Goal: Task Accomplishment & Management: Use online tool/utility

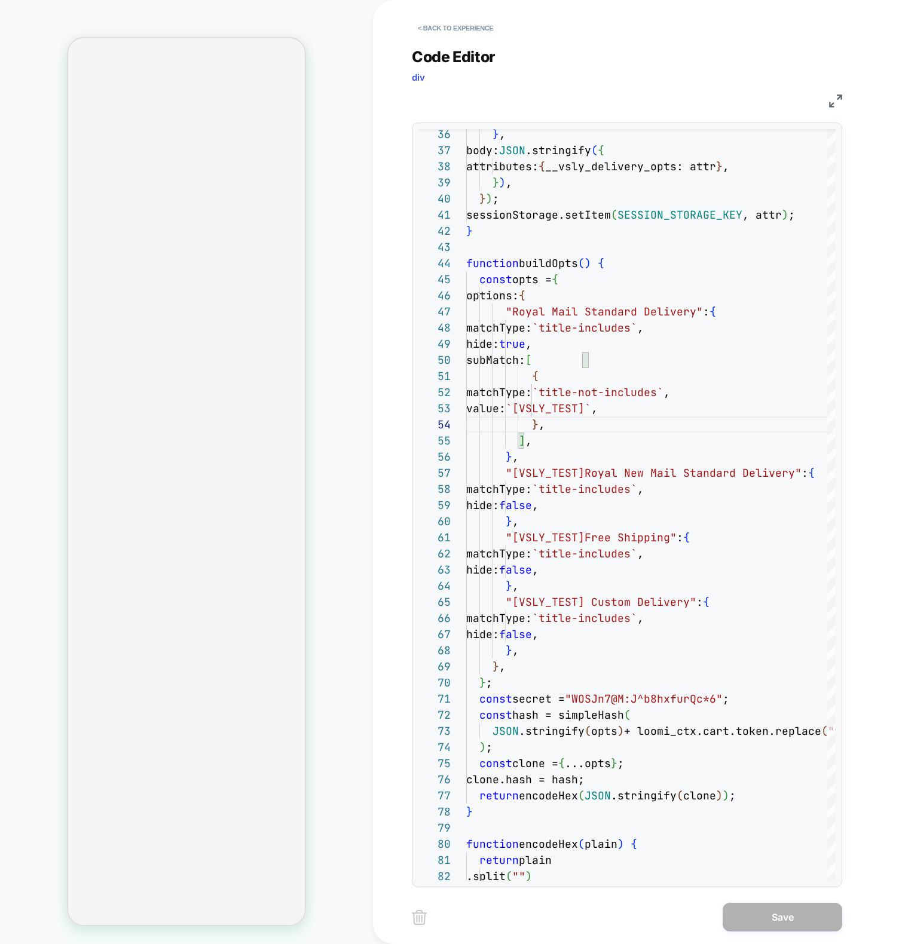
select select "**"
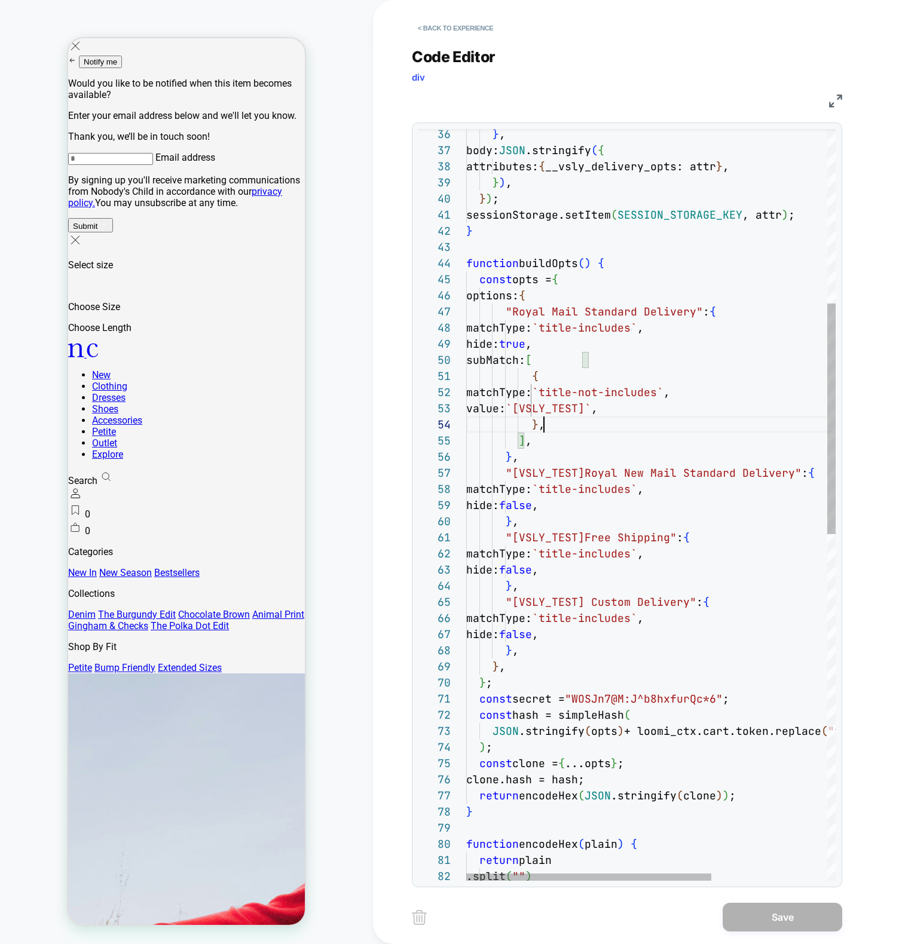
type textarea "**********"
click at [616, 275] on div "} , body: JSON .stringify ( { attributes: { __vsly_delivery_opts: attr } , } ) …" at bounding box center [738, 784] width 544 height 2446
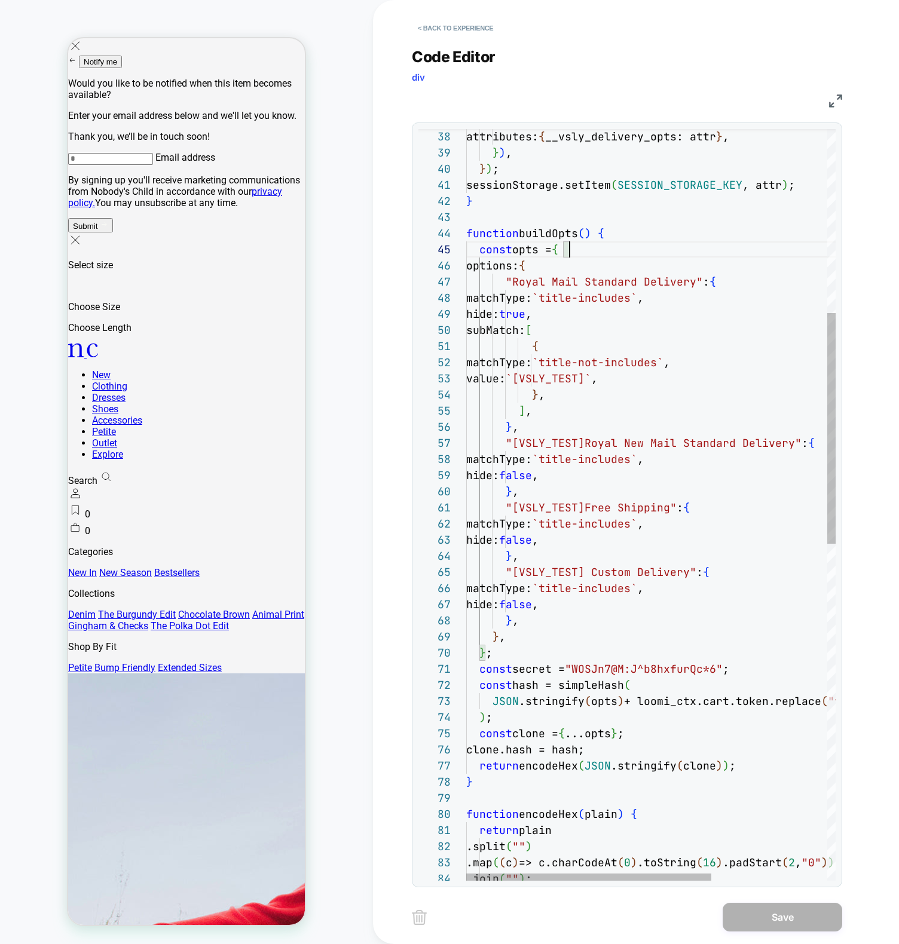
click at [664, 307] on div "attributes: { __vsly_delivery_opts: attr } , } ) , } ) ; sessionStorage.setItem…" at bounding box center [738, 754] width 544 height 2446
click at [483, 33] on button "< Back to experience" at bounding box center [455, 28] width 87 height 19
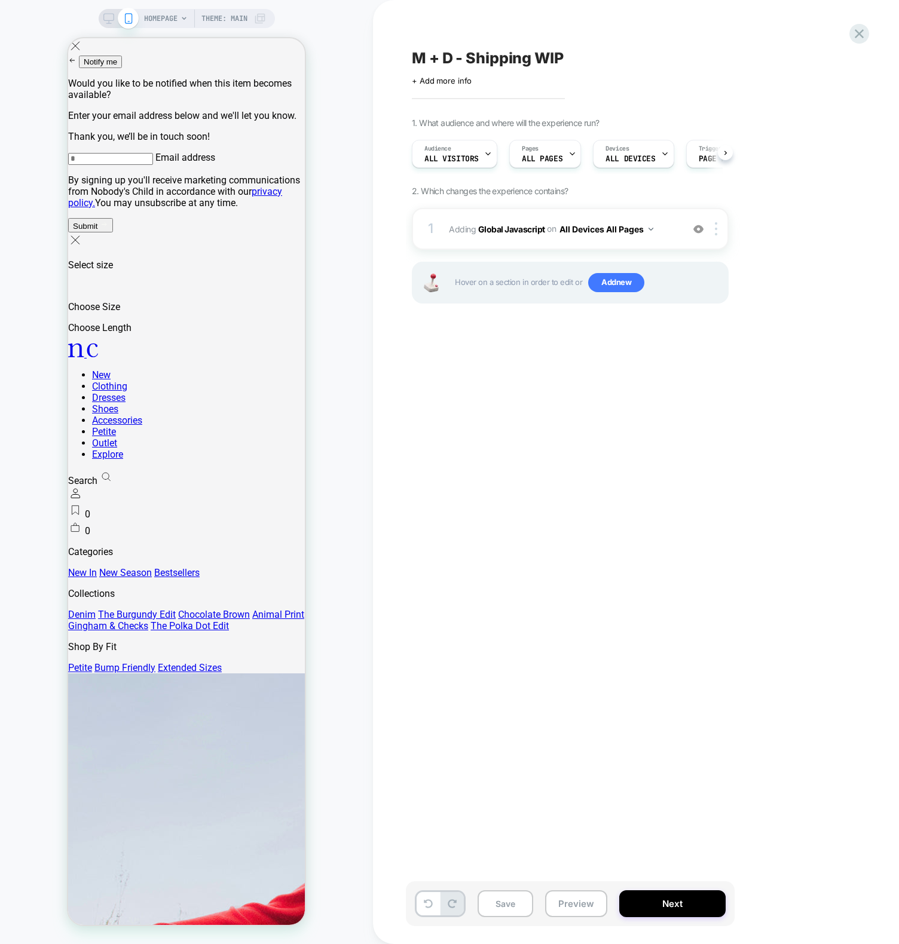
scroll to position [0, 1]
click at [574, 907] on button "Preview" at bounding box center [576, 903] width 62 height 27
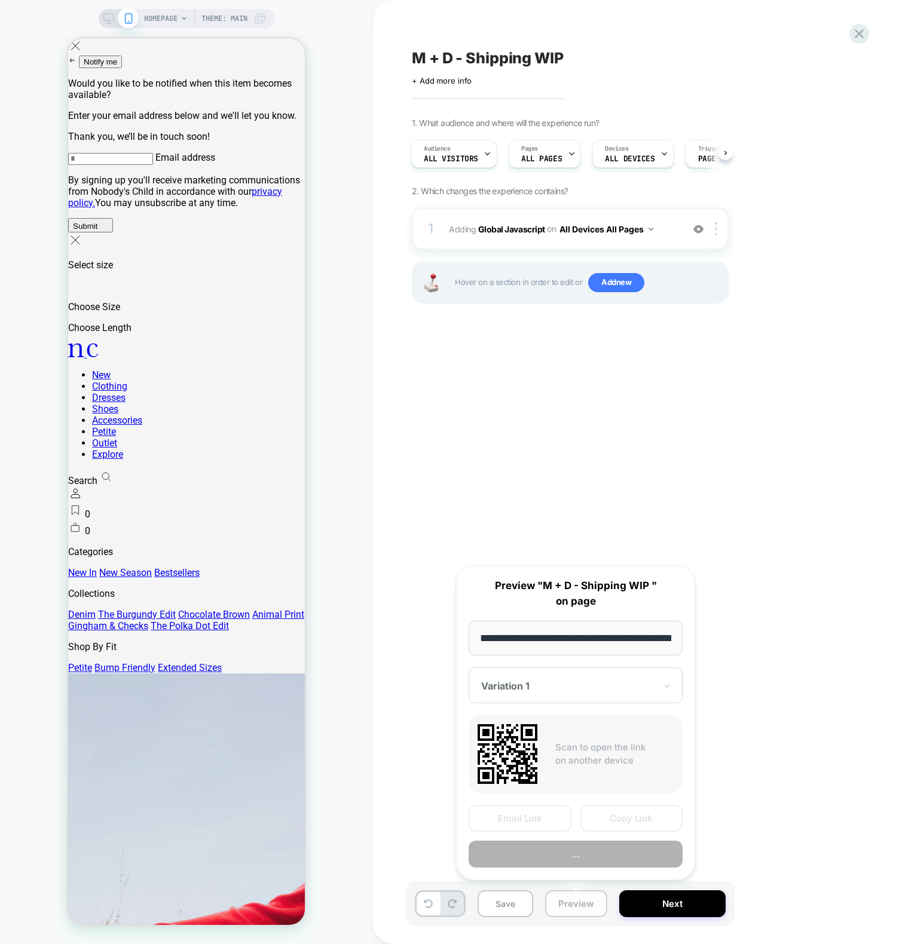
scroll to position [0, 54]
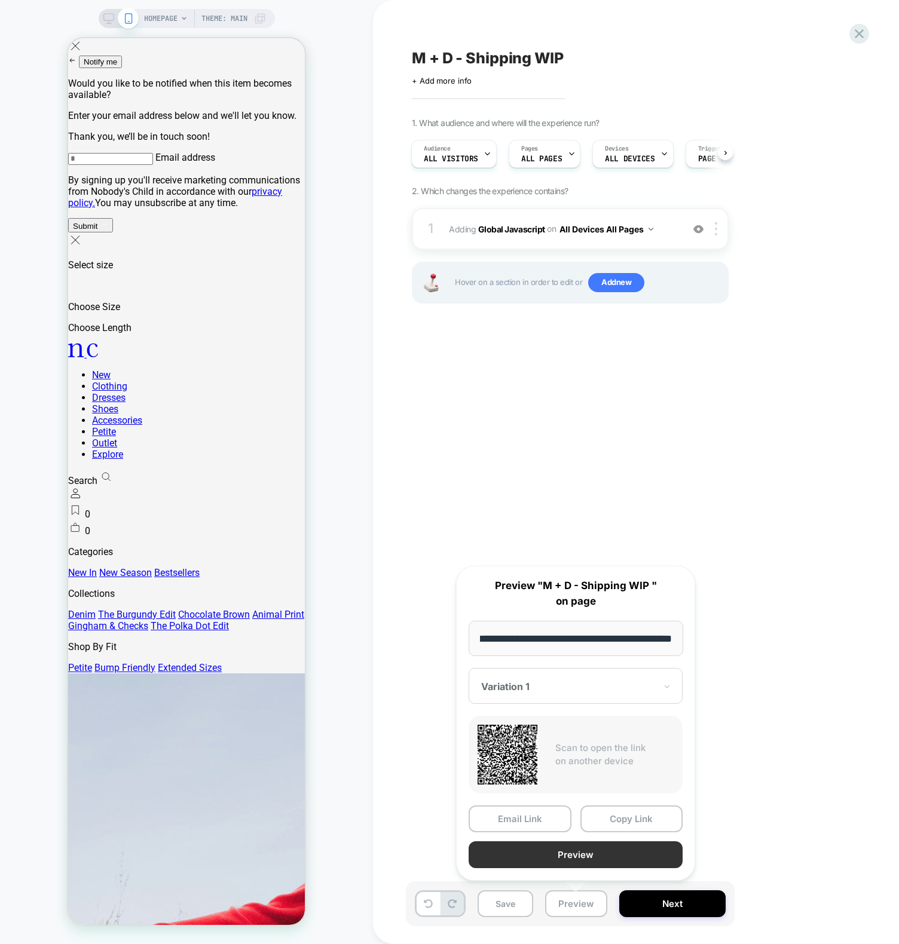
click at [608, 846] on button "Preview" at bounding box center [576, 854] width 214 height 27
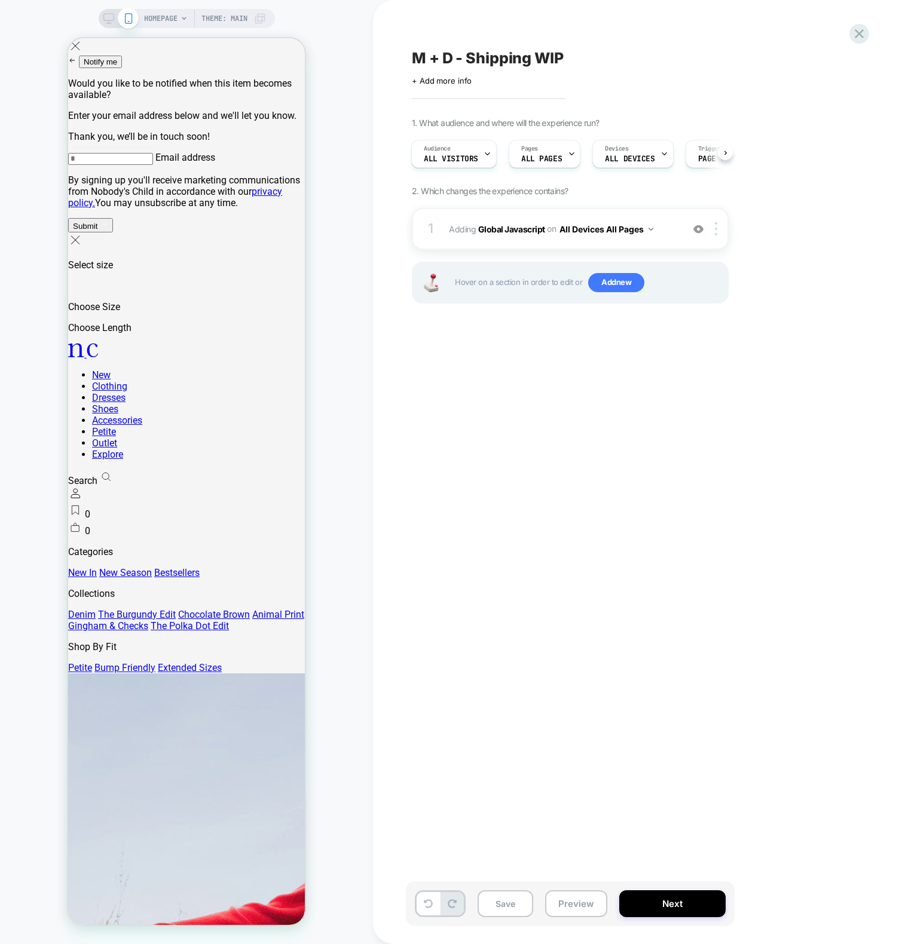
click at [562, 437] on div "M + D - Shipping WIP Click to edit experience details + Add more info 1. What a…" at bounding box center [630, 472] width 448 height 920
click at [477, 235] on span "Adding Global Javascript on All Devices All Pages" at bounding box center [563, 229] width 228 height 17
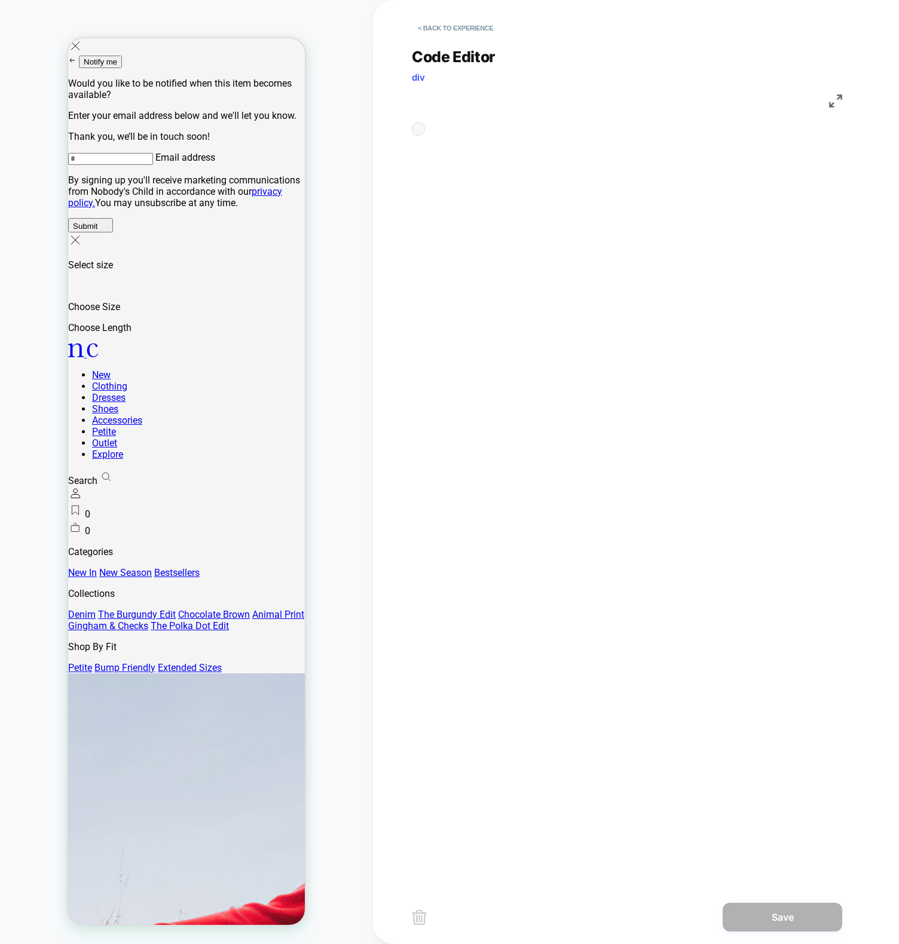
scroll to position [161, 0]
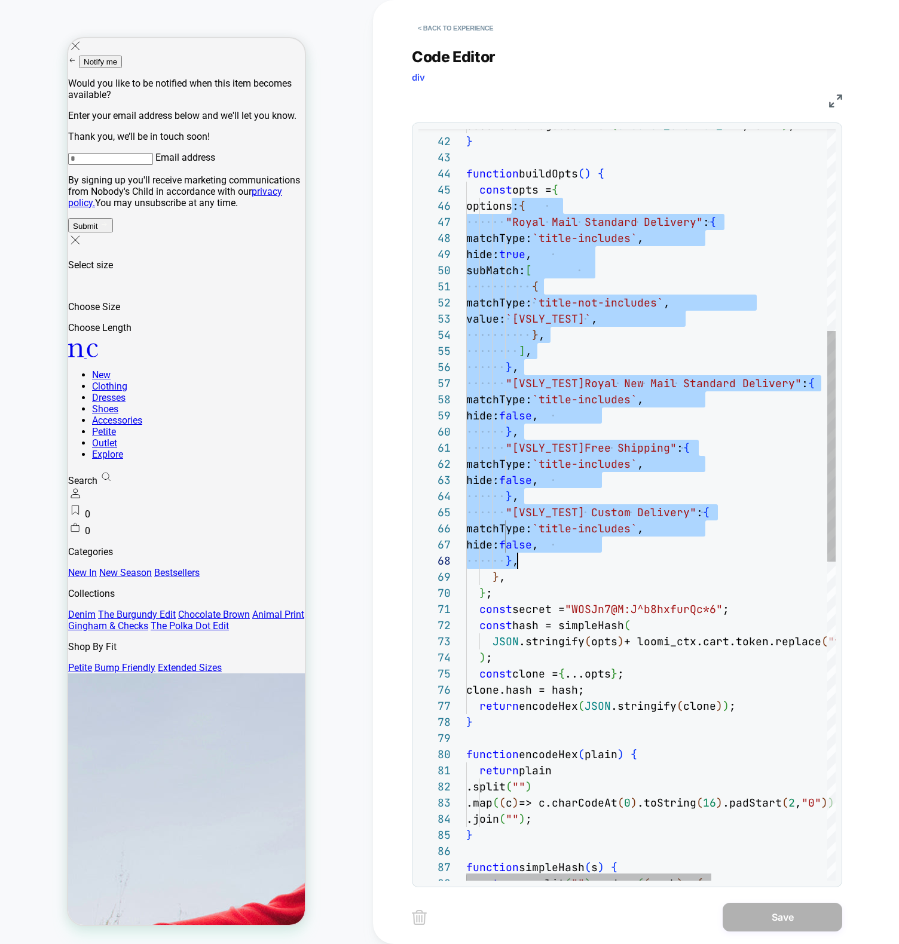
drag, startPoint x: 509, startPoint y: 203, endPoint x: 684, endPoint y: 564, distance: 401.2
type textarea "**********"
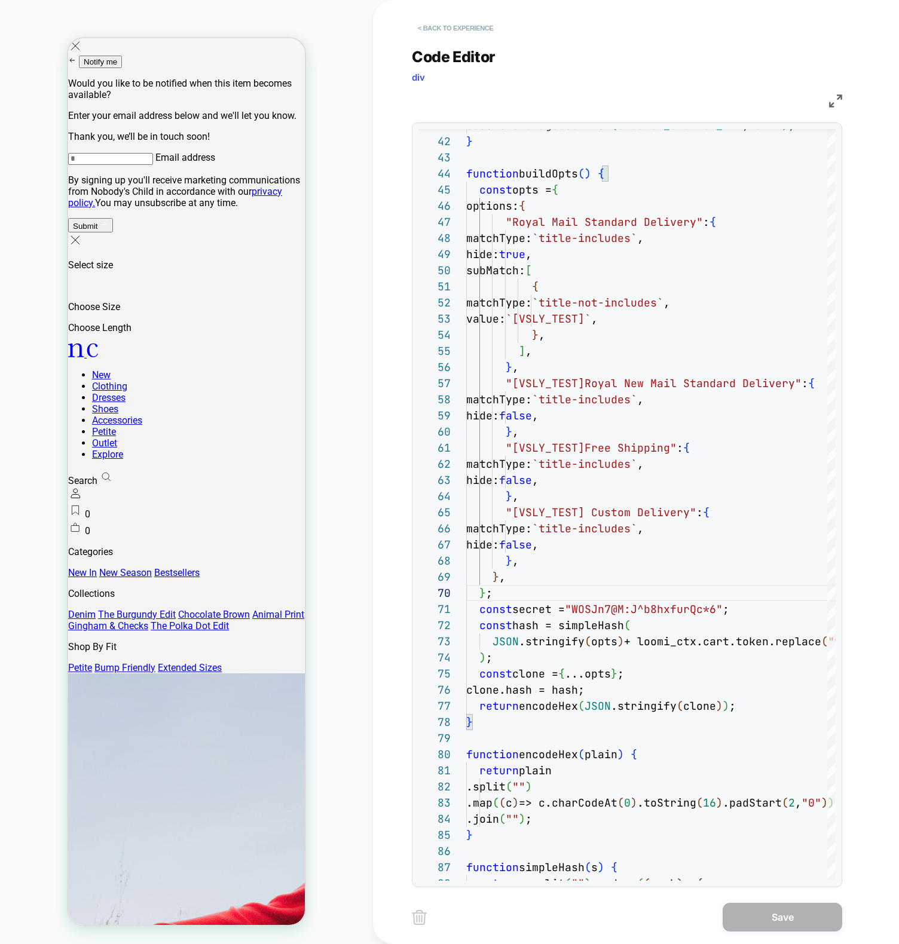
click at [476, 23] on button "< Back to experience" at bounding box center [455, 28] width 87 height 19
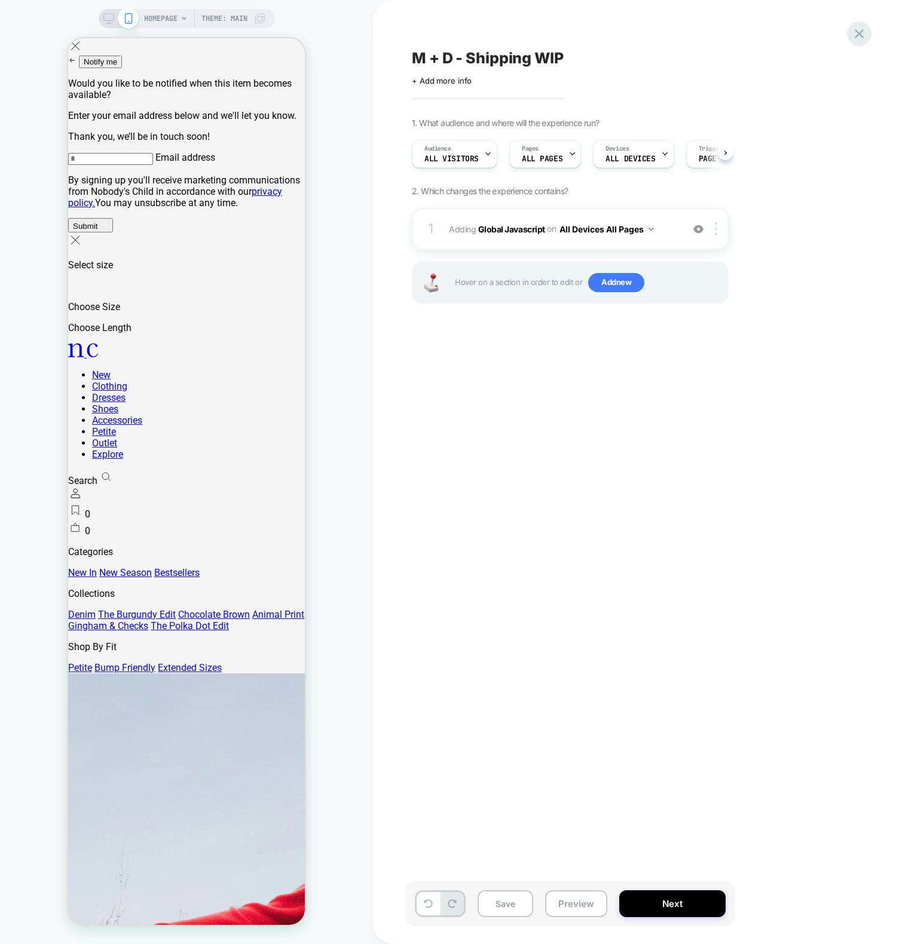
scroll to position [0, 1]
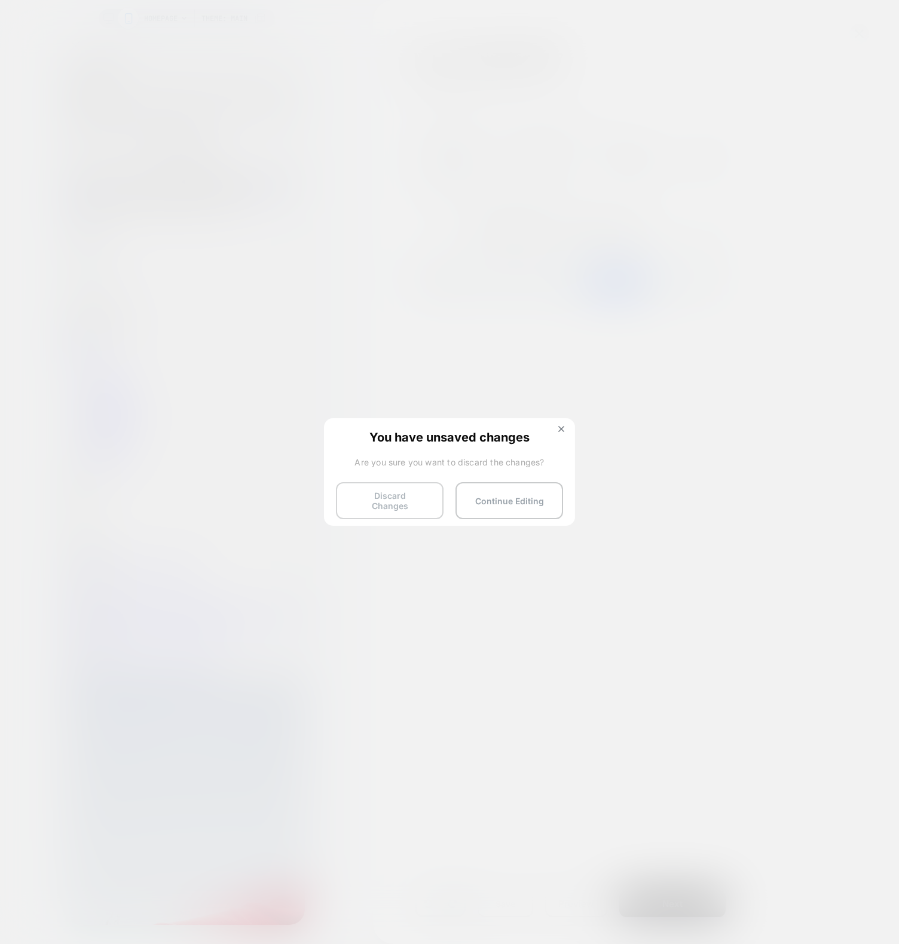
click at [398, 494] on button "Discard Changes" at bounding box center [390, 500] width 108 height 37
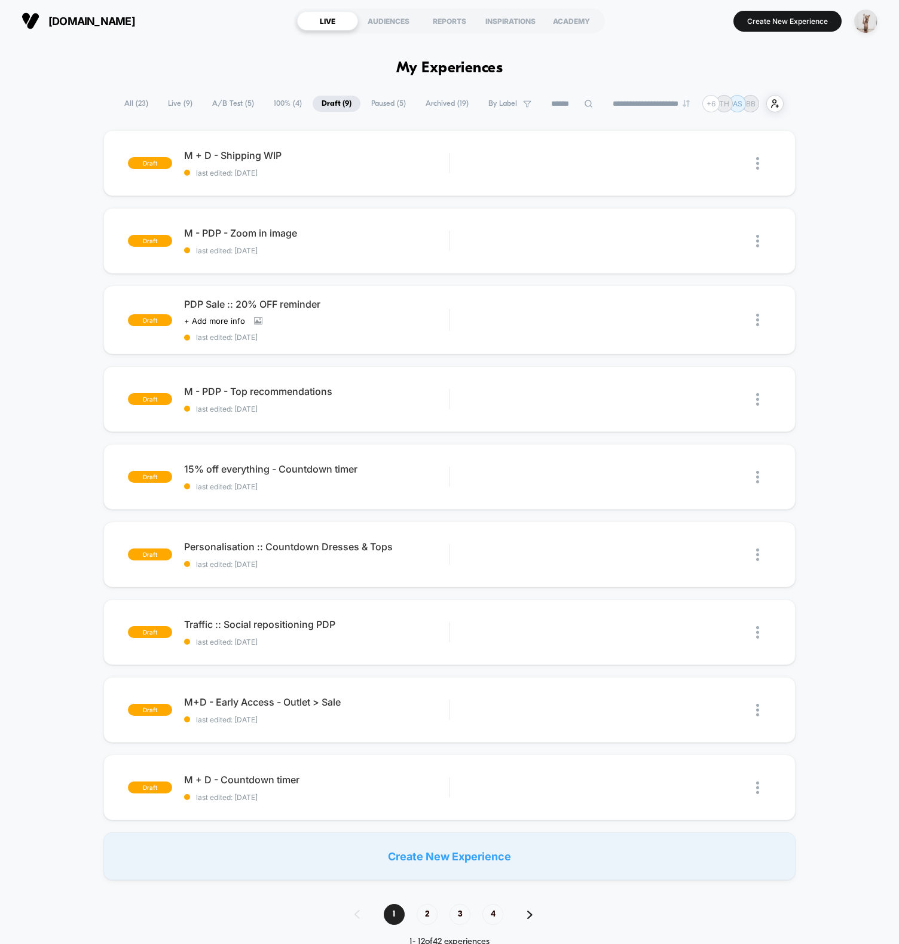
click at [501, 160] on div "Edit" at bounding box center [501, 163] width 56 height 27
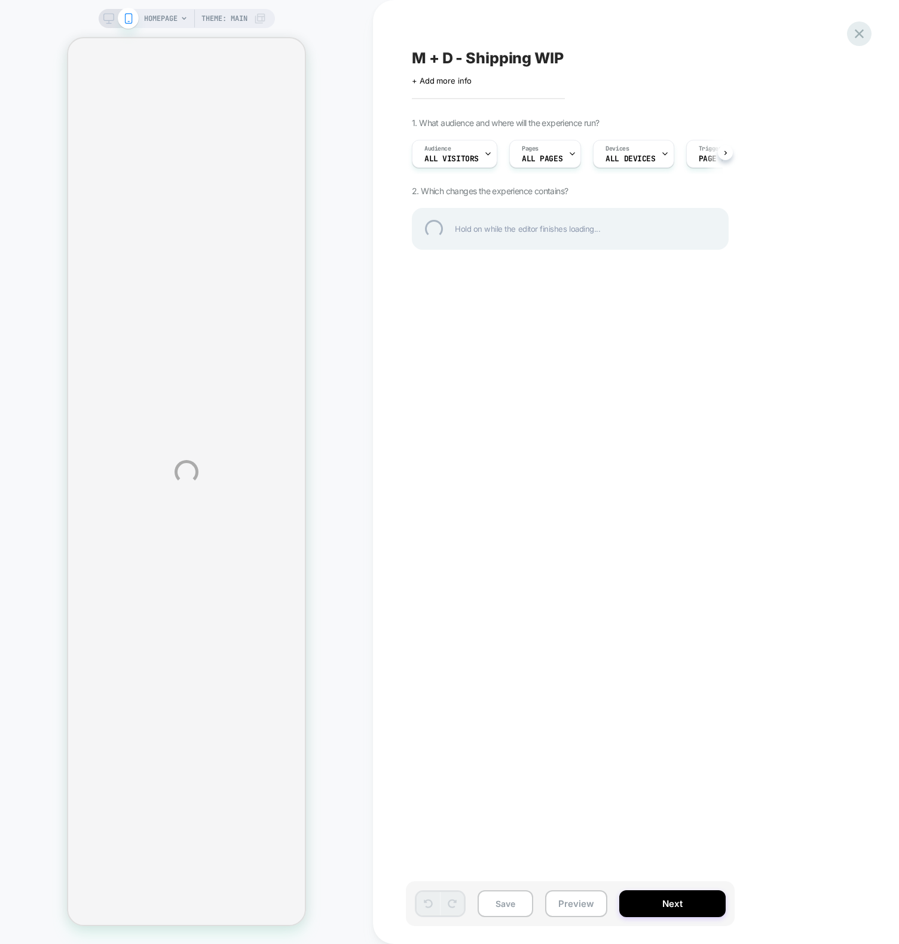
click at [855, 38] on div at bounding box center [859, 34] width 25 height 25
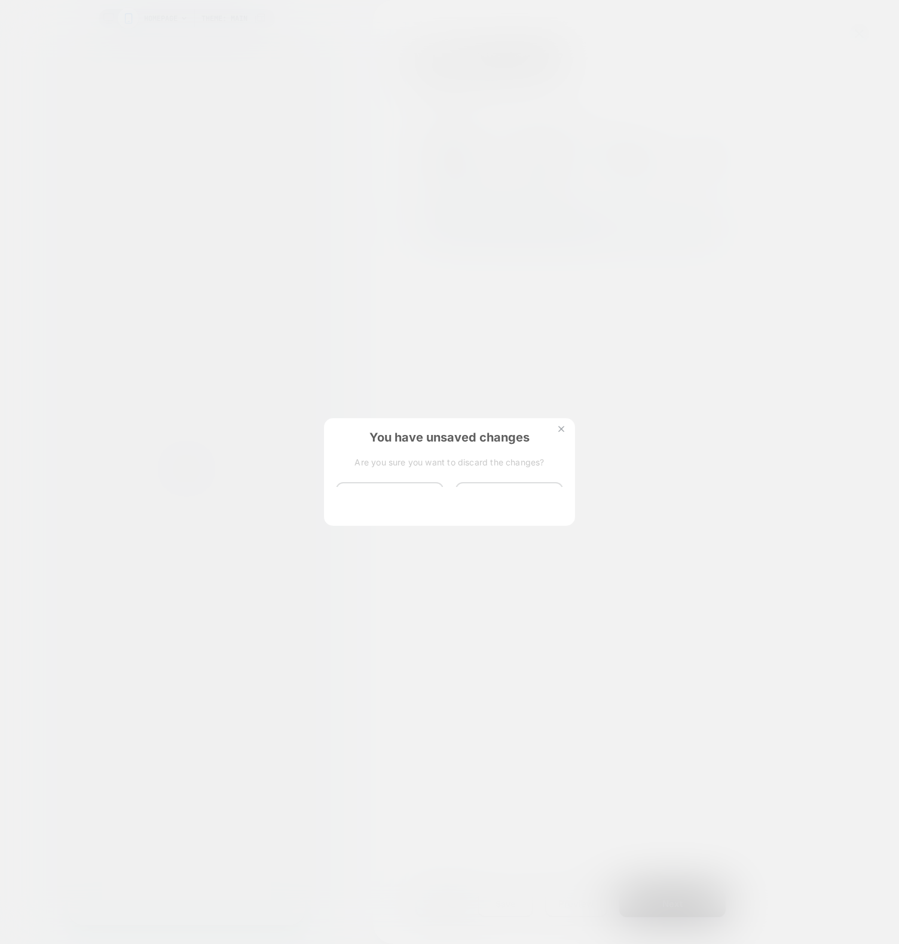
click at [352, 513] on div "You have unsaved changes Are you sure you want to discard the changes? Discard …" at bounding box center [449, 471] width 251 height 106
click at [371, 497] on button "Discard Changes" at bounding box center [390, 500] width 108 height 37
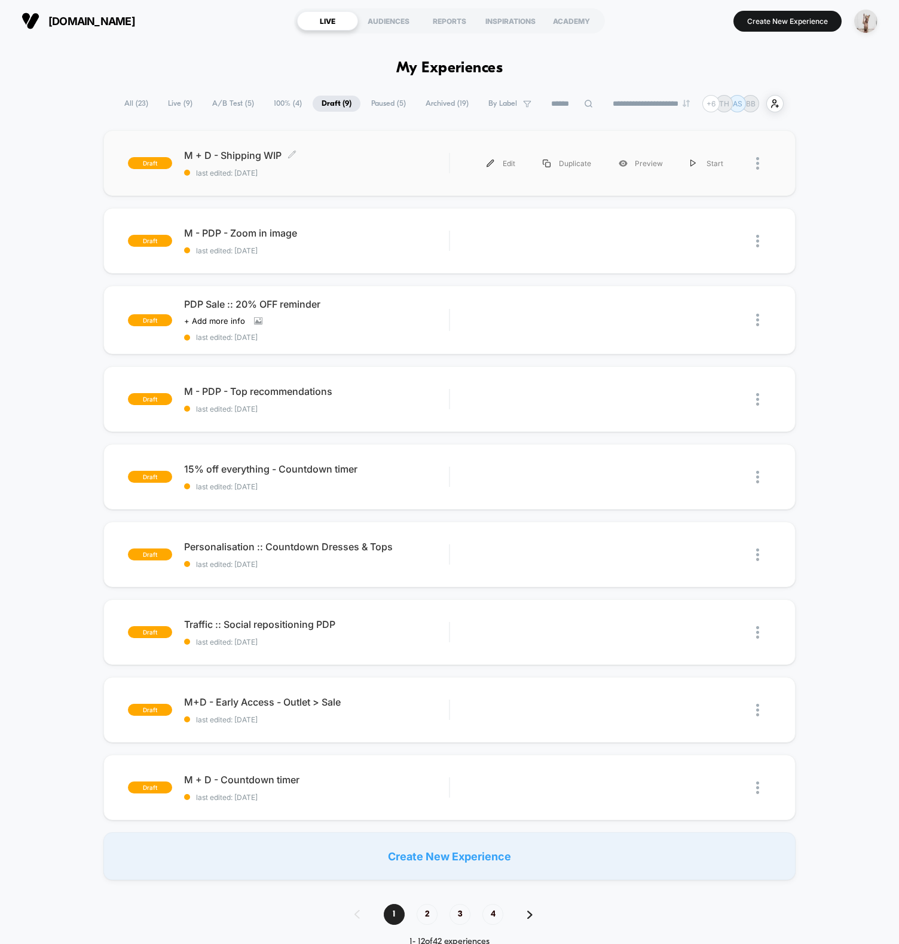
click at [369, 157] on span "M + D - Shipping WIP Click to edit experience details" at bounding box center [316, 155] width 265 height 12
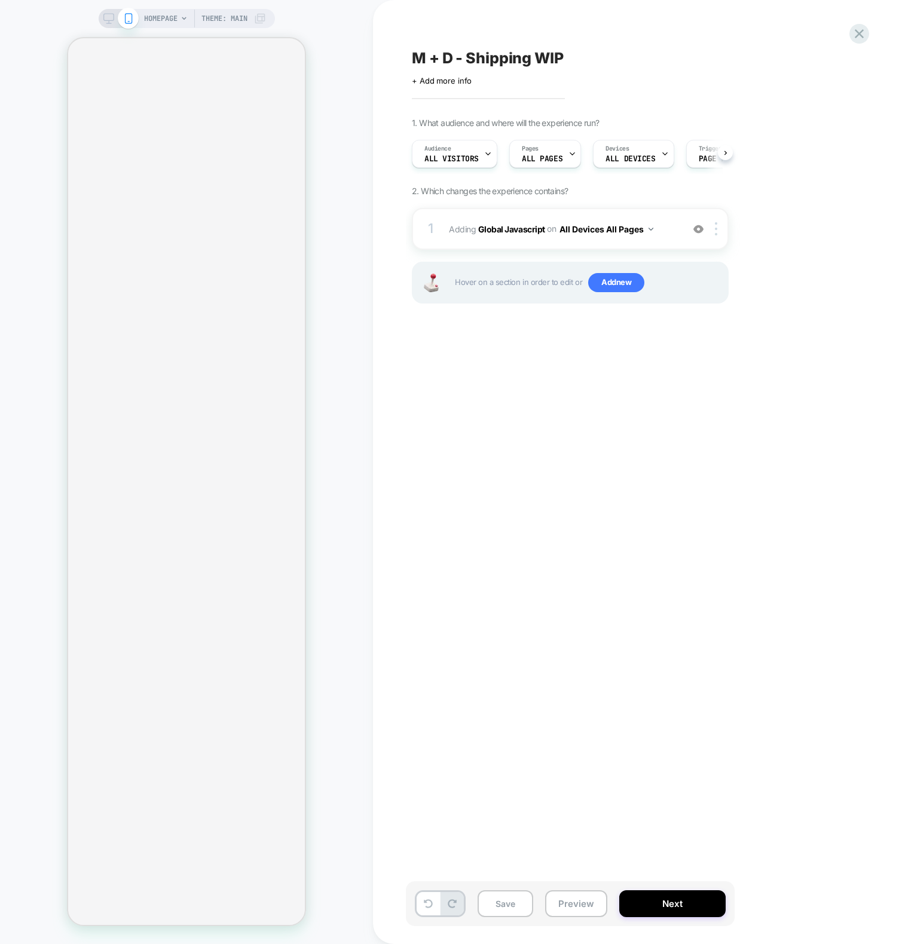
select select "**"
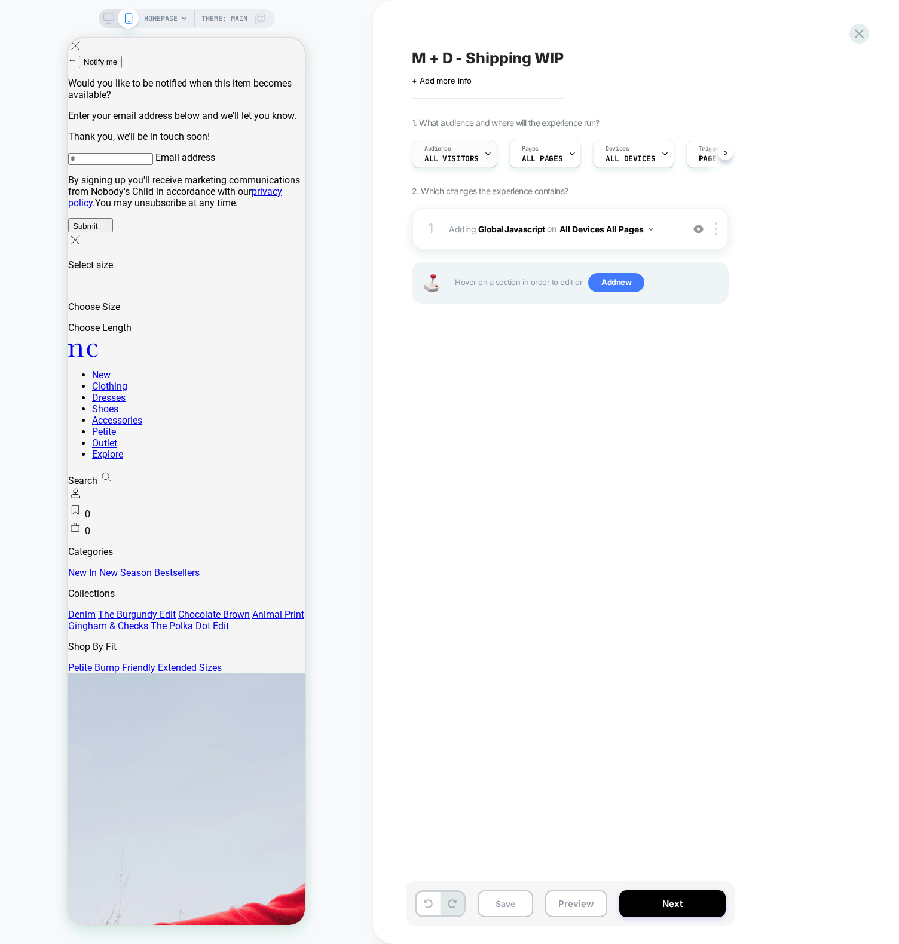
scroll to position [0, 1]
click at [482, 235] on span "Adding Global Javascript on All Devices All Pages" at bounding box center [563, 229] width 228 height 17
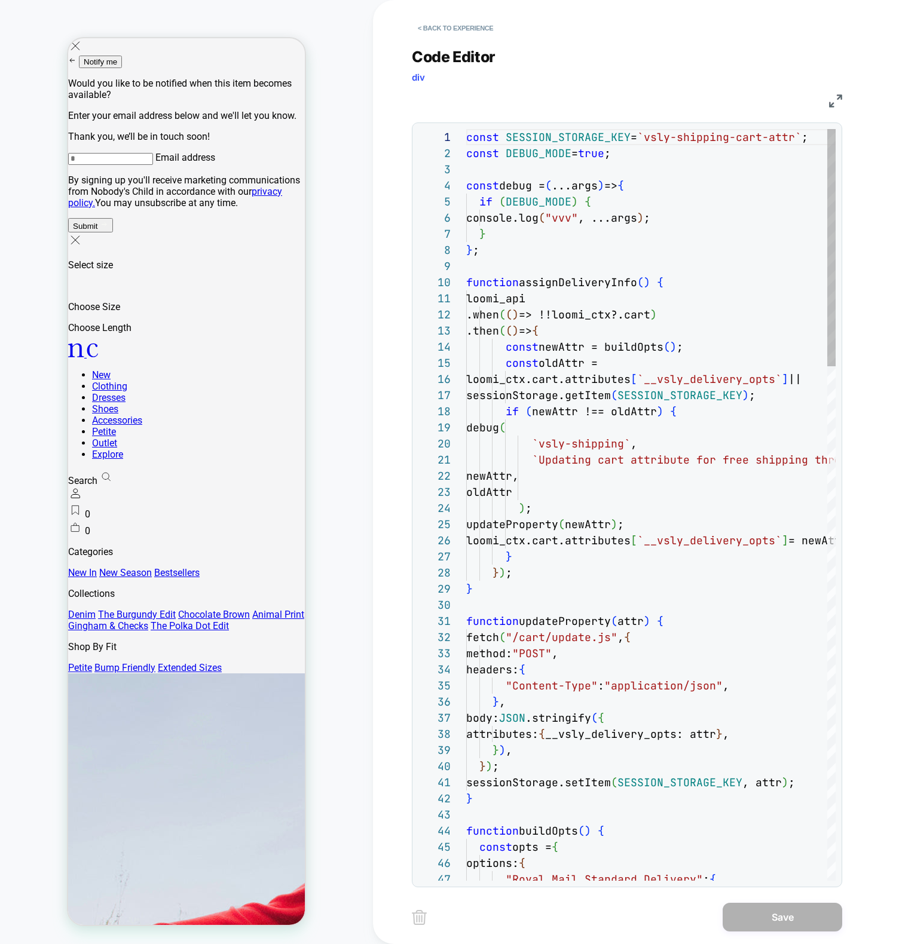
scroll to position [0, 0]
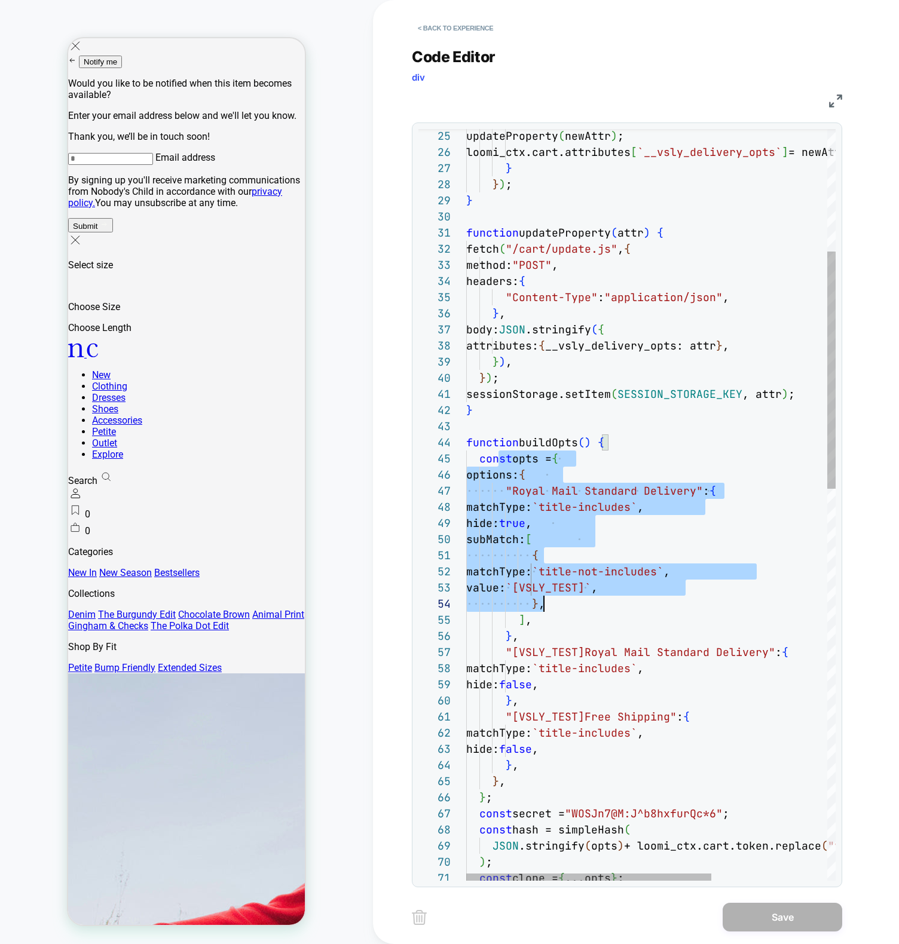
scroll to position [65, 51]
drag, startPoint x: 497, startPoint y: 451, endPoint x: 589, endPoint y: 630, distance: 201.5
click at [589, 630] on div "updateProperty ( newAttr ) ; loomi_ctx.cart.attributes [ `__vsly_delivery_opts`…" at bounding box center [738, 931] width 544 height 2381
type textarea "**********"
click at [701, 723] on div "updateProperty ( newAttr ) ; loomi_ctx.cart.attributes [ `__vsly_delivery_opts`…" at bounding box center [738, 931] width 544 height 2381
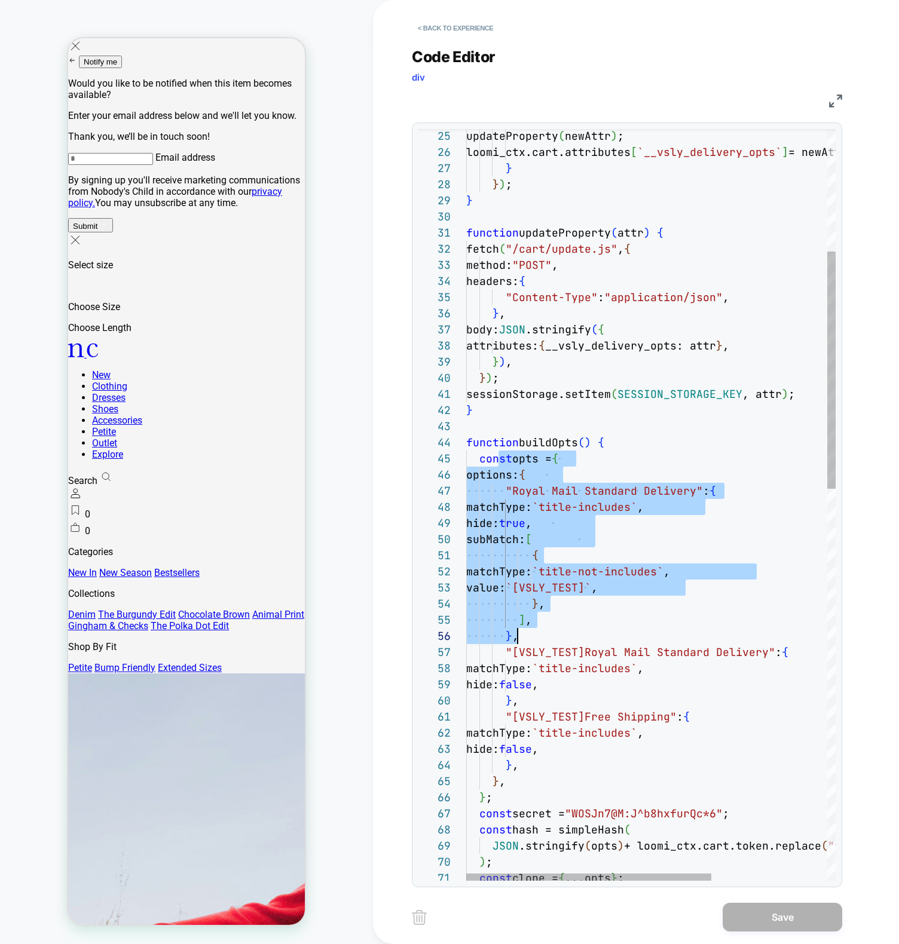
scroll to position [0, 226]
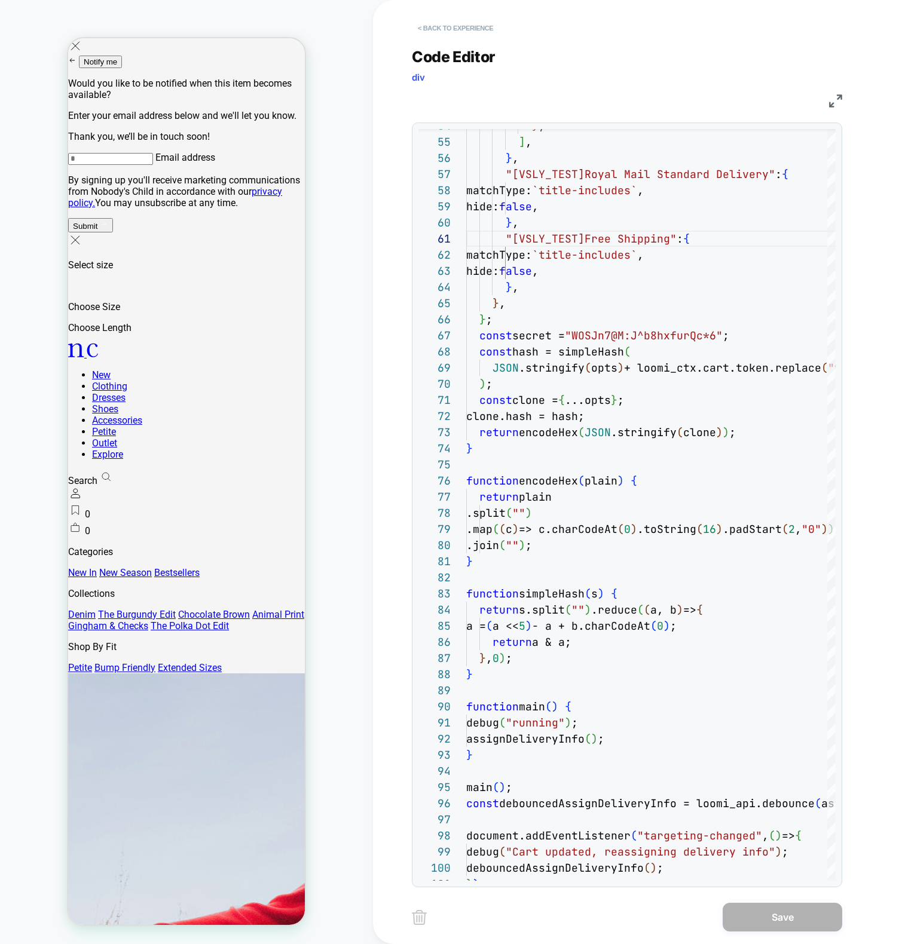
click at [462, 33] on button "< Back to experience" at bounding box center [455, 28] width 87 height 19
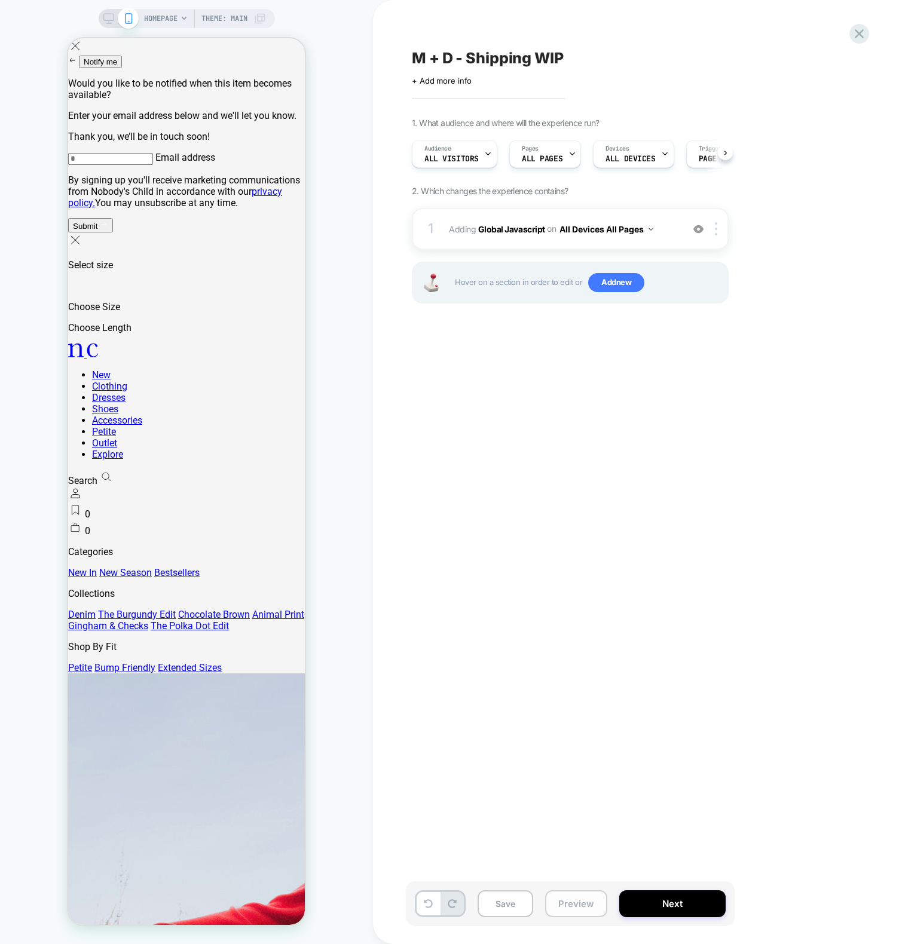
scroll to position [0, 1]
click at [0, 0] on button "Preview" at bounding box center [0, 0] width 0 height 0
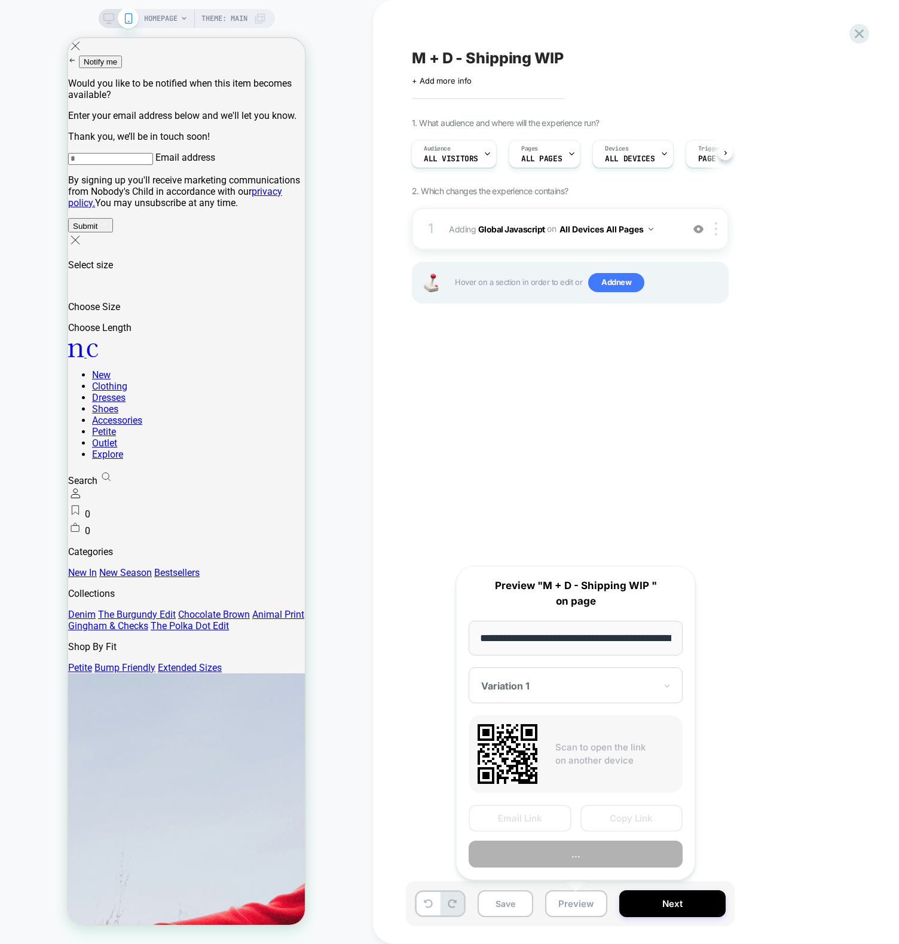
scroll to position [0, 54]
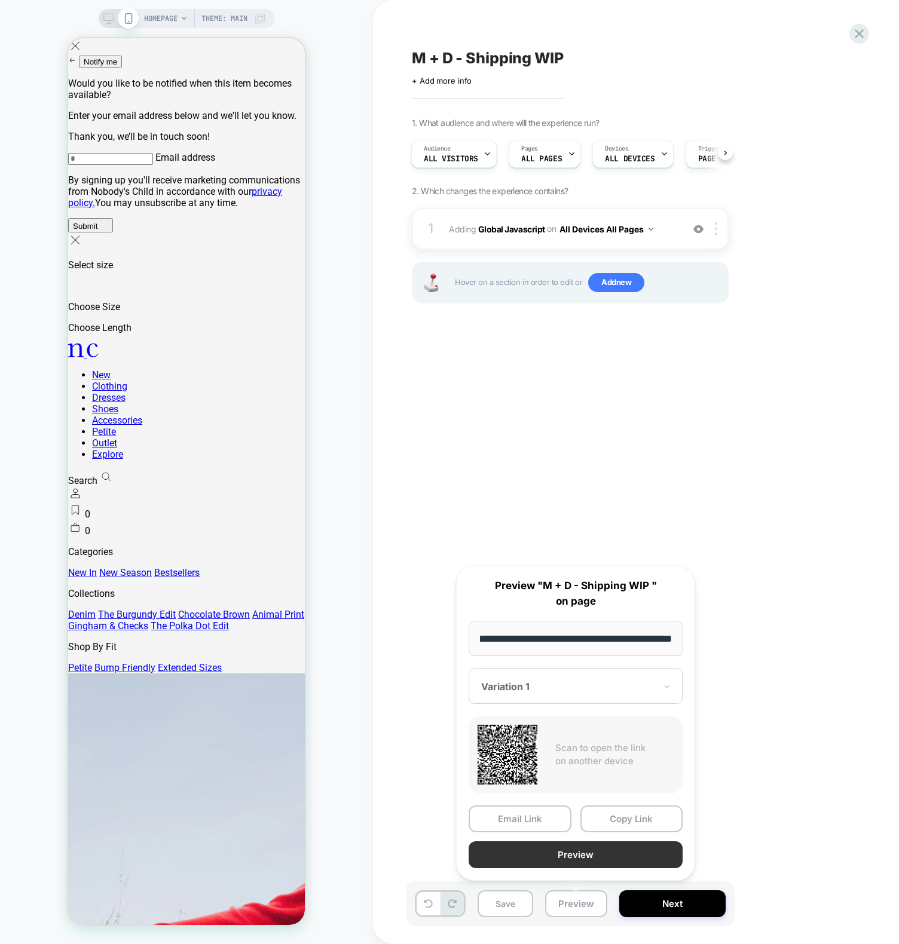
click at [619, 859] on button "Preview" at bounding box center [576, 854] width 214 height 27
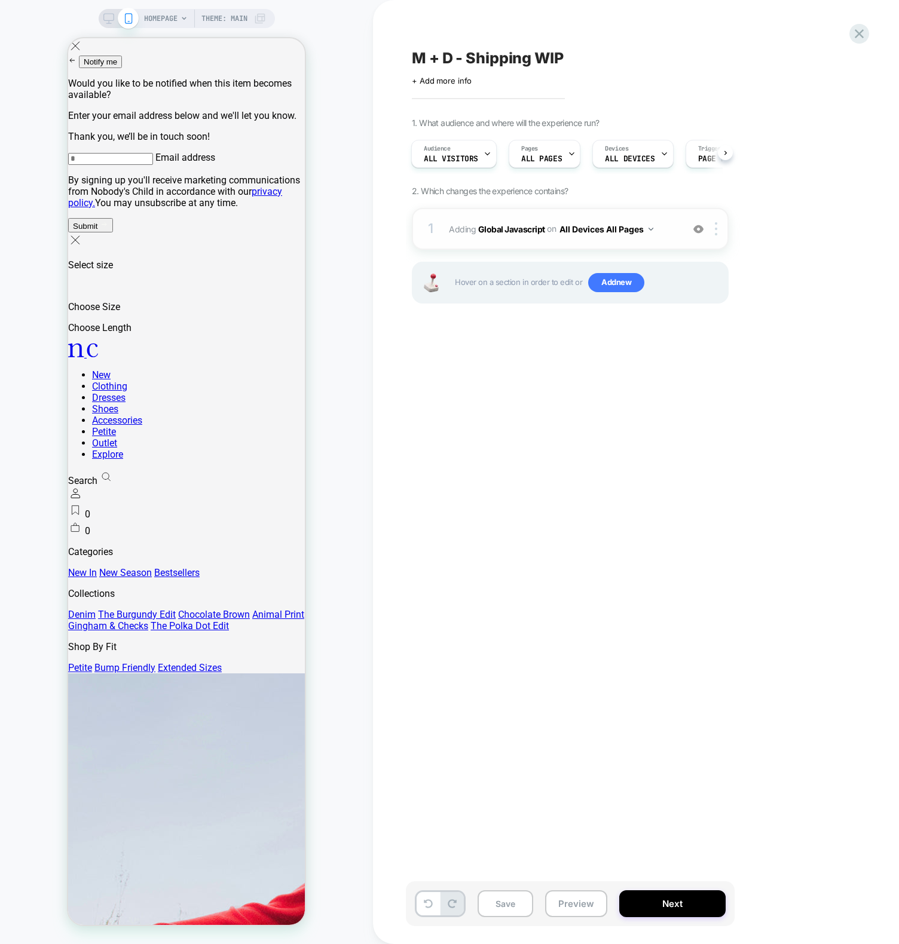
click at [460, 228] on span "Adding Global Javascript on All Devices All Pages" at bounding box center [563, 229] width 228 height 17
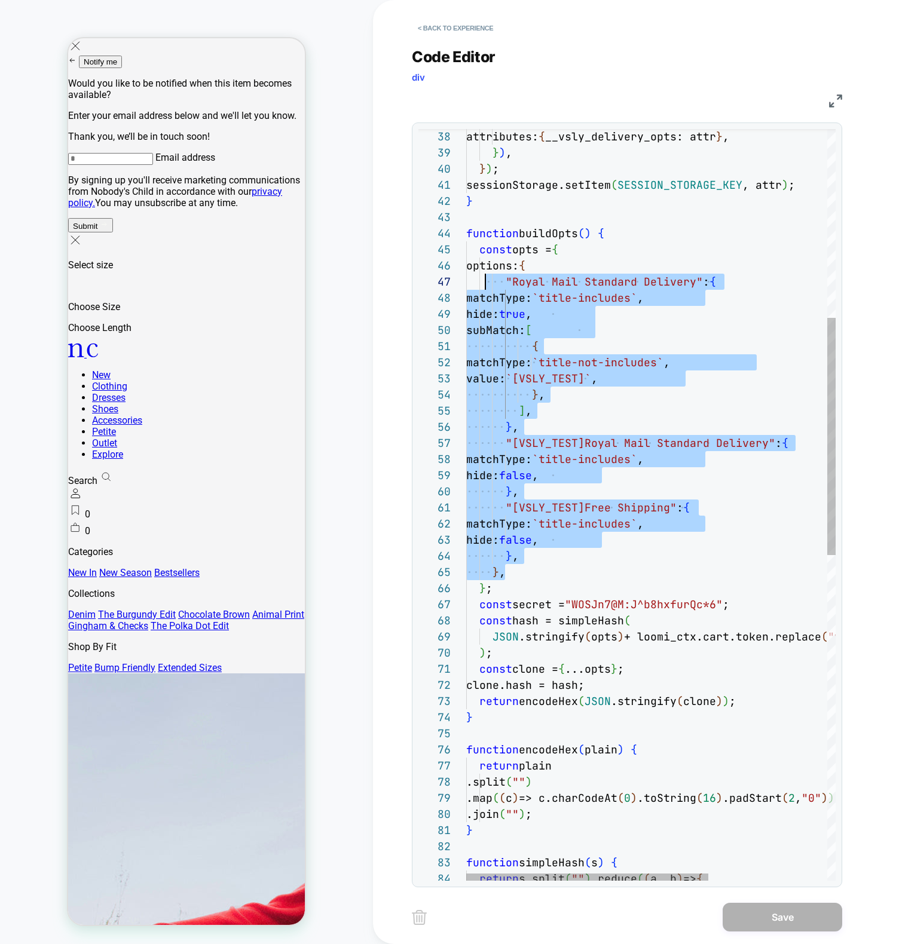
scroll to position [81, 26]
drag, startPoint x: 519, startPoint y: 573, endPoint x: 491, endPoint y: 267, distance: 307.3
click at [491, 267] on div "attributes: { __vsly_delivery_opts: attr } , } ) , } ) ; sessionStorage.setItem…" at bounding box center [741, 721] width 550 height 2381
click at [637, 289] on div "attributes: { __vsly_delivery_opts: attr } , } ) , } ) ; sessionStorage.setItem…" at bounding box center [741, 721] width 550 height 2381
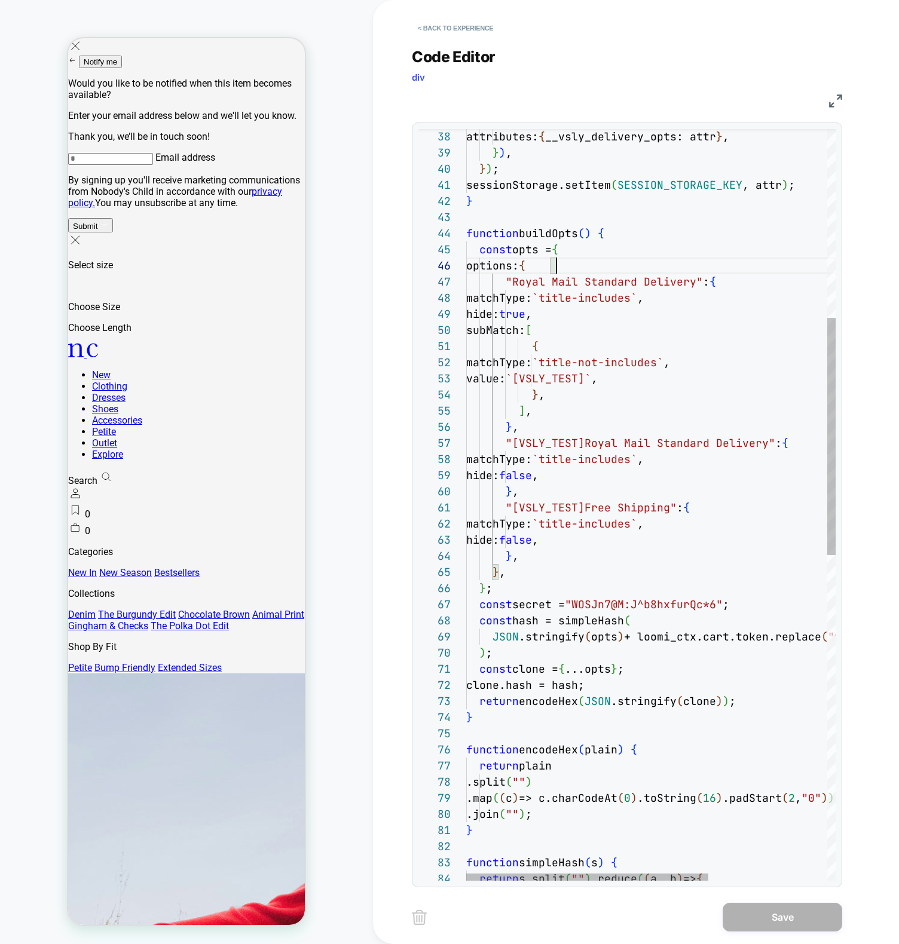
scroll to position [81, 90]
click at [616, 265] on div "attributes: { __vsly_delivery_opts: attr } , } ) , } ) ; sessionStorage.setItem…" at bounding box center [741, 721] width 550 height 2381
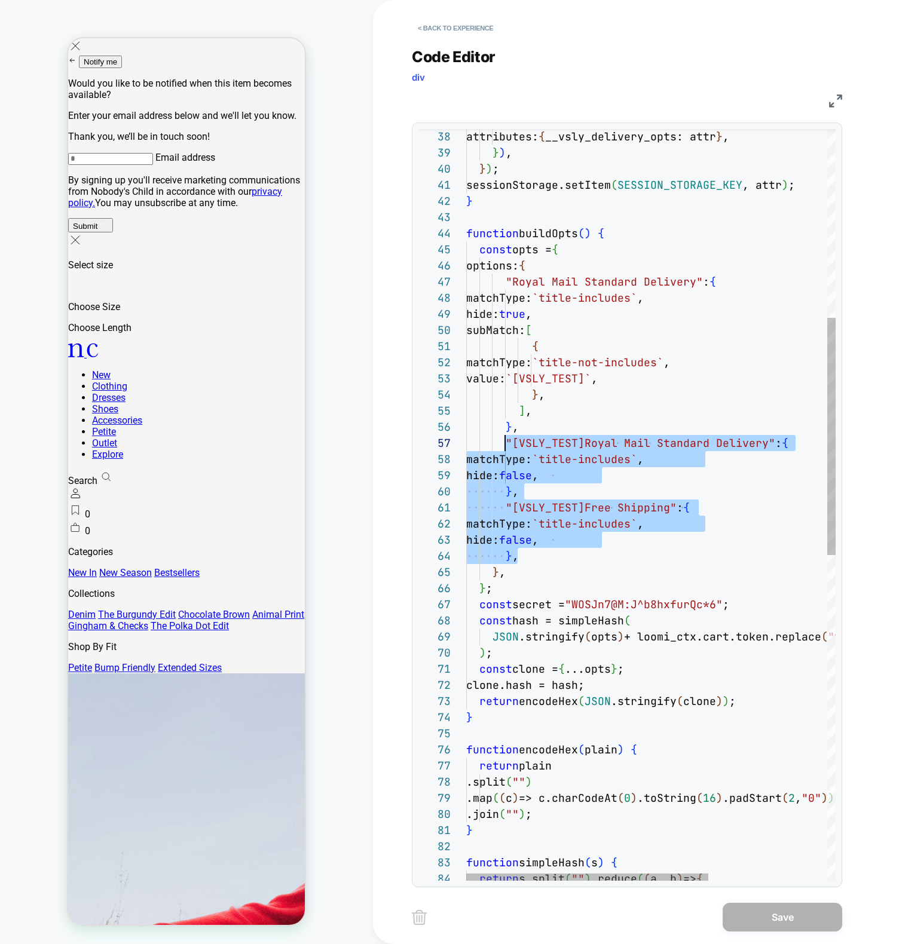
scroll to position [97, 39]
drag, startPoint x: 525, startPoint y: 559, endPoint x: 502, endPoint y: 440, distance: 120.6
click at [502, 440] on div "attributes: { __vsly_delivery_opts: attr } , } ) , } ) ; sessionStorage.setItem…" at bounding box center [741, 721] width 550 height 2381
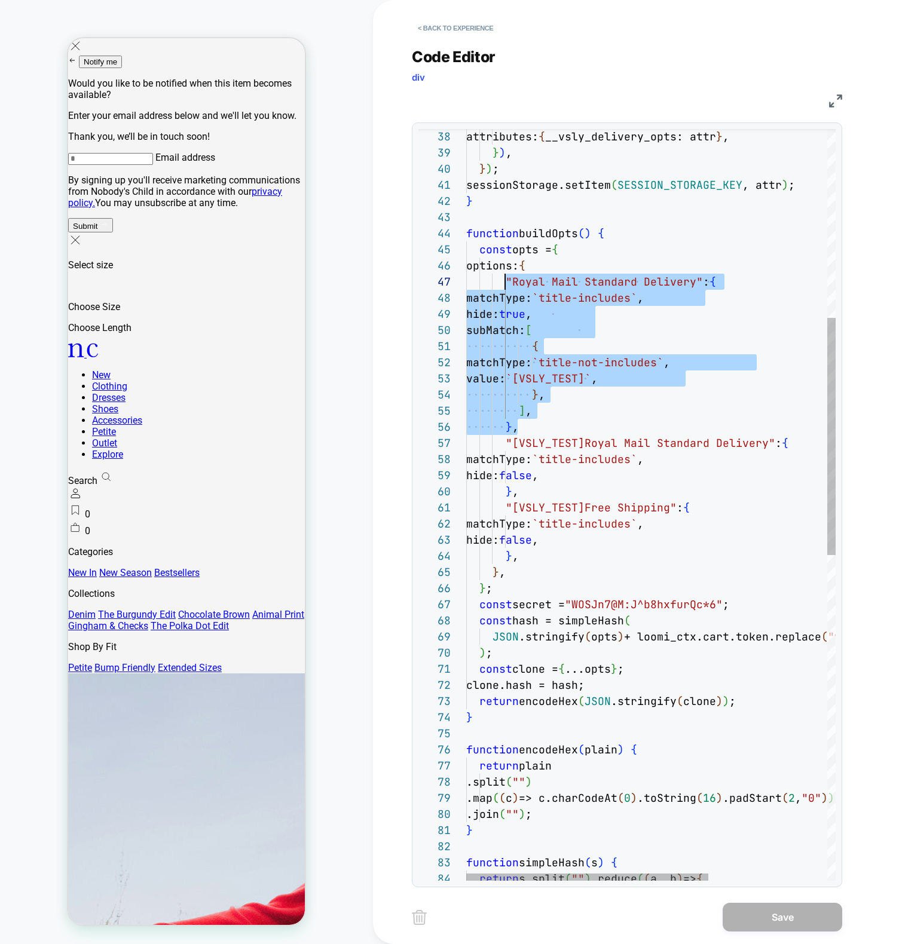
drag, startPoint x: 541, startPoint y: 433, endPoint x: 507, endPoint y: 280, distance: 156.3
click at [507, 280] on div "attributes: { __vsly_delivery_opts: attr } , } ) , } ) ; sessionStorage.setItem…" at bounding box center [741, 721] width 550 height 2381
click at [733, 281] on div "attributes: { __vsly_delivery_opts: attr } , } ) , } ) ; sessionStorage.setItem…" at bounding box center [741, 721] width 550 height 2381
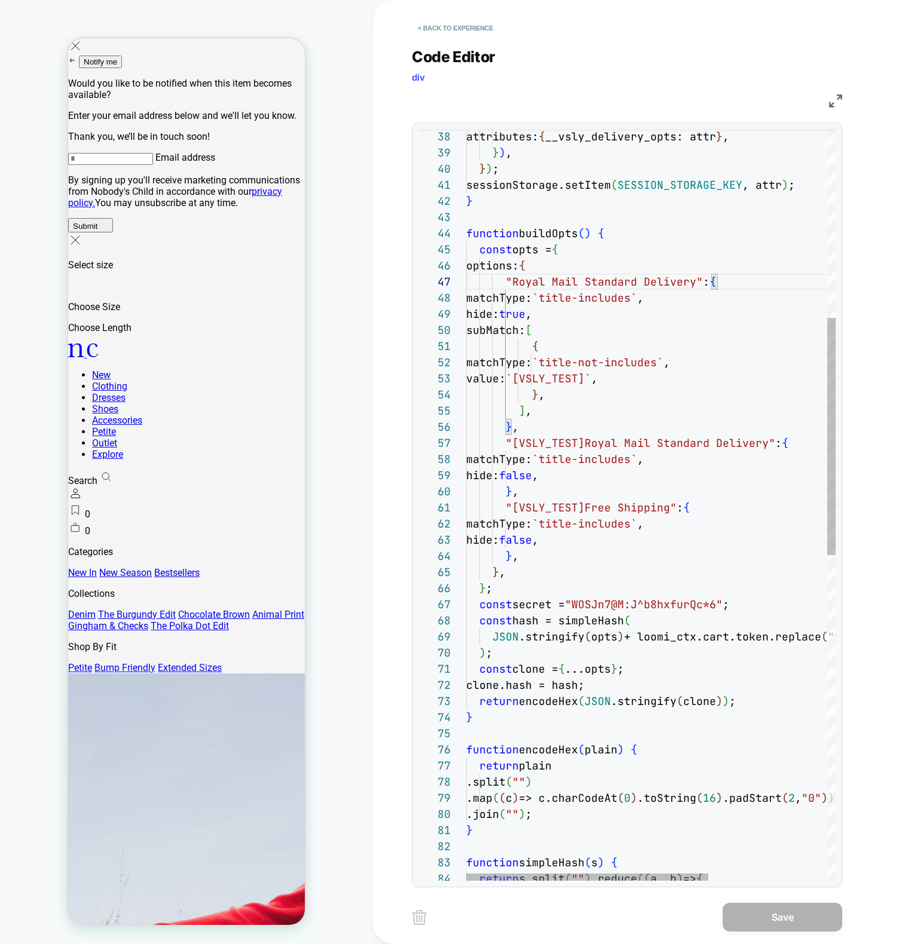
click at [624, 381] on div "attributes: { __vsly_delivery_opts: attr } , } ) , } ) ; sessionStorage.setItem…" at bounding box center [741, 721] width 550 height 2381
click at [607, 457] on div "attributes: { __vsly_delivery_opts: attr } , } ) , } ) ; sessionStorage.setItem…" at bounding box center [741, 721] width 550 height 2381
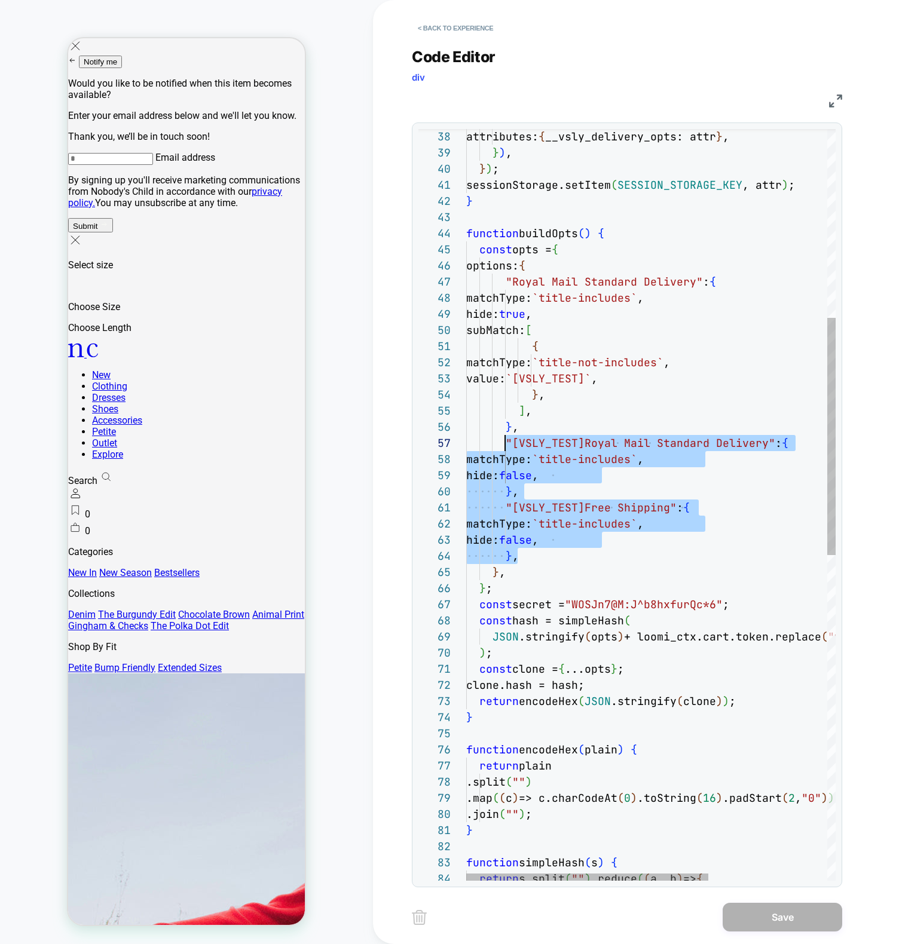
scroll to position [81, 32]
drag, startPoint x: 539, startPoint y: 555, endPoint x: 498, endPoint y: 422, distance: 139.3
click at [498, 422] on div "attributes: { __vsly_delivery_opts: attr } , } ) , } ) ; sessionStorage.setItem…" at bounding box center [741, 721] width 550 height 2381
click at [612, 467] on div "attributes: { __vsly_delivery_opts: attr } , } ) , } ) ; sessionStorage.setItem…" at bounding box center [741, 721] width 550 height 2381
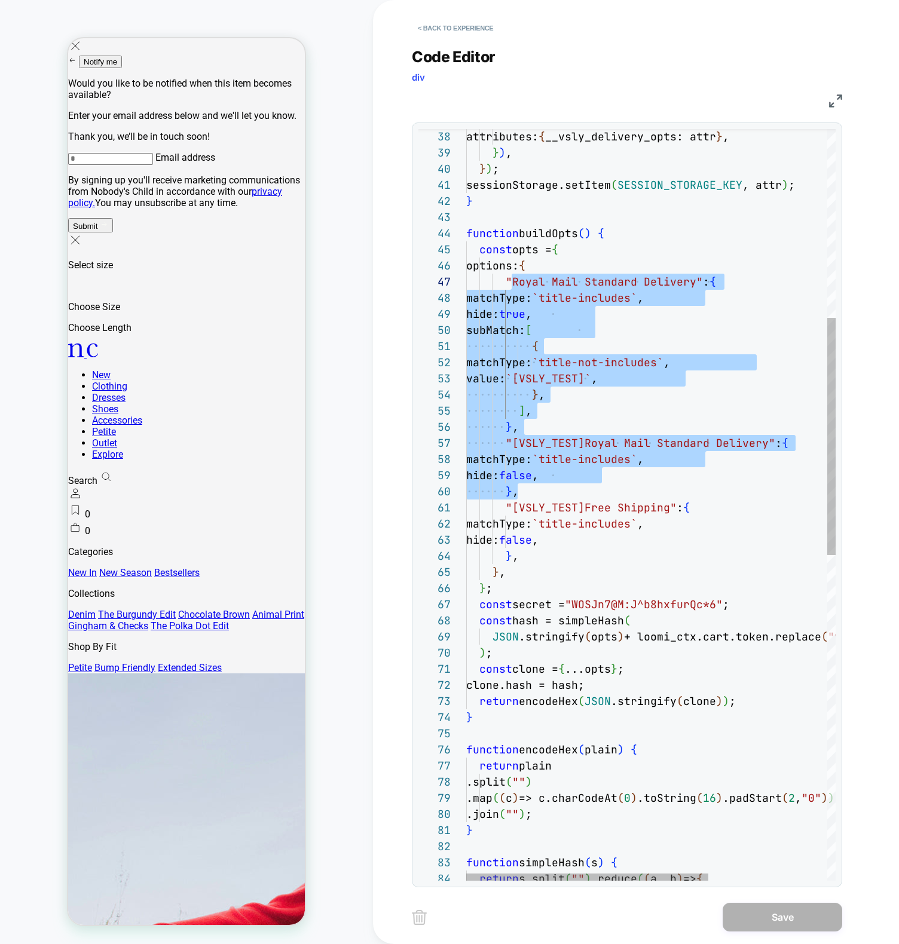
drag, startPoint x: 531, startPoint y: 488, endPoint x: 508, endPoint y: 283, distance: 206.8
click at [508, 282] on div "attributes: { __vsly_delivery_opts: attr } , } ) , } ) ; sessionStorage.setItem…" at bounding box center [741, 721] width 550 height 2381
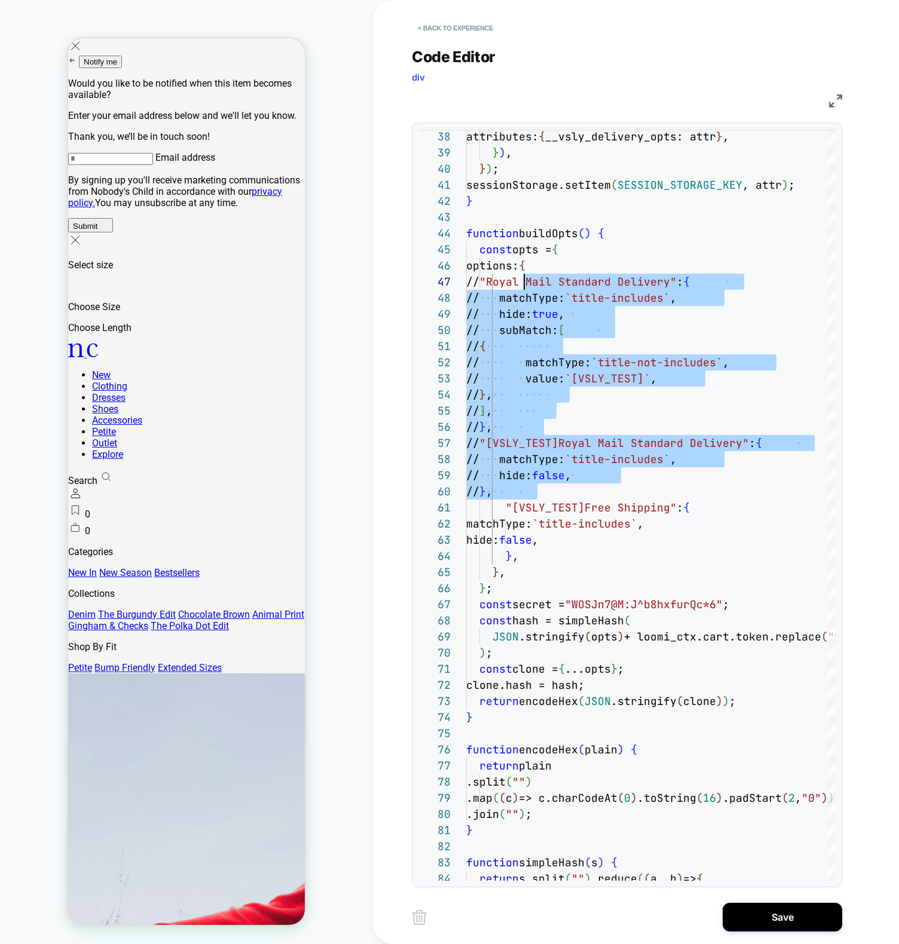
scroll to position [97, 58]
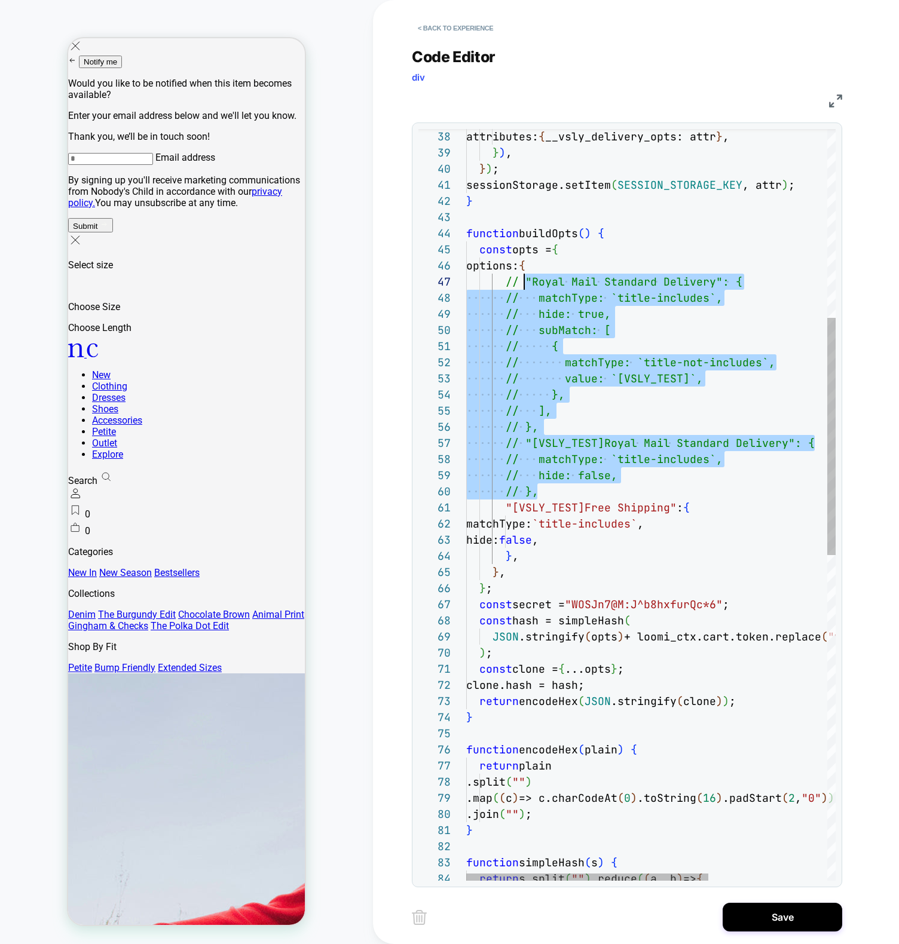
type textarea "**********"
drag, startPoint x: 576, startPoint y: 586, endPoint x: 577, endPoint y: 592, distance: 6.6
click at [576, 586] on div "attributes: { __vsly_delivery_opts: attr } , } ) , } ) ; sessionStorage.setItem…" at bounding box center [741, 721] width 550 height 2381
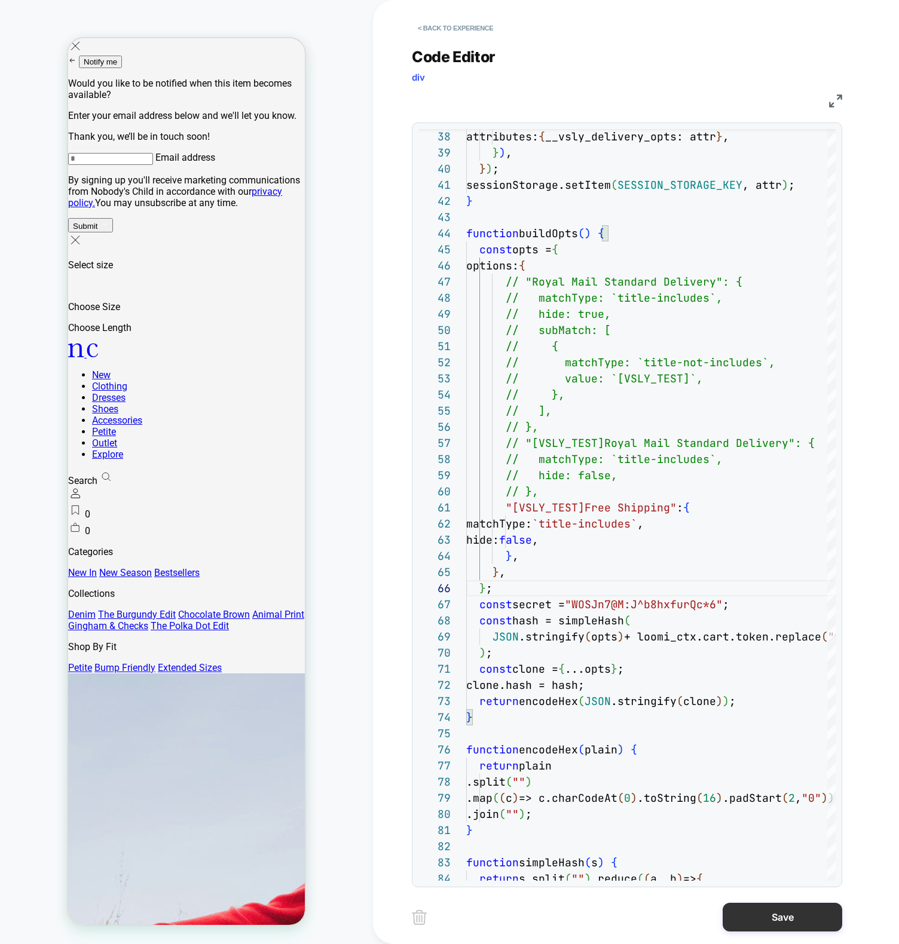
click at [807, 912] on button "Save" at bounding box center [782, 917] width 120 height 29
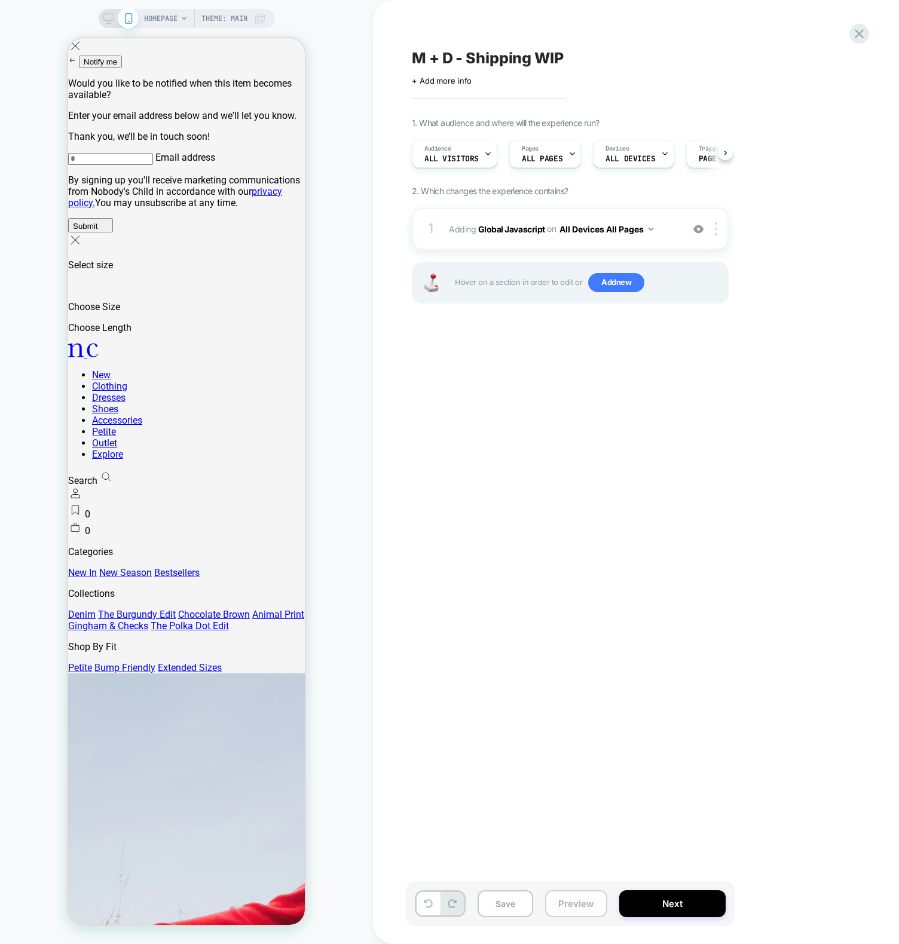
scroll to position [0, 1]
click at [577, 897] on button "Preview" at bounding box center [576, 903] width 62 height 27
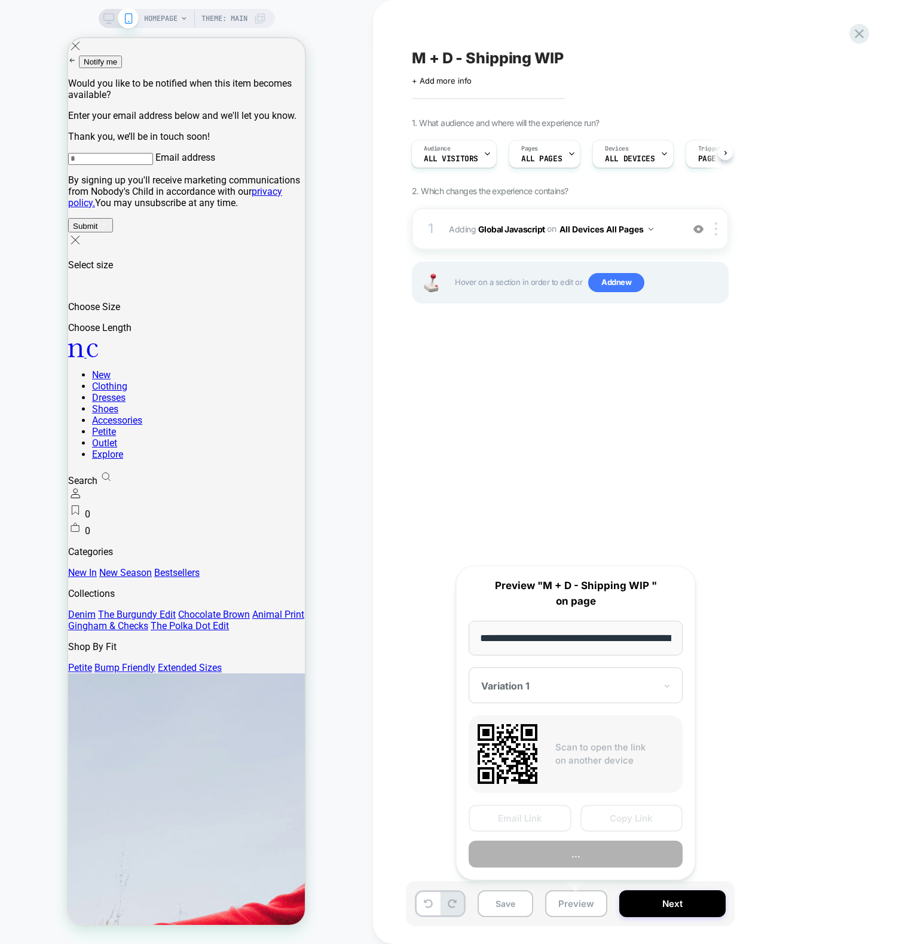
scroll to position [0, 54]
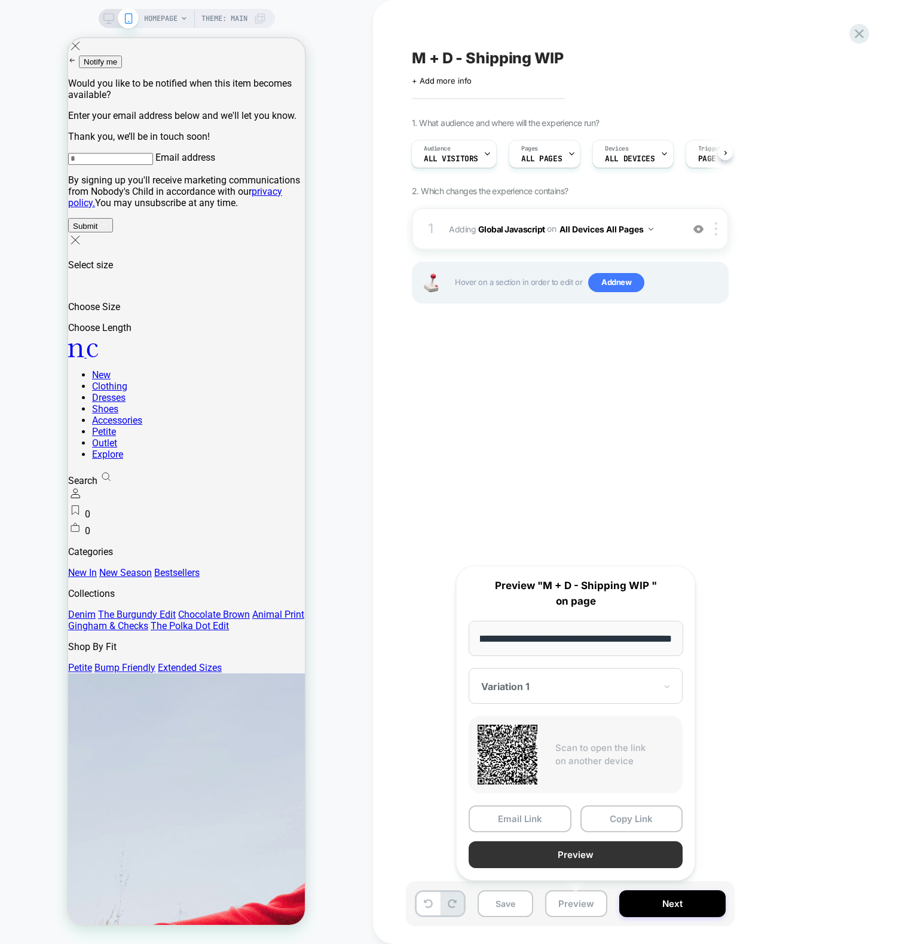
click at [577, 855] on button "Preview" at bounding box center [576, 854] width 214 height 27
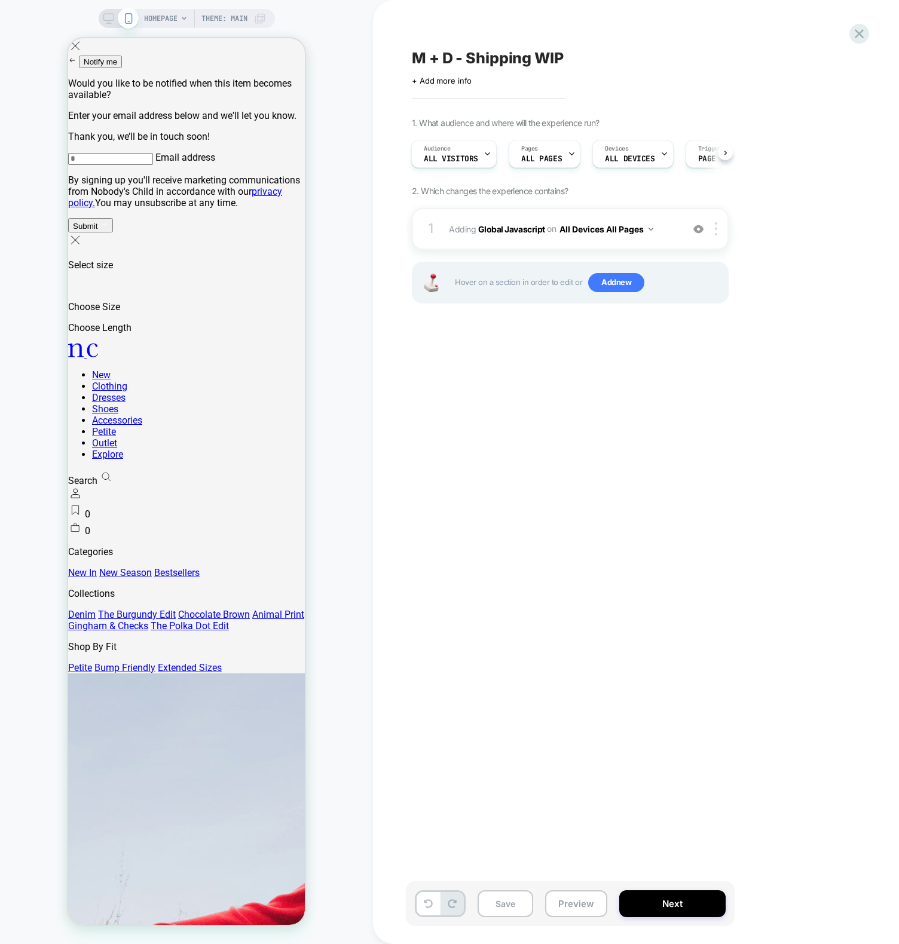
click at [659, 427] on div "M + D - Shipping WIP Click to edit experience details + Add more info 1. What a…" at bounding box center [630, 472] width 448 height 920
click at [498, 221] on span "Adding Global Javascript on All Devices All Pages" at bounding box center [563, 229] width 228 height 17
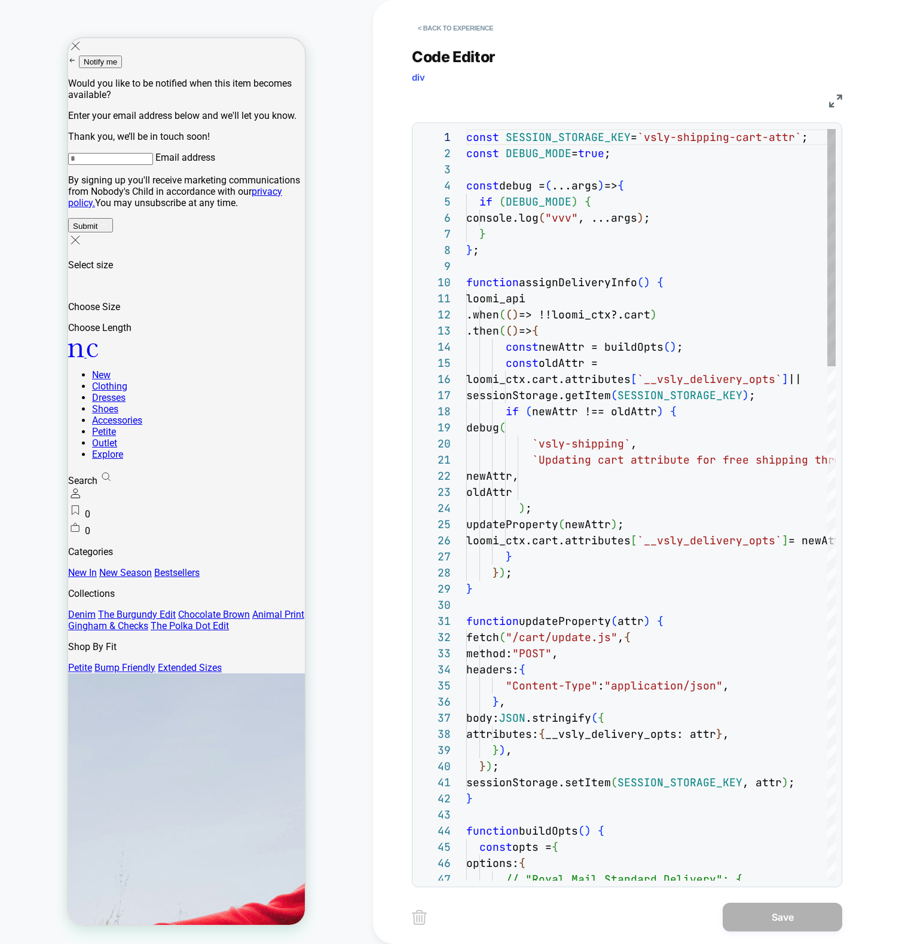
scroll to position [161, 0]
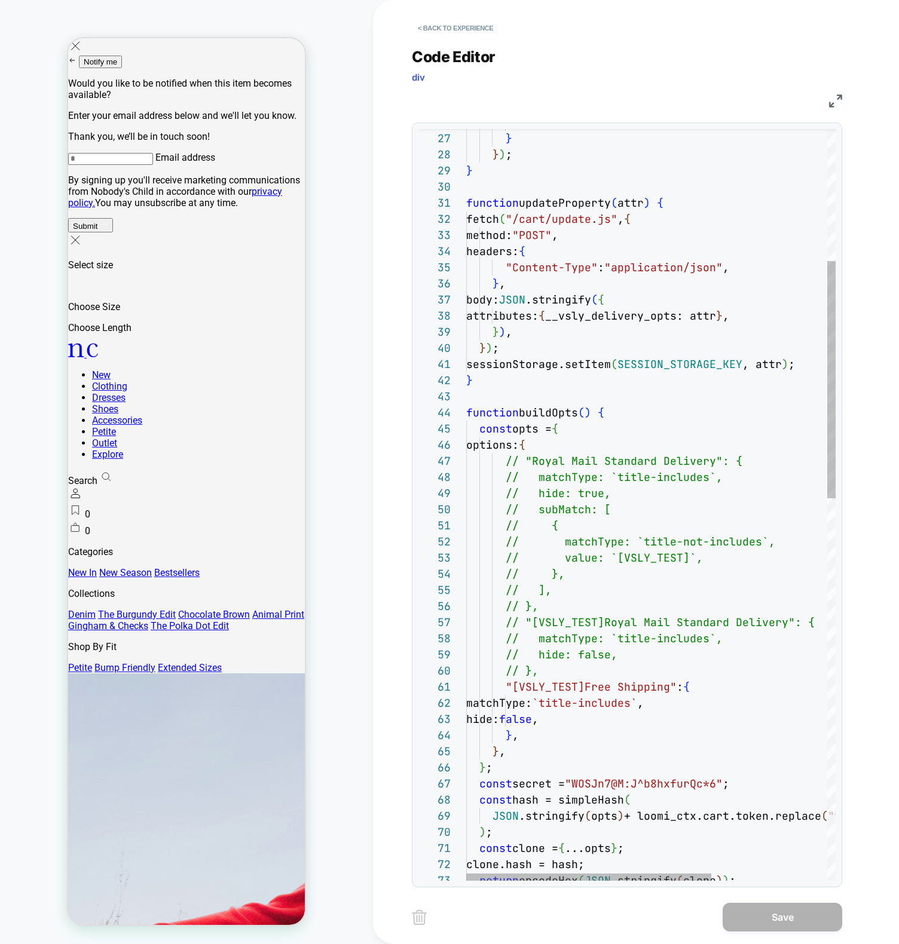
drag, startPoint x: 584, startPoint y: 593, endPoint x: 629, endPoint y: 557, distance: 57.4
click at [584, 593] on div "loomi_ctx.cart.attributes [ `__vsly_delivery_opts` ] = newAttr; } } ) ; } funct…" at bounding box center [738, 901] width 544 height 2381
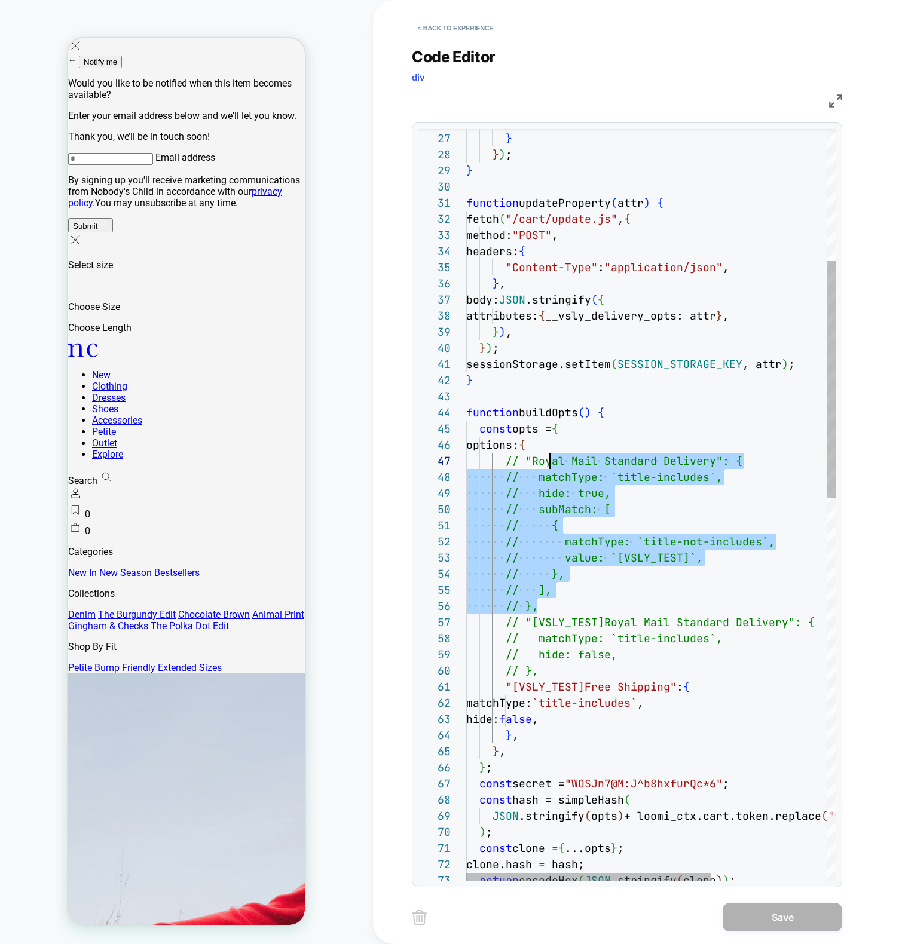
scroll to position [97, 39]
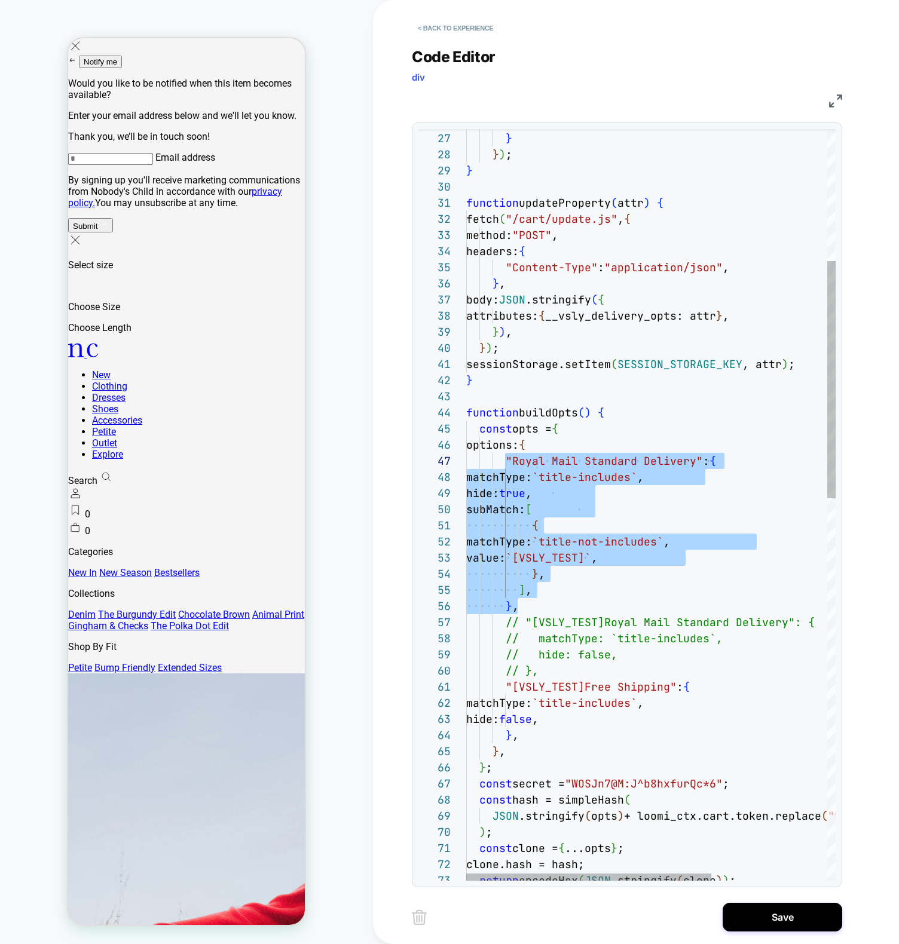
type textarea "**********"
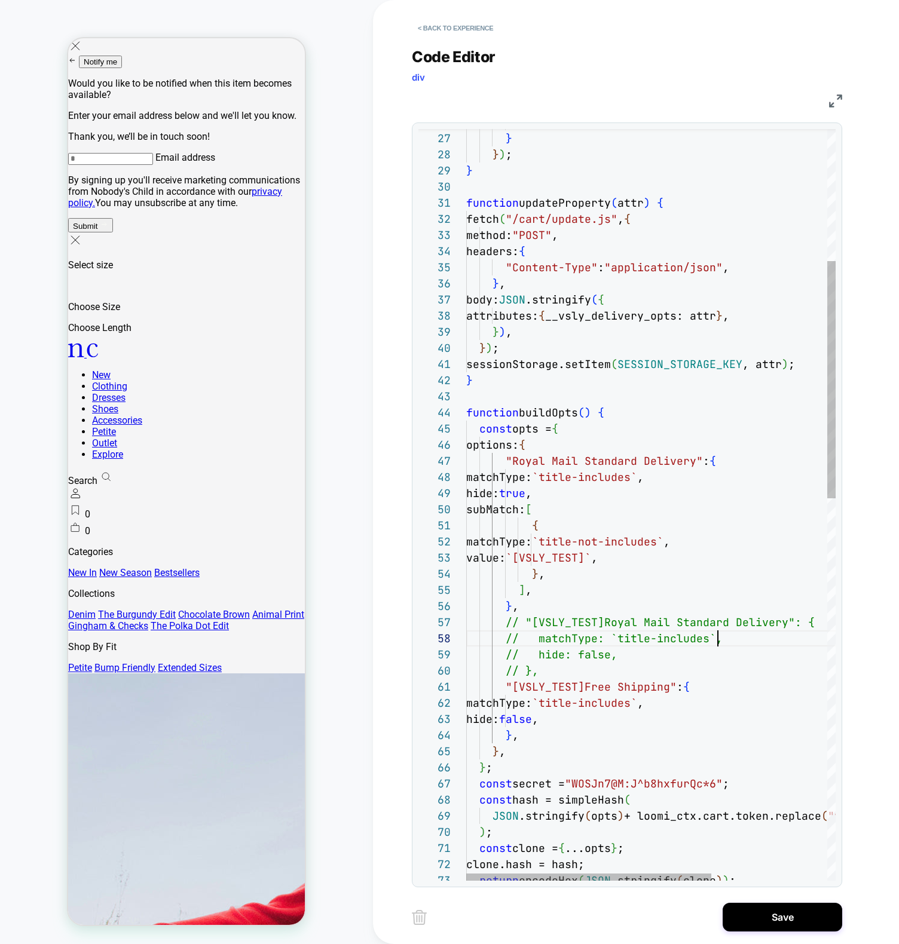
click at [715, 635] on div "loomi_ctx.cart.attributes [ `__vsly_delivery_opts` ] = newAttr; } } ) ; } funct…" at bounding box center [738, 901] width 544 height 2381
click at [683, 624] on div "loomi_ctx.cart.attributes [ `__vsly_delivery_opts` ] = newAttr; } } ) ; } funct…" at bounding box center [738, 901] width 544 height 2381
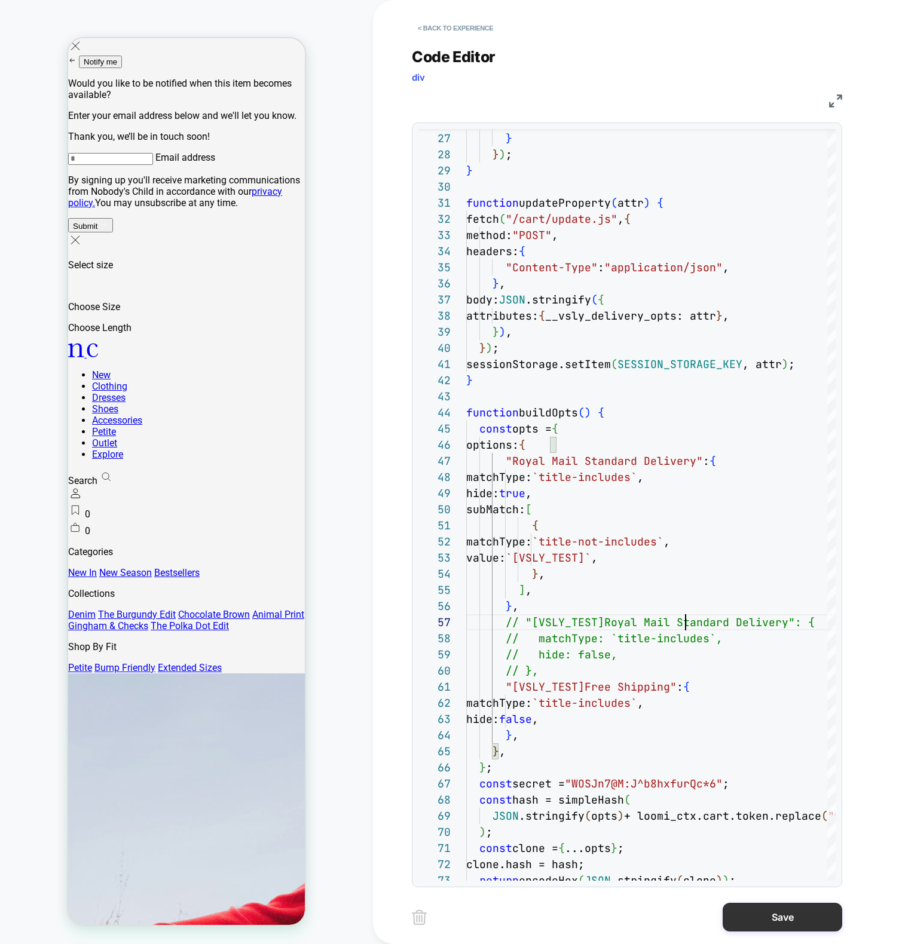
click at [777, 922] on button "Save" at bounding box center [782, 917] width 120 height 29
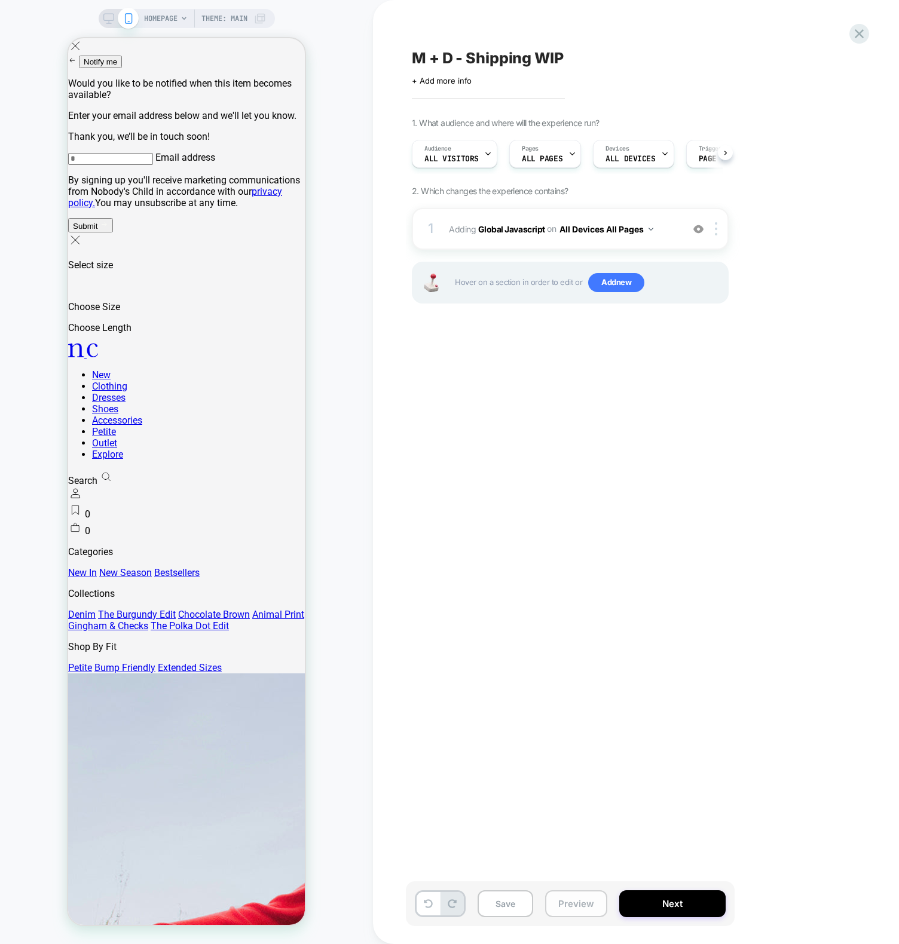
scroll to position [0, 1]
click at [577, 907] on button "Preview" at bounding box center [576, 903] width 62 height 27
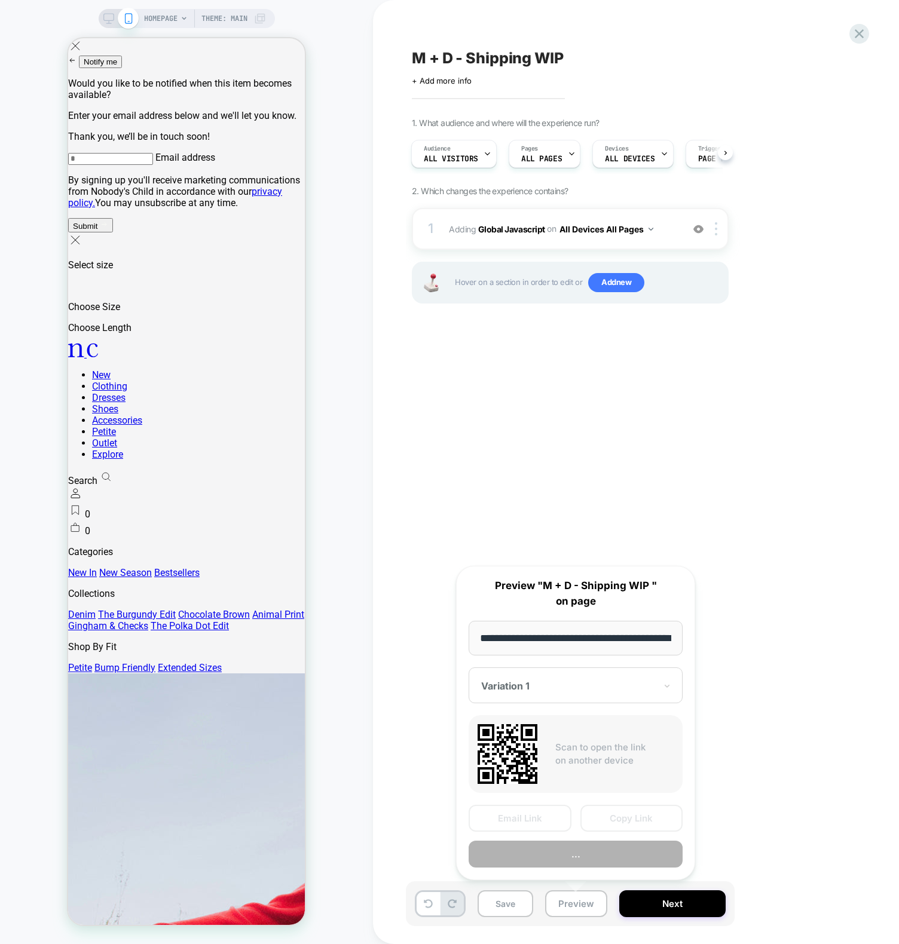
scroll to position [0, 54]
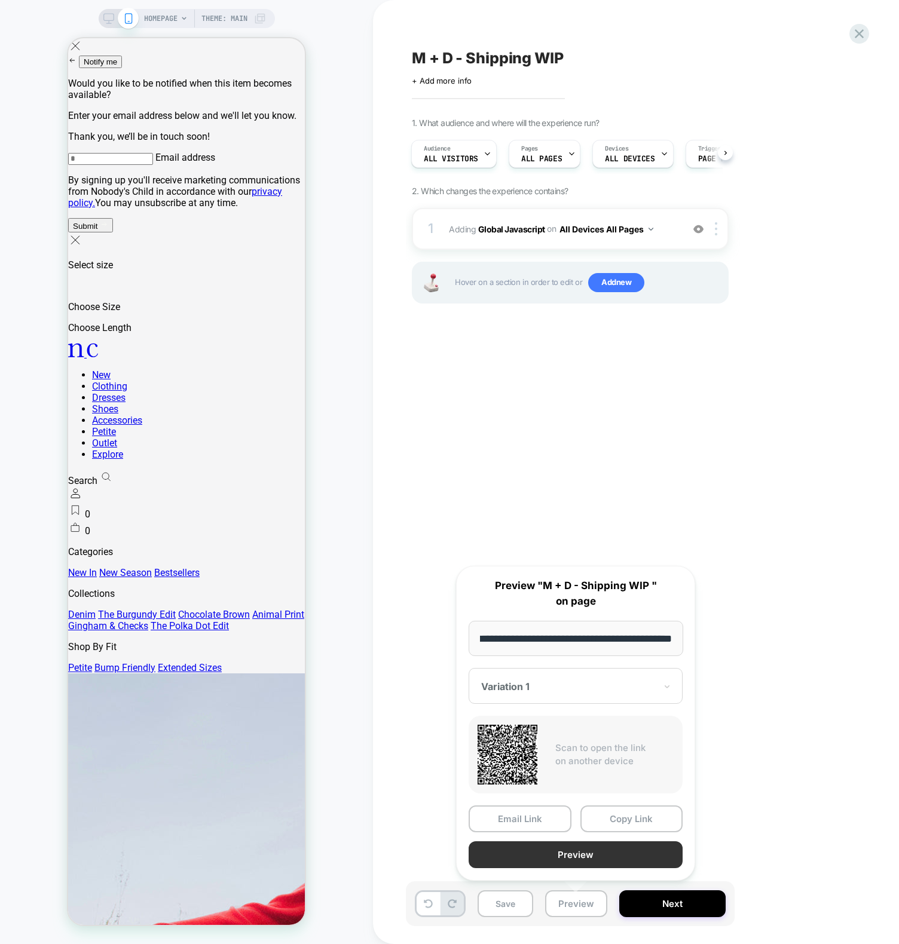
click at [593, 853] on button "Preview" at bounding box center [576, 854] width 214 height 27
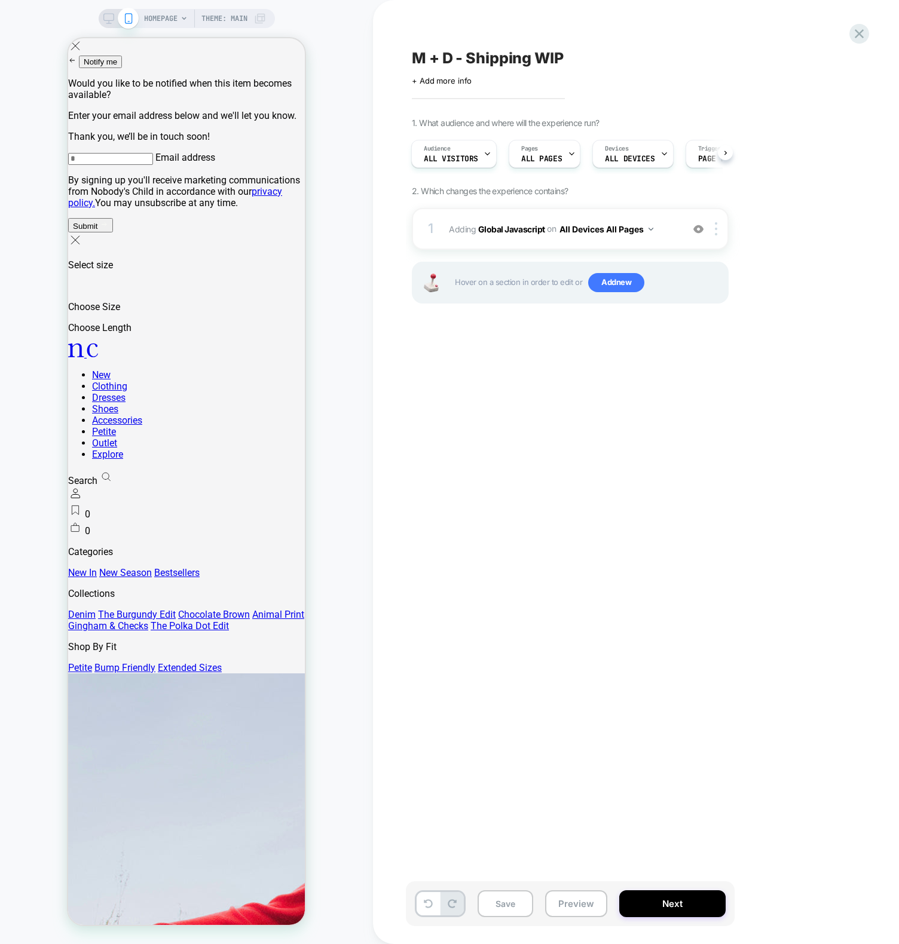
click at [692, 437] on div "M + D - Shipping WIP Click to edit experience details + Add more info 1. What a…" at bounding box center [630, 472] width 448 height 920
click at [476, 228] on span "Adding Global Javascript on All Devices All Pages" at bounding box center [563, 229] width 228 height 17
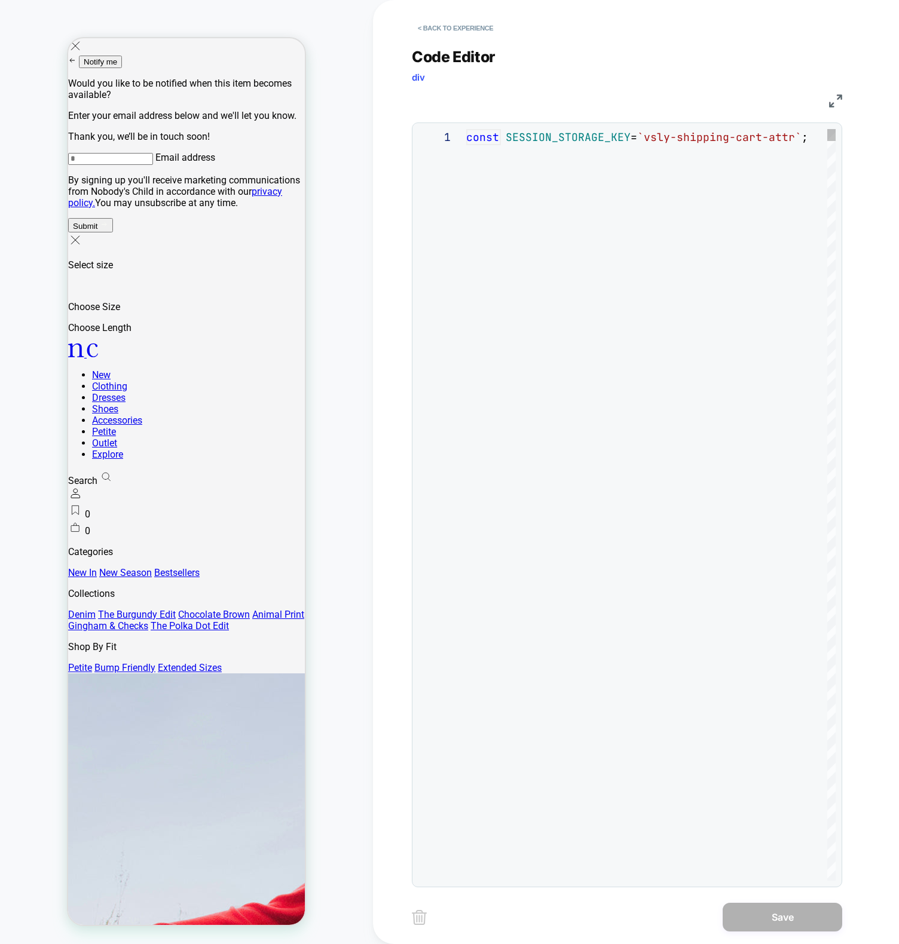
scroll to position [161, 0]
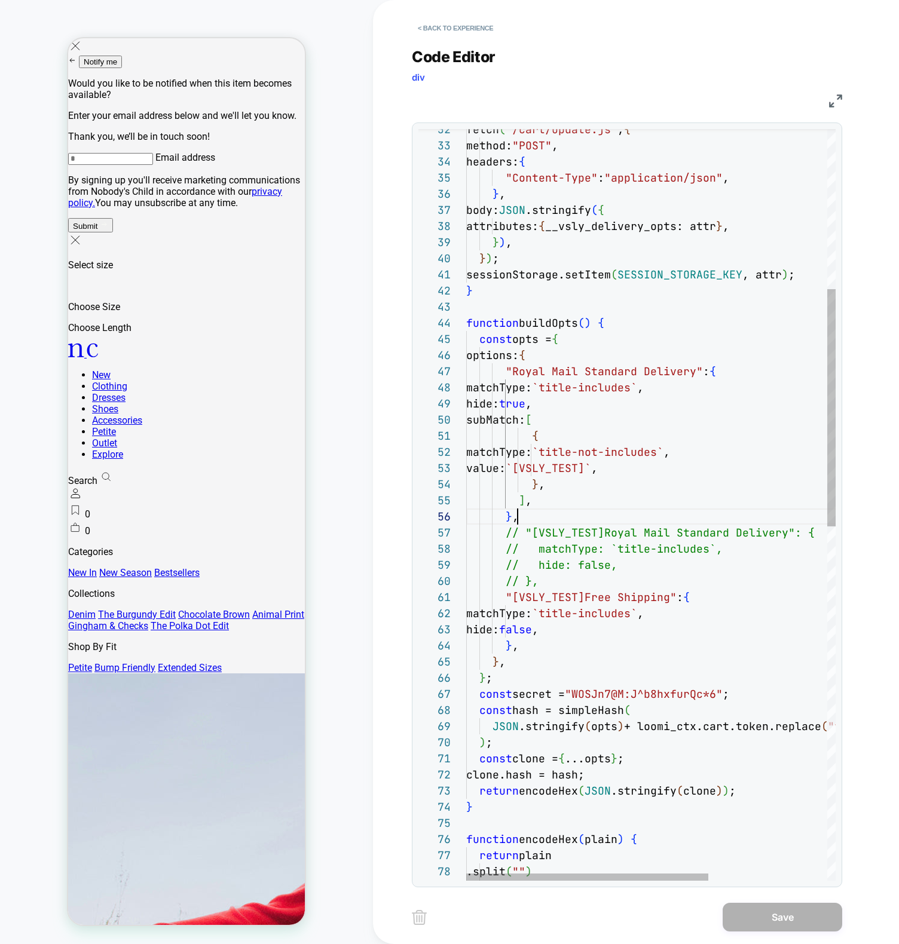
click at [603, 512] on div "const opts = { options: { "Royal Mail Standard Delivery" : { headers: { "Conten…" at bounding box center [741, 811] width 550 height 2381
click at [662, 592] on div "const opts = { options: { "Royal Mail Standard Delivery" : { headers: { "Conten…" at bounding box center [741, 811] width 550 height 2381
click at [663, 589] on div "const opts = { options: { "Royal Mail Standard Delivery" : { headers: { "Conten…" at bounding box center [741, 811] width 550 height 2381
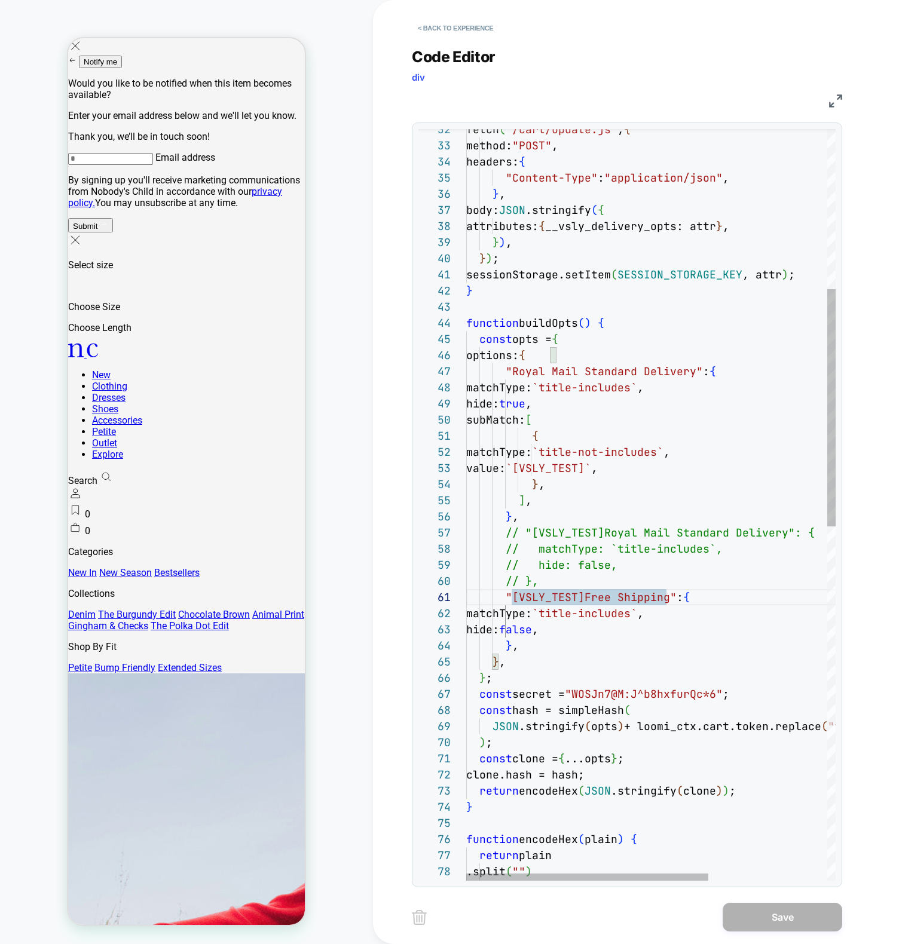
click at [562, 376] on div "const opts = { options: { "Royal Mail Standard Delivery" : { headers: { "Conten…" at bounding box center [741, 811] width 550 height 2381
drag, startPoint x: 638, startPoint y: 601, endPoint x: 509, endPoint y: 593, distance: 128.7
click at [509, 593] on div "const opts = { options: { "Royal Mail Standard Delivery" : { headers: { "Conten…" at bounding box center [741, 811] width 550 height 2381
click at [620, 743] on div "const opts = { options: { "Royal Mail Standard Delivery" : { headers: { "Conten…" at bounding box center [741, 811] width 550 height 2381
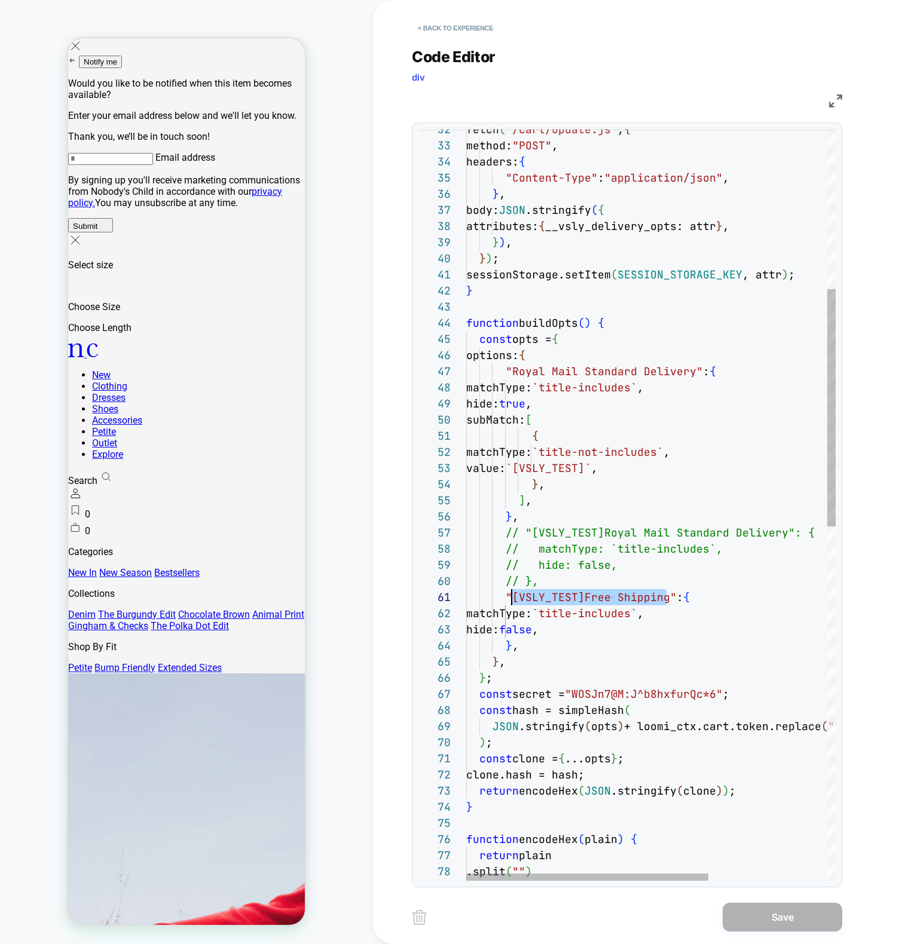
drag, startPoint x: 666, startPoint y: 602, endPoint x: 512, endPoint y: 601, distance: 154.2
click at [512, 601] on div "const opts = { options: { "Royal Mail Standard Delivery" : { headers: { "Conten…" at bounding box center [741, 811] width 550 height 2381
drag, startPoint x: 583, startPoint y: 590, endPoint x: 513, endPoint y: 598, distance: 70.9
click at [513, 598] on div "const opts = { options: { "Royal Mail Standard Delivery" : { headers: { "Conten…" at bounding box center [741, 811] width 550 height 2381
type textarea "**********"
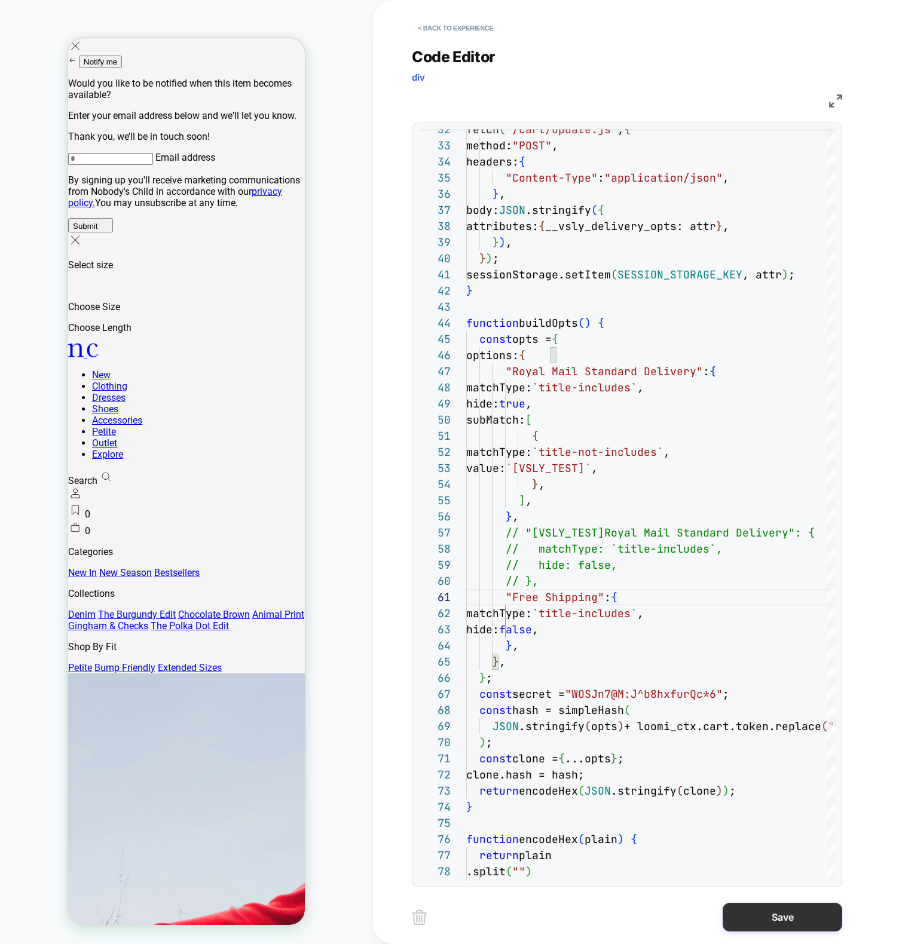
click at [770, 916] on button "Save" at bounding box center [782, 917] width 120 height 29
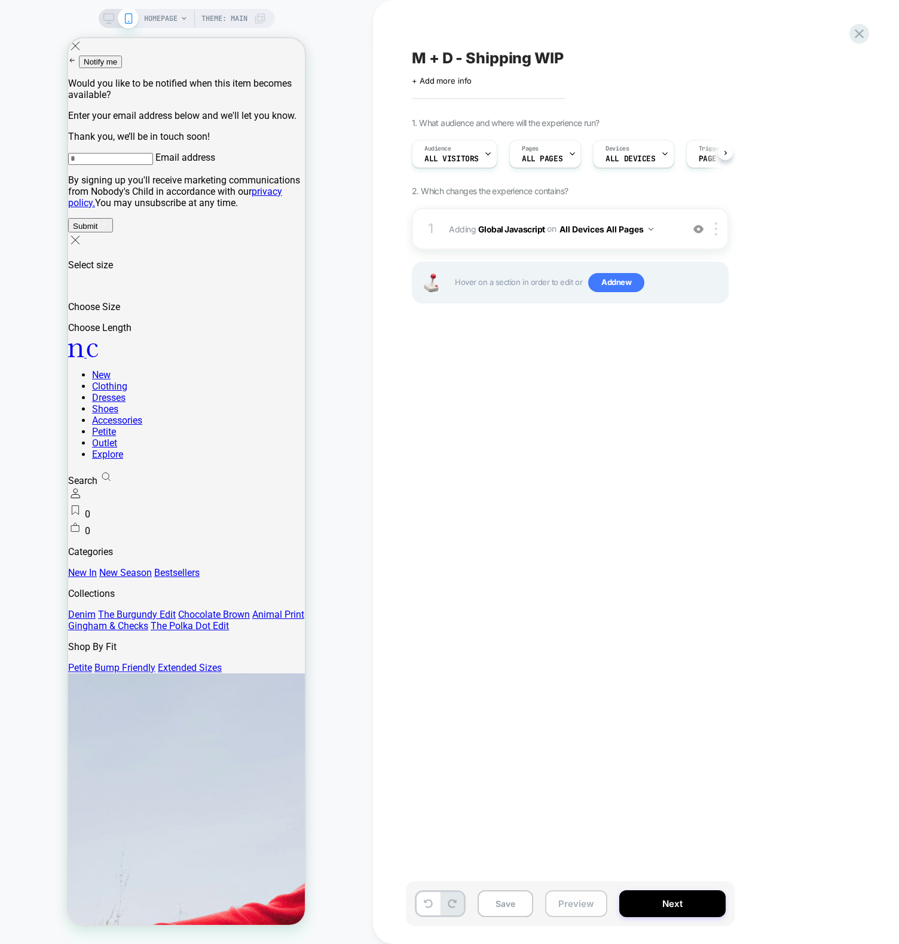
click at [580, 895] on button "Preview" at bounding box center [576, 903] width 62 height 27
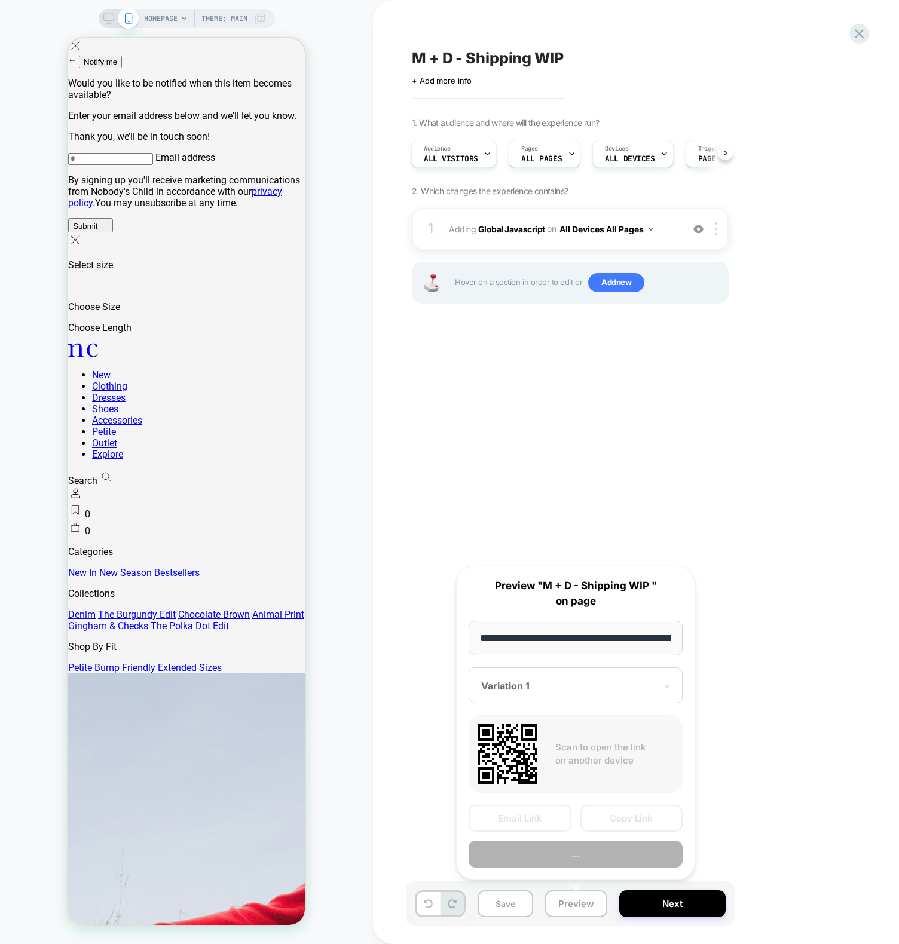
scroll to position [0, 54]
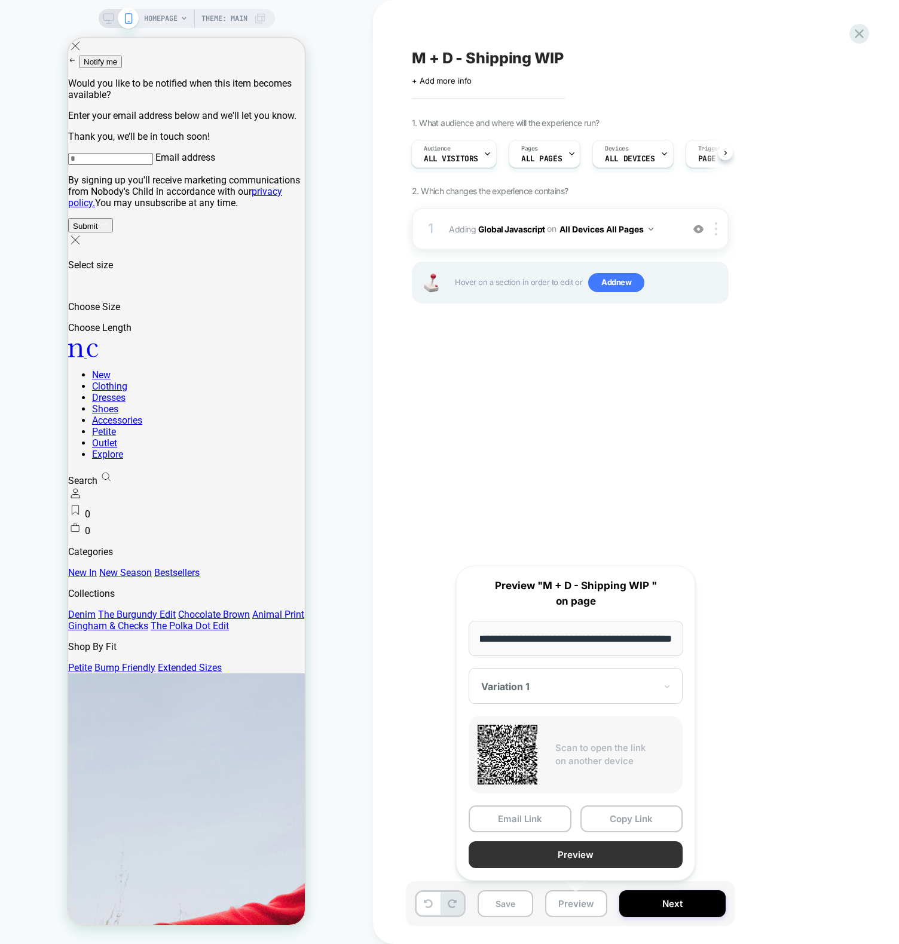
click at [575, 849] on button "Preview" at bounding box center [576, 854] width 214 height 27
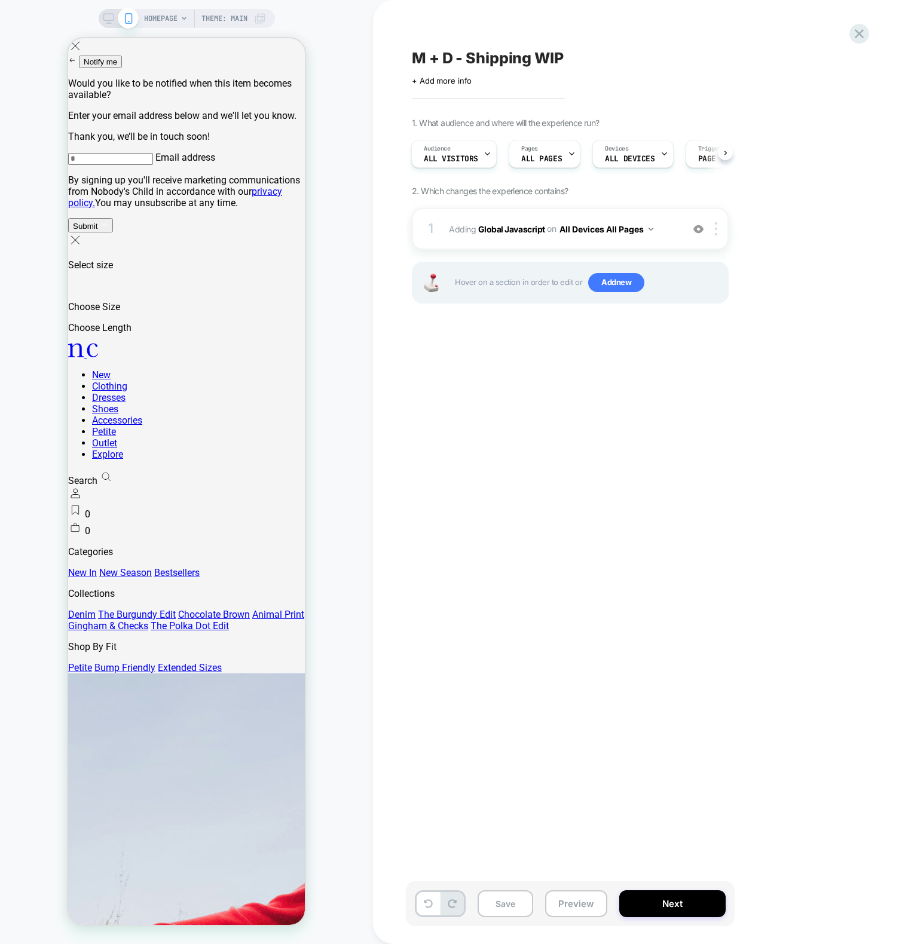
click at [637, 525] on div "M + D - Shipping WIP Click to edit experience details + Add more info 1. What a…" at bounding box center [630, 472] width 448 height 920
click at [746, 73] on div "M + D - Shipping WIP Click to edit experience details + Add more info" at bounding box center [630, 67] width 436 height 38
click at [709, 555] on div "M + D - Shipping WIP Click to edit experience details + Add more info 1. What a…" at bounding box center [630, 472] width 448 height 920
click at [552, 548] on div "M + D - Shipping WIP Click to edit experience details + Add more info 1. What a…" at bounding box center [630, 472] width 448 height 920
click at [567, 895] on button "Preview" at bounding box center [576, 903] width 62 height 27
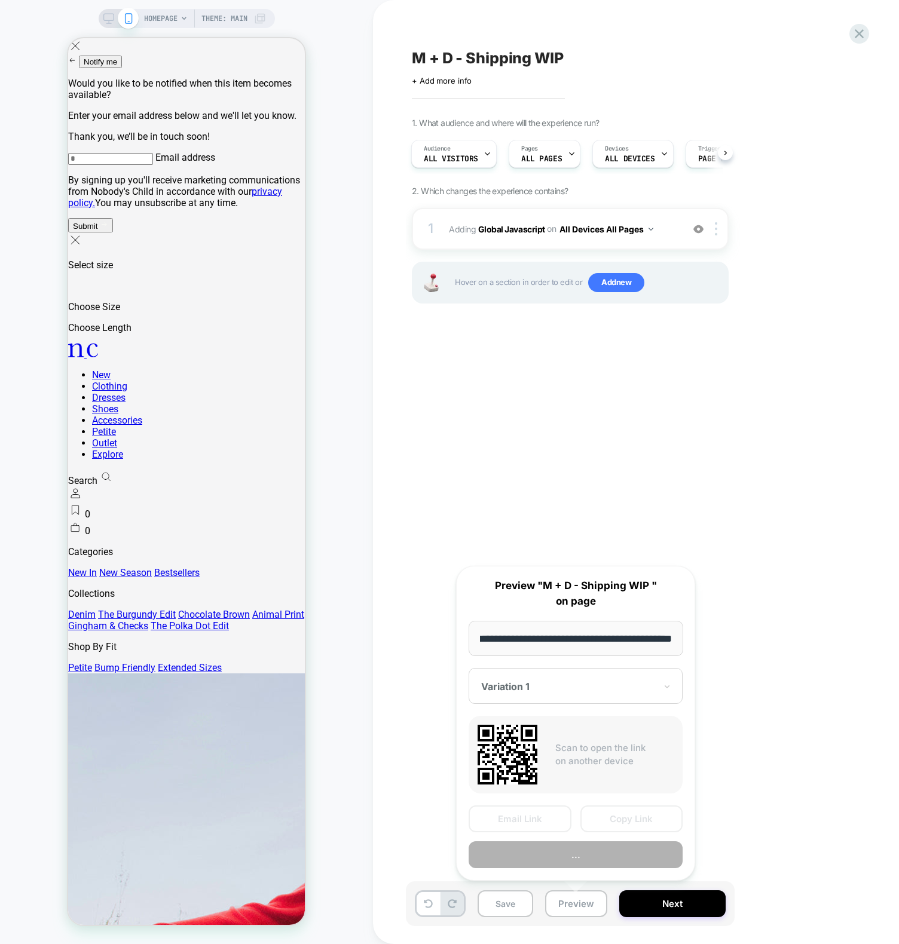
click at [572, 866] on button "..." at bounding box center [576, 854] width 214 height 27
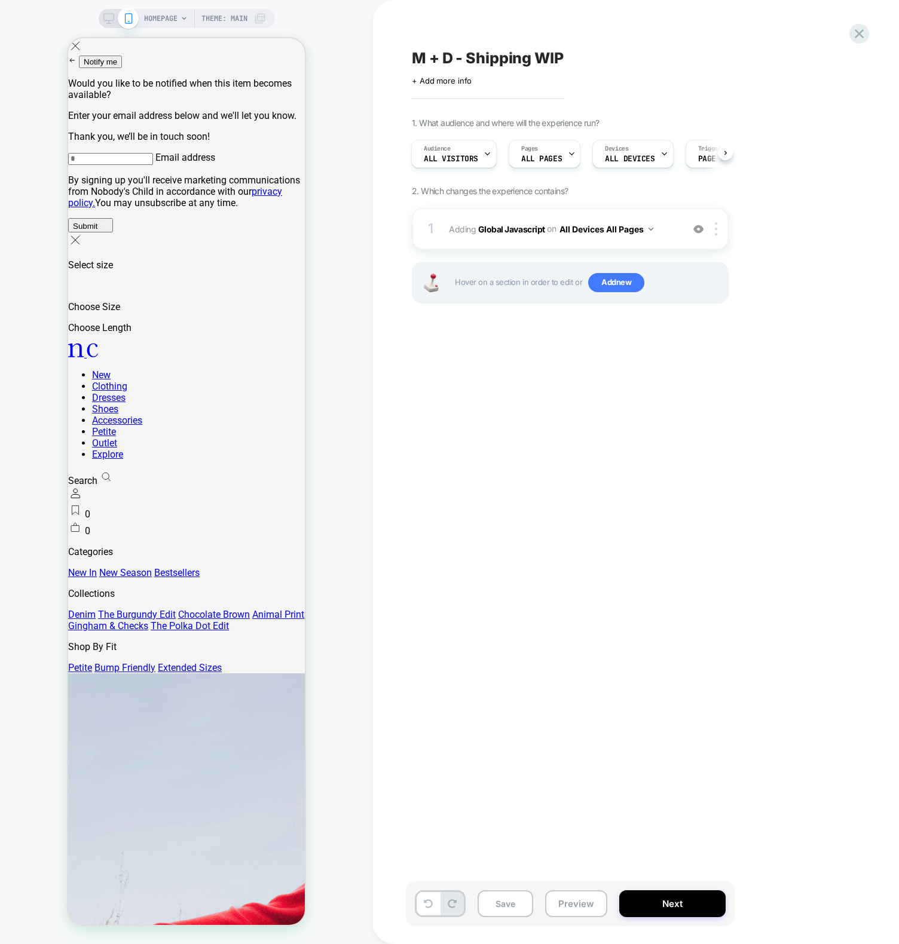
click at [552, 421] on div "M + D - Shipping WIP Click to edit experience details + Add more info 1. What a…" at bounding box center [630, 472] width 448 height 920
click at [448, 226] on div "1 Adding Global Javascript on All Devices All Pages Add Before Add After Target…" at bounding box center [570, 229] width 317 height 42
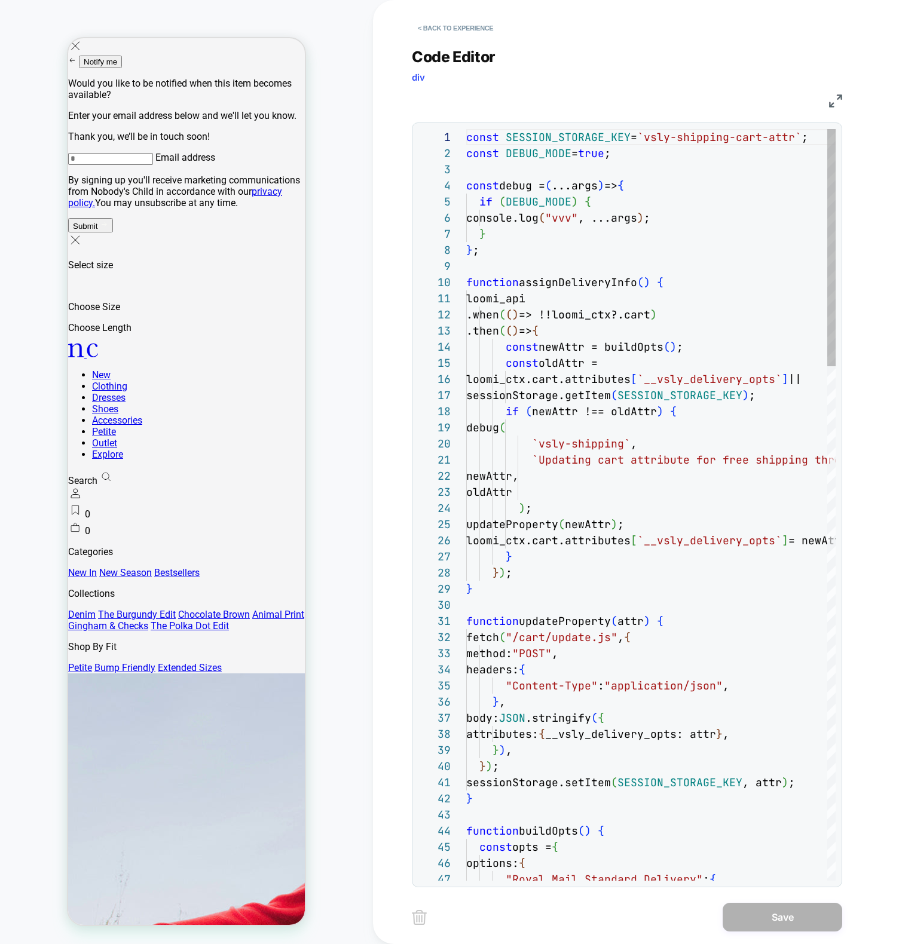
scroll to position [161, 0]
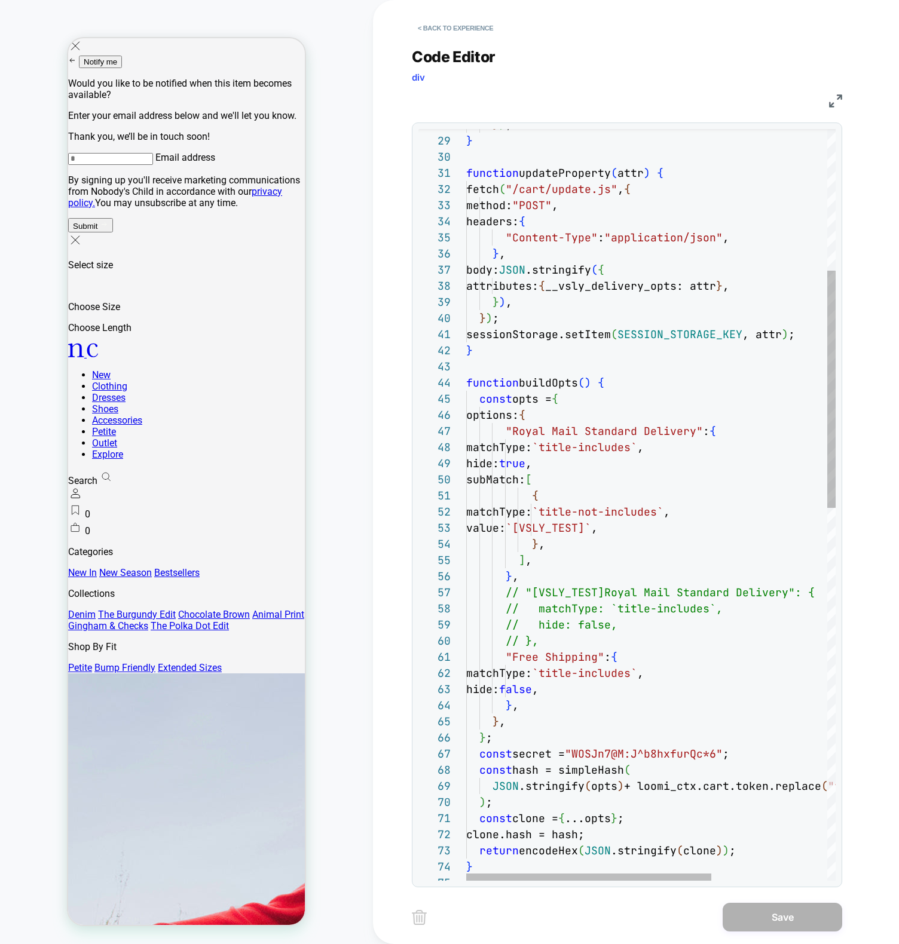
click at [577, 651] on div "} ) ; } function updateProperty ( attr ) { fetch ( "/cart/update.js" , { method…" at bounding box center [738, 871] width 544 height 2381
click at [600, 656] on div "} ) ; } function updateProperty ( attr ) { fetch ( "/cart/update.js" , { method…" at bounding box center [738, 871] width 544 height 2381
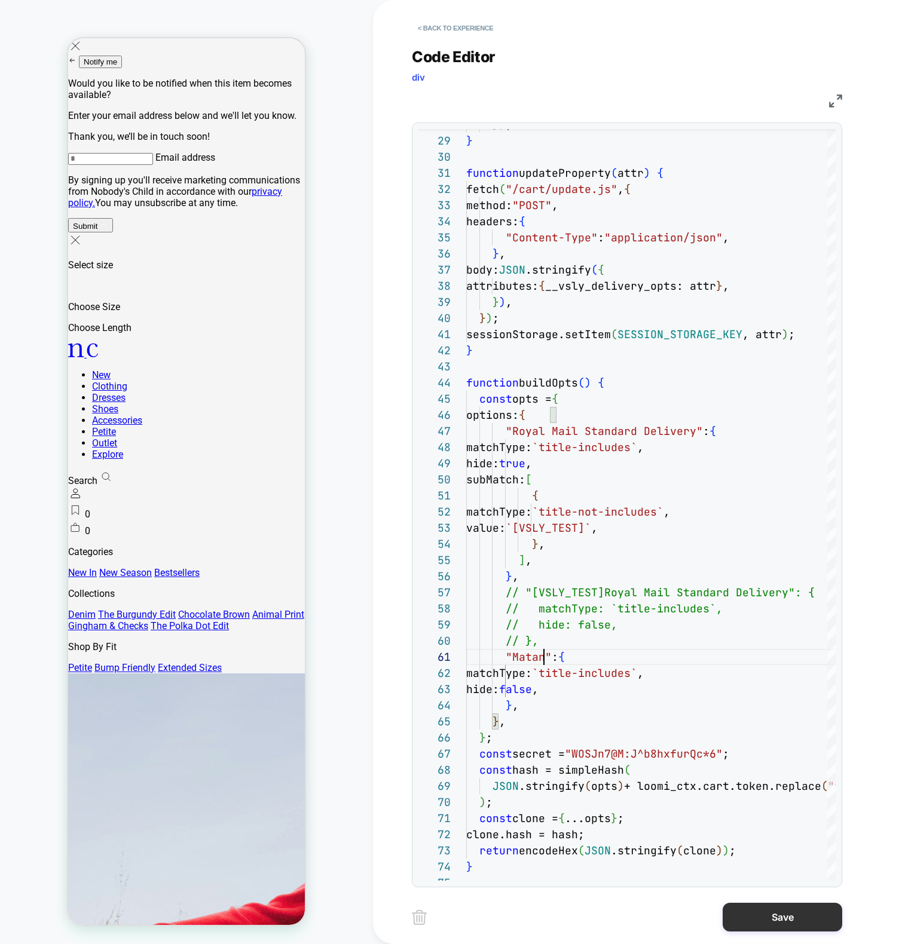
type textarea "**********"
click at [767, 914] on button "Save" at bounding box center [782, 917] width 120 height 29
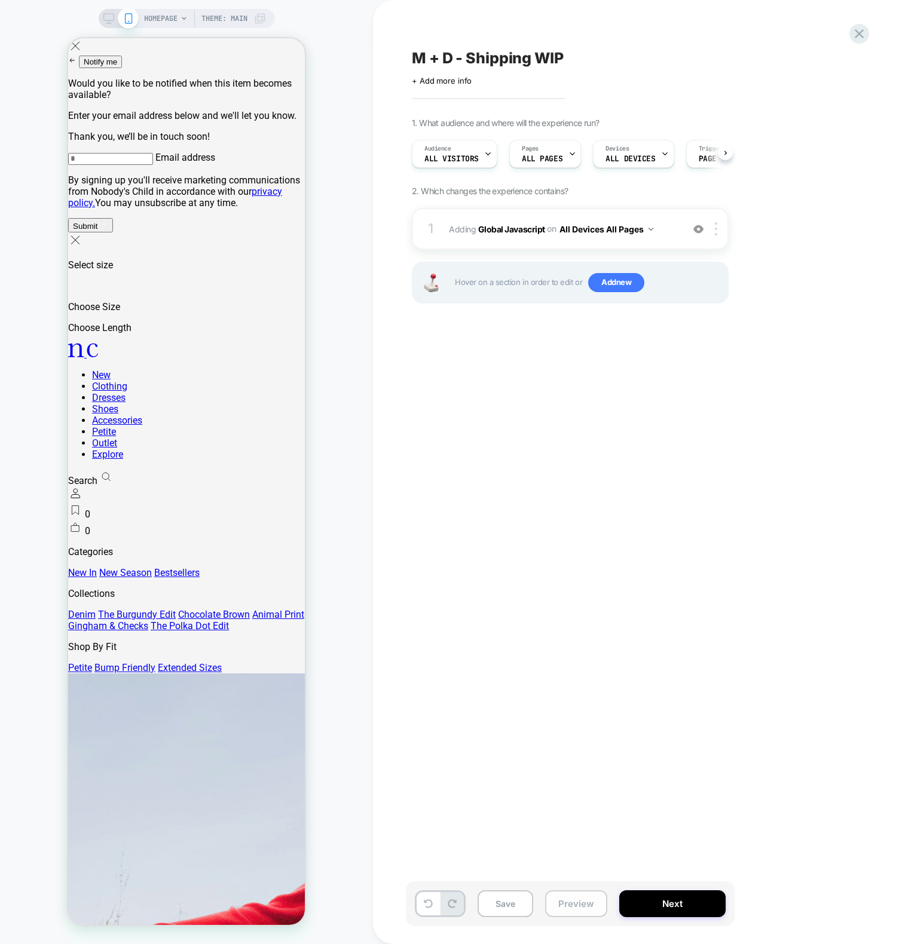
scroll to position [0, 1]
click at [571, 899] on button "Preview" at bounding box center [576, 903] width 62 height 27
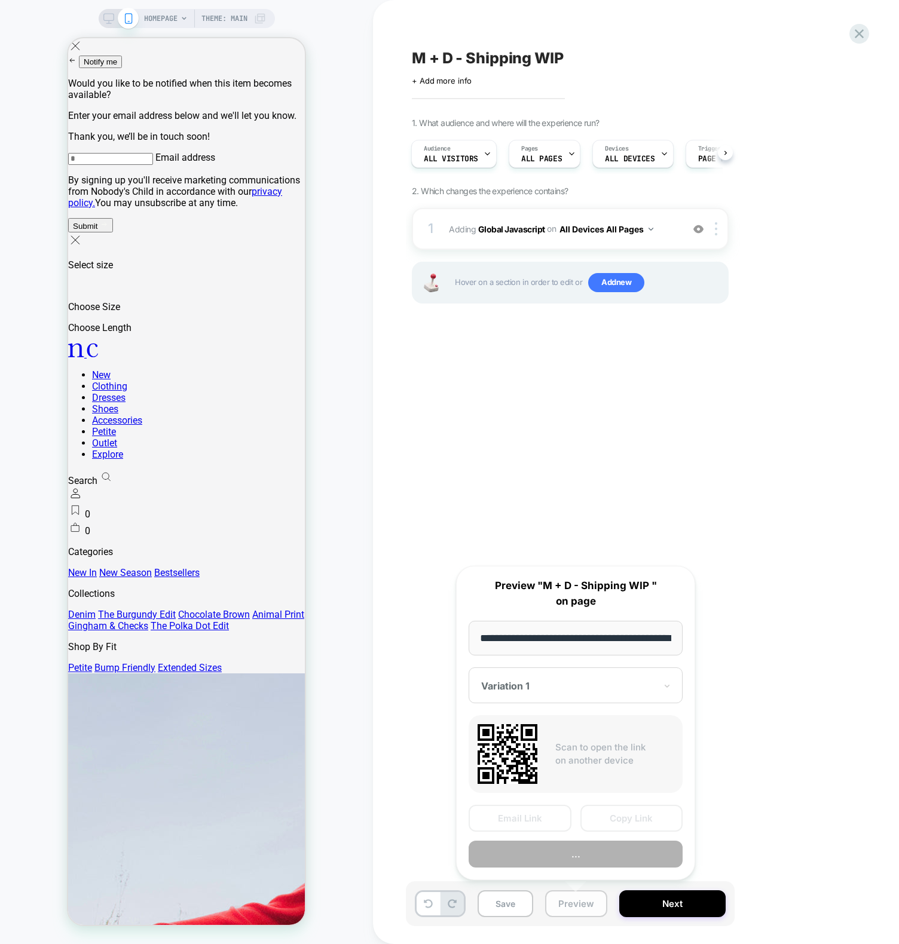
scroll to position [0, 0]
click at [580, 861] on button "..." at bounding box center [576, 854] width 214 height 27
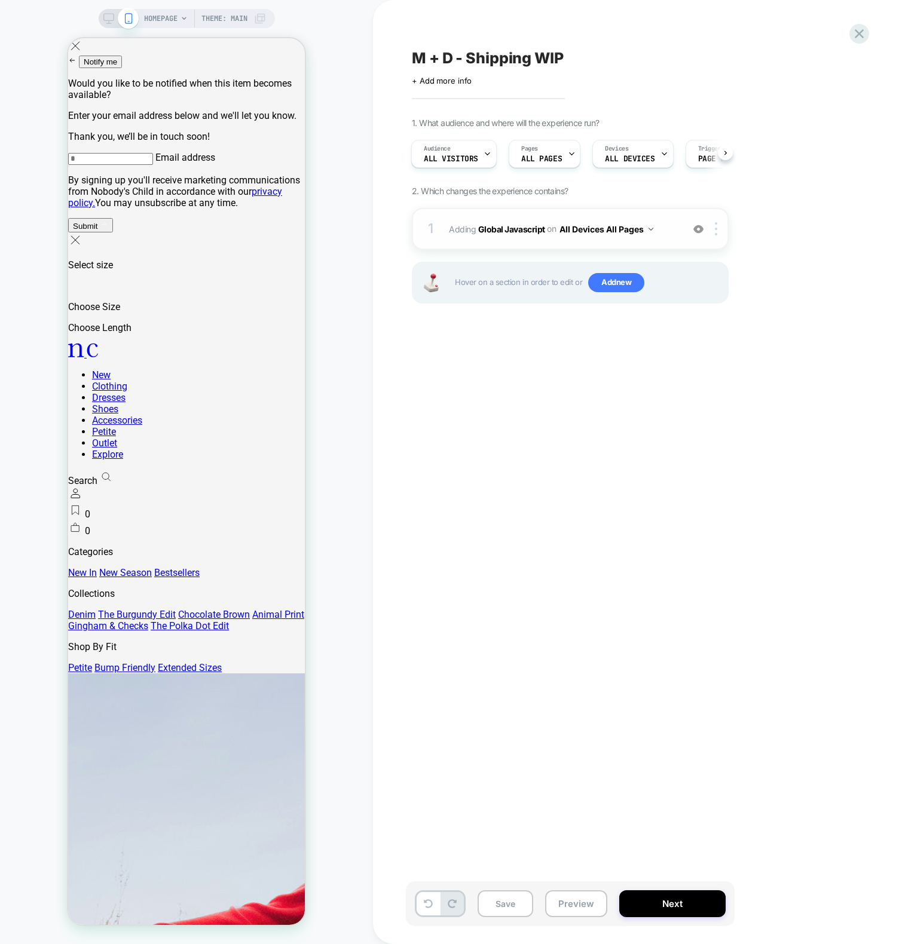
click at [485, 241] on div "1 Adding Global Javascript on All Devices All Pages Add Before Add After Target…" at bounding box center [570, 229] width 317 height 42
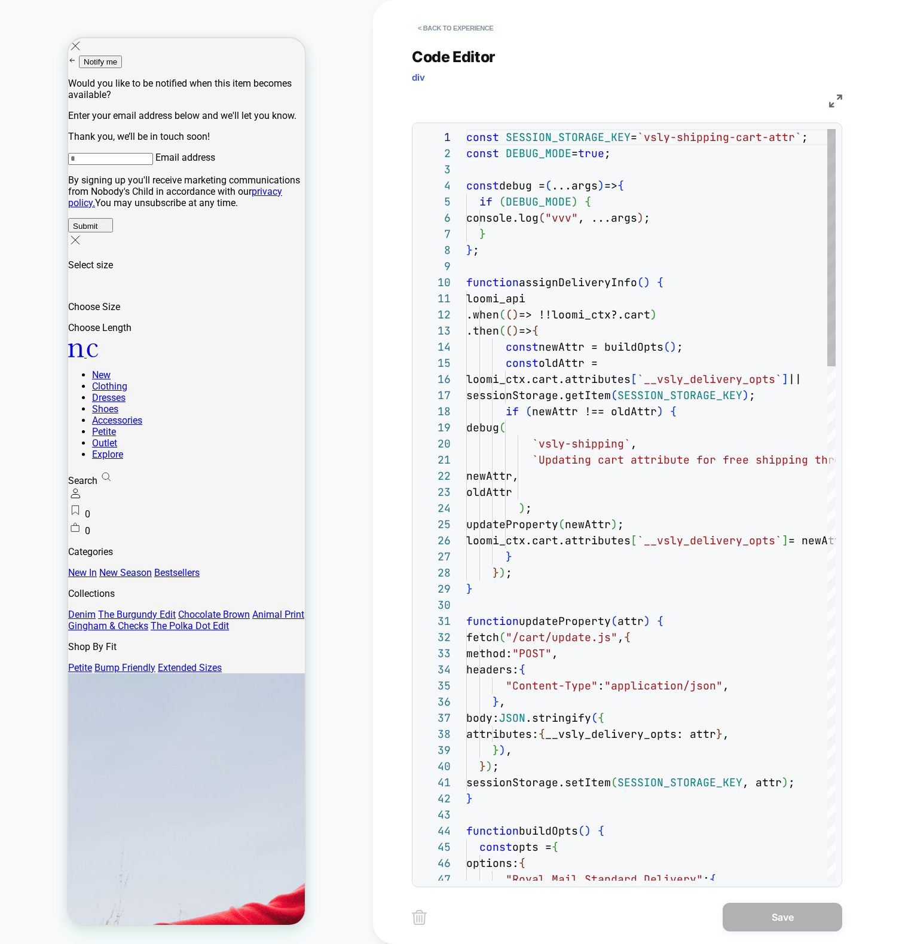
scroll to position [161, 0]
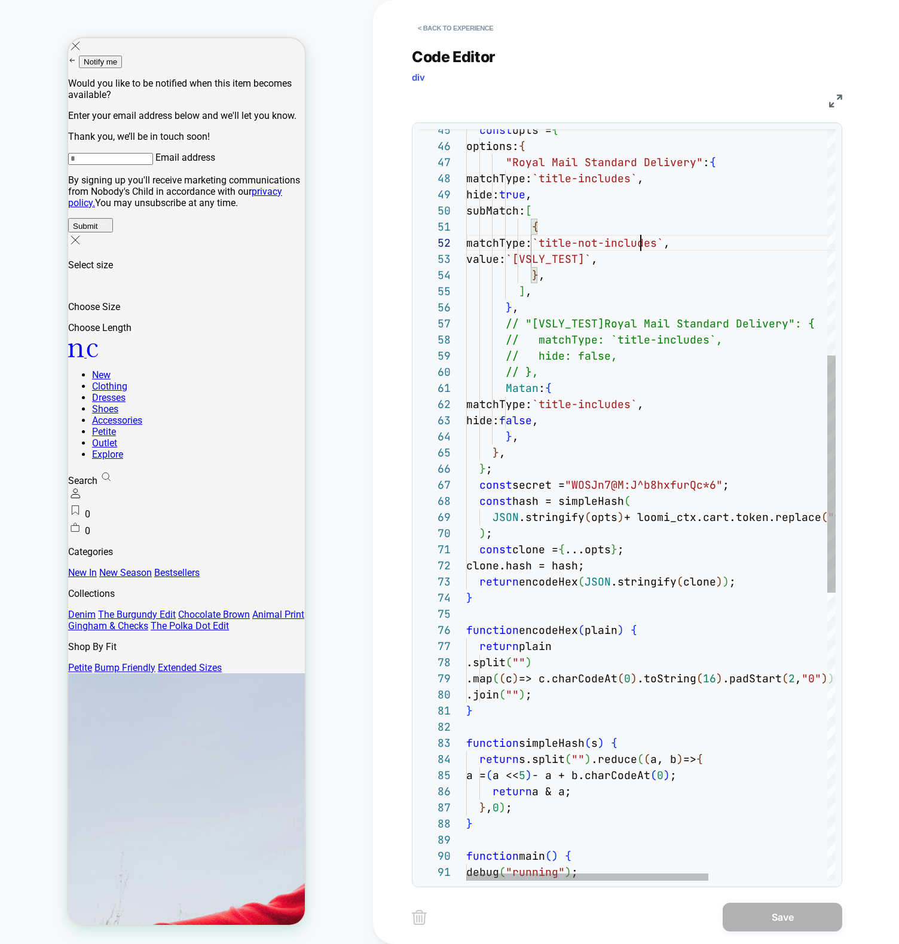
click at [643, 246] on div "} function main ( ) { debug ( "running" ) ; assignDeliveryInfo ( ) ; return a &…" at bounding box center [741, 602] width 550 height 2381
click at [580, 272] on div "} function main ( ) { debug ( "running" ) ; assignDeliveryInfo ( ) ; return a &…" at bounding box center [741, 602] width 550 height 2381
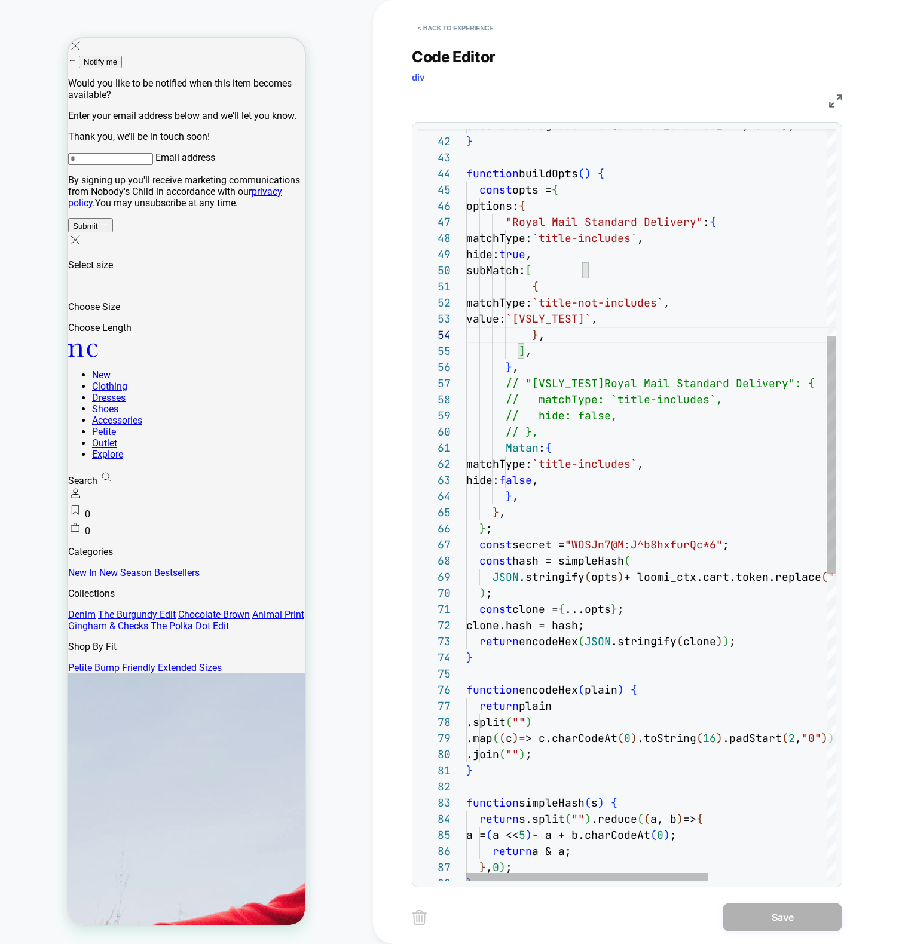
drag, startPoint x: 573, startPoint y: 421, endPoint x: 593, endPoint y: 451, distance: 36.6
click at [592, 449] on div "} return a & a; } , 0 ) ; return s.split ( "" ) .reduce ( ( a, b ) => { a = ( a…" at bounding box center [741, 662] width 550 height 2381
drag, startPoint x: 639, startPoint y: 466, endPoint x: 617, endPoint y: 488, distance: 31.3
click at [639, 466] on div "} return a & a; } , 0 ) ; return s.split ( "" ) .reduce ( ( a, b ) => { a = ( a…" at bounding box center [741, 662] width 550 height 2381
click at [567, 483] on div "} return a & a; } , 0 ) ; return s.split ( "" ) .reduce ( ( a, b ) => { a = ( a…" at bounding box center [741, 662] width 550 height 2381
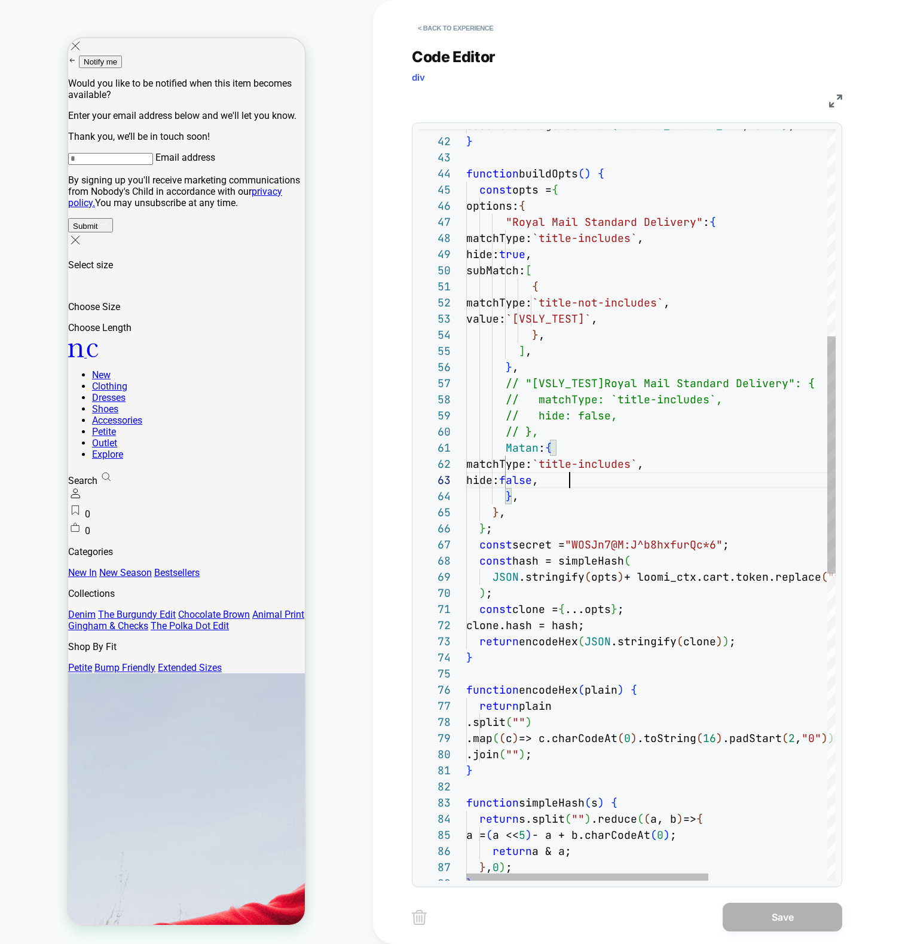
scroll to position [32, 123]
click at [567, 483] on div "} return a & a; } , 0 ) ; return s.split ( "" ) .reduce ( ( a, b ) => { a = ( a…" at bounding box center [741, 662] width 550 height 2381
click at [523, 454] on div "} return a & a; } , 0 ) ; return s.split ( "" ) .reduce ( ( a, b ) => { a = ( a…" at bounding box center [741, 662] width 550 height 2381
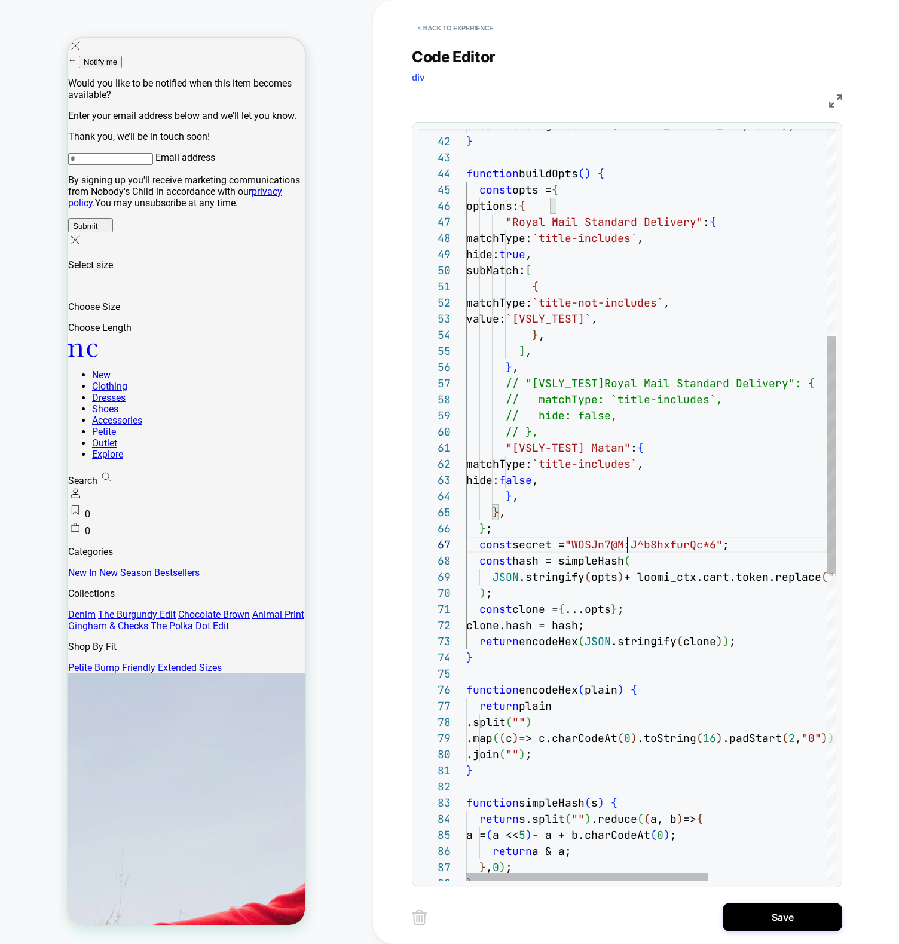
click at [625, 544] on div "} return a & a; } , 0 ) ; return s.split ( "" ) .reduce ( ( a, b ) => { a = ( a…" at bounding box center [741, 662] width 550 height 2381
click at [549, 446] on div "} return a & a; } , 0 ) ; return s.split ( "" ) .reduce ( ( a, b ) => { a = ( a…" at bounding box center [741, 662] width 550 height 2381
click at [577, 399] on div "} return a & a; } , 0 ) ; return s.split ( "" ) .reduce ( ( a, b ) => { a = ( a…" at bounding box center [741, 662] width 550 height 2381
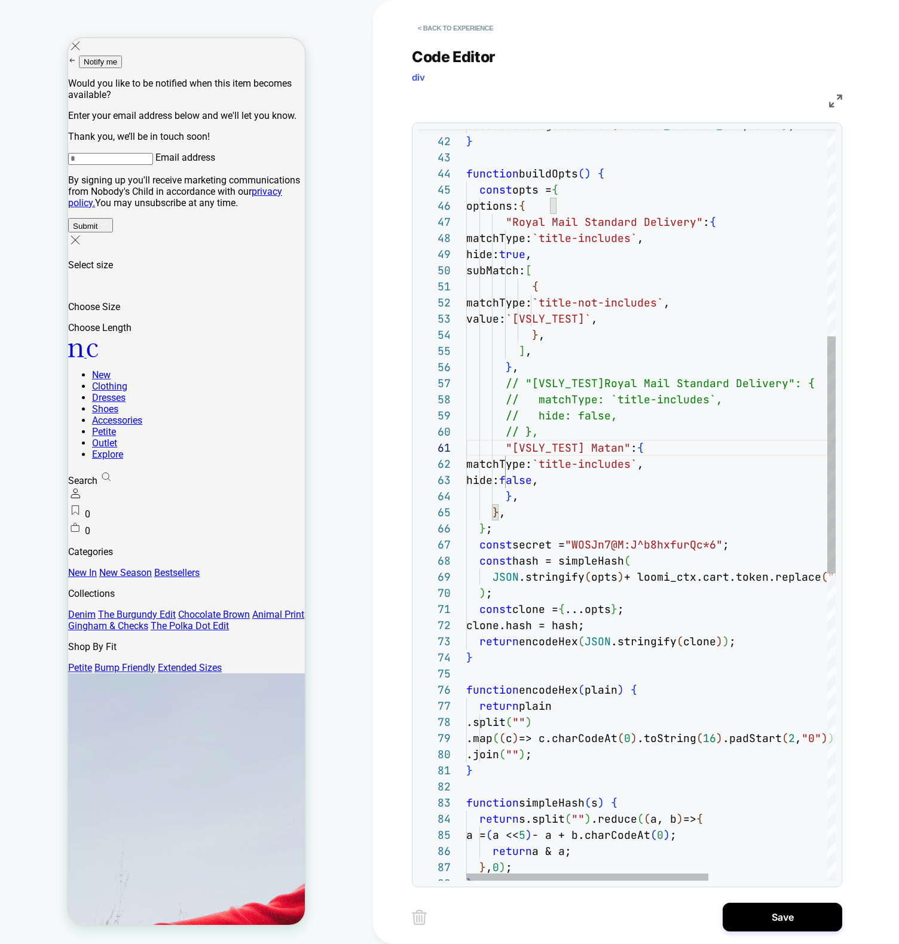
scroll to position [113, 110]
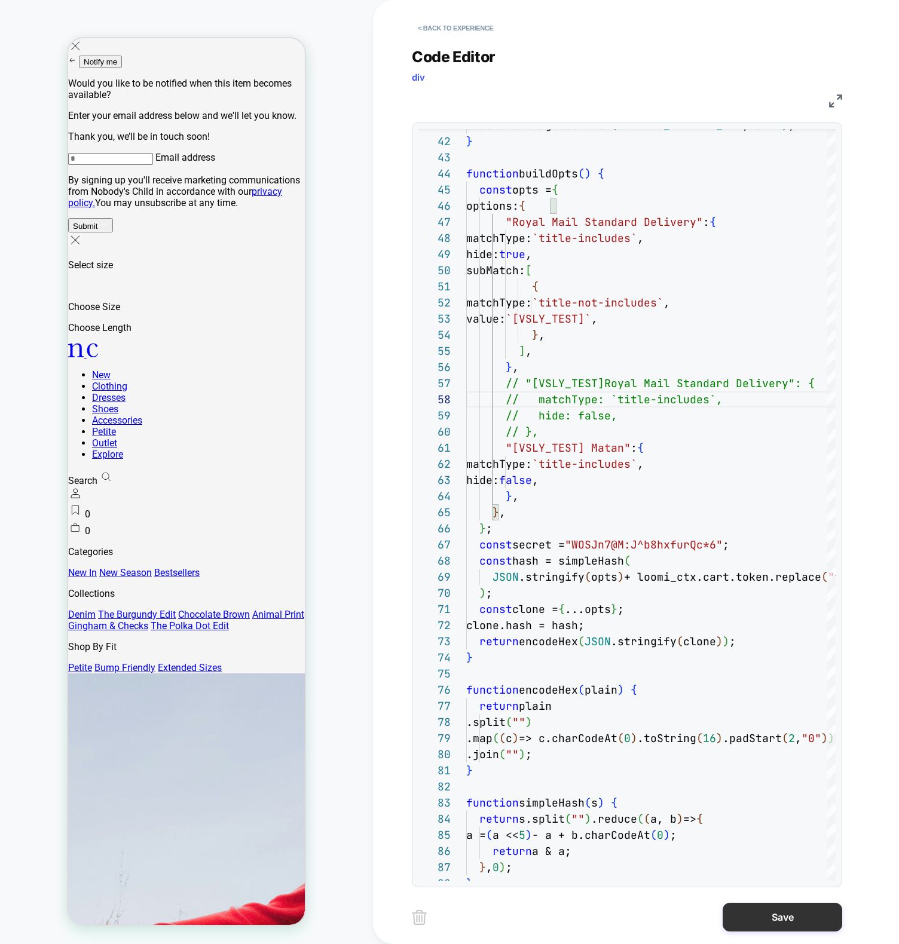
type textarea "**********"
click at [779, 904] on button "Save" at bounding box center [782, 917] width 120 height 29
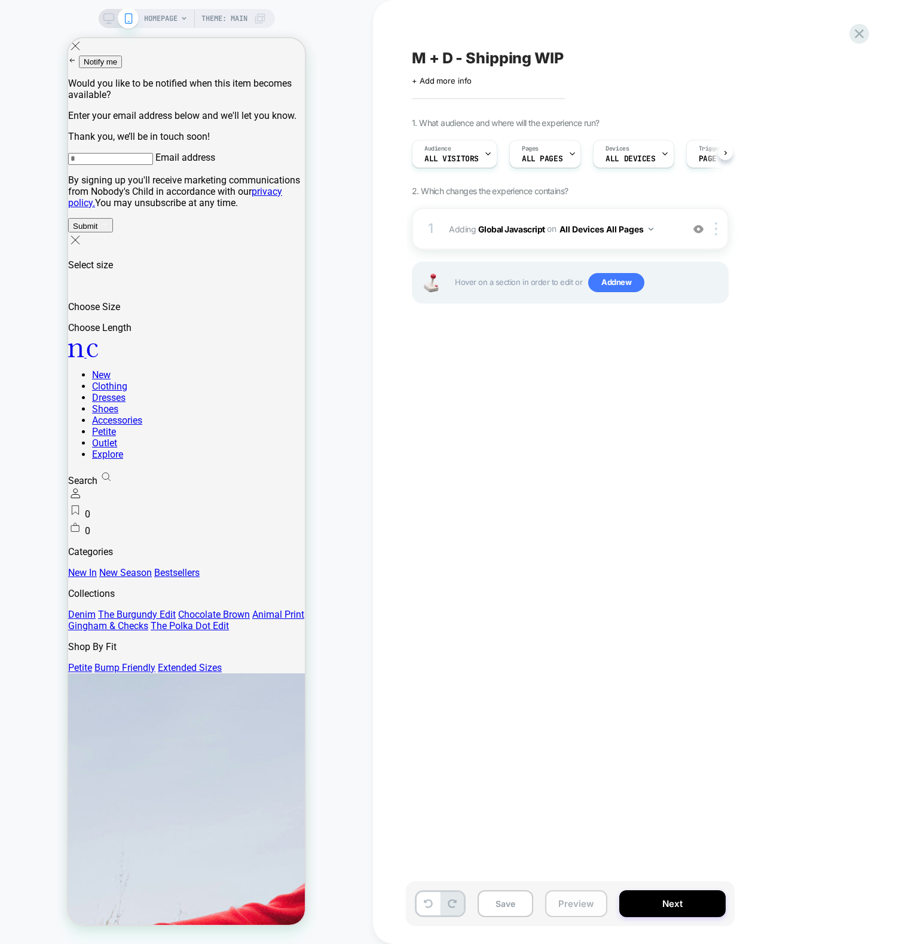
scroll to position [0, 1]
click at [583, 905] on button "Preview" at bounding box center [576, 903] width 62 height 27
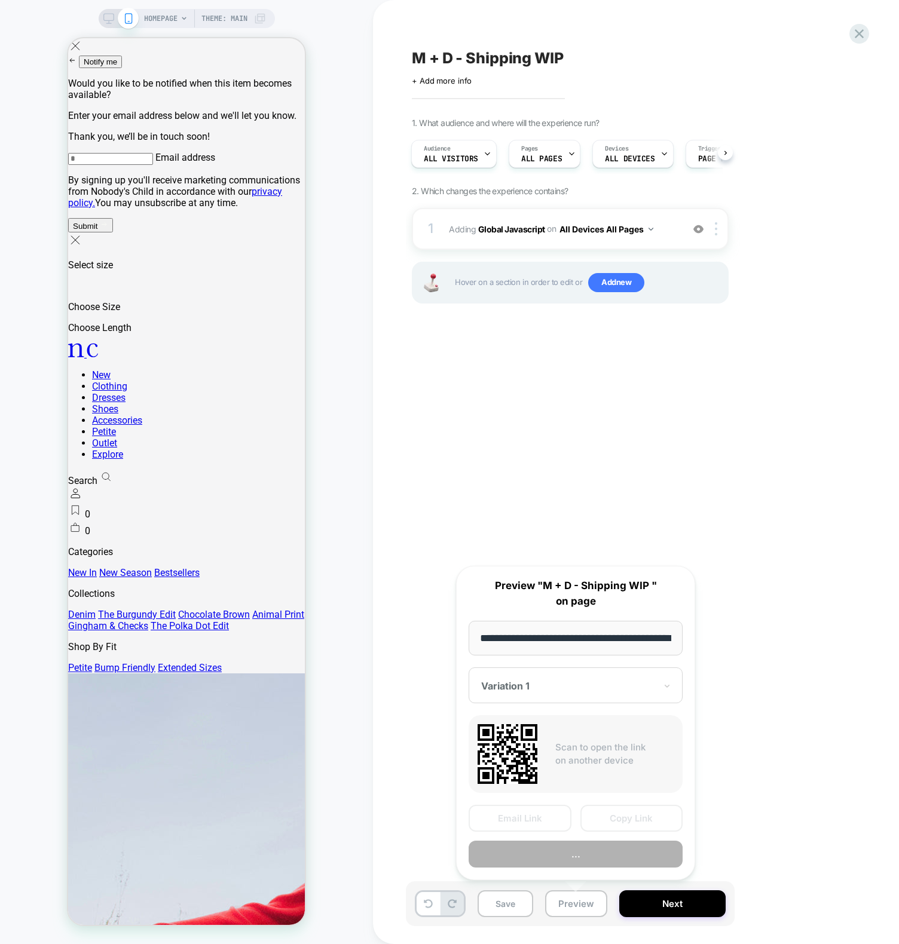
scroll to position [0, 54]
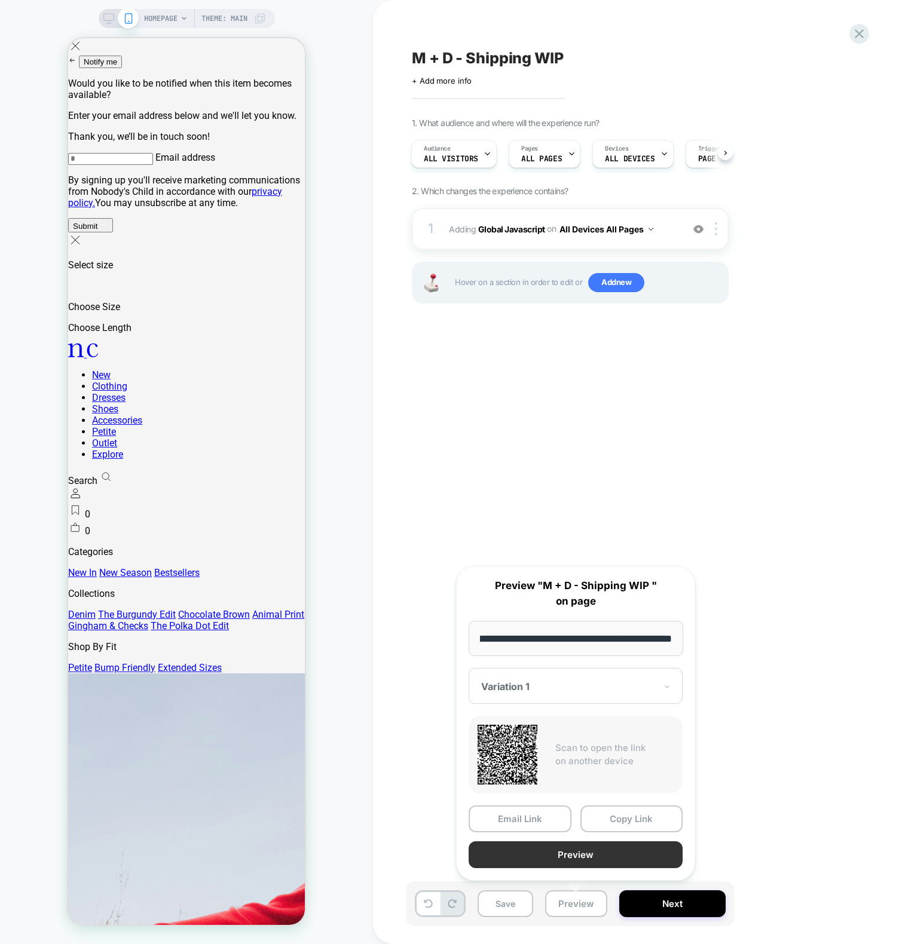
click at [578, 855] on button "Preview" at bounding box center [576, 854] width 214 height 27
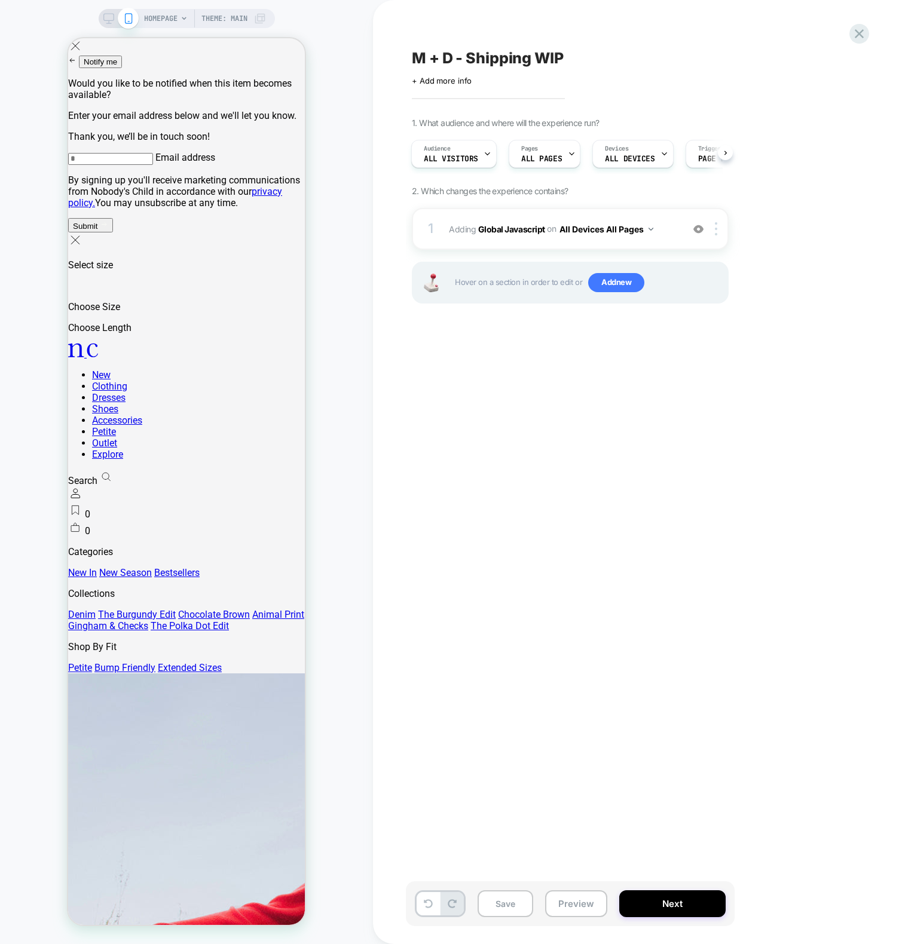
click at [499, 469] on div "M + D - Shipping WIP Click to edit experience details + Add more info 1. What a…" at bounding box center [630, 472] width 448 height 920
